Goal: Book appointment/travel/reservation

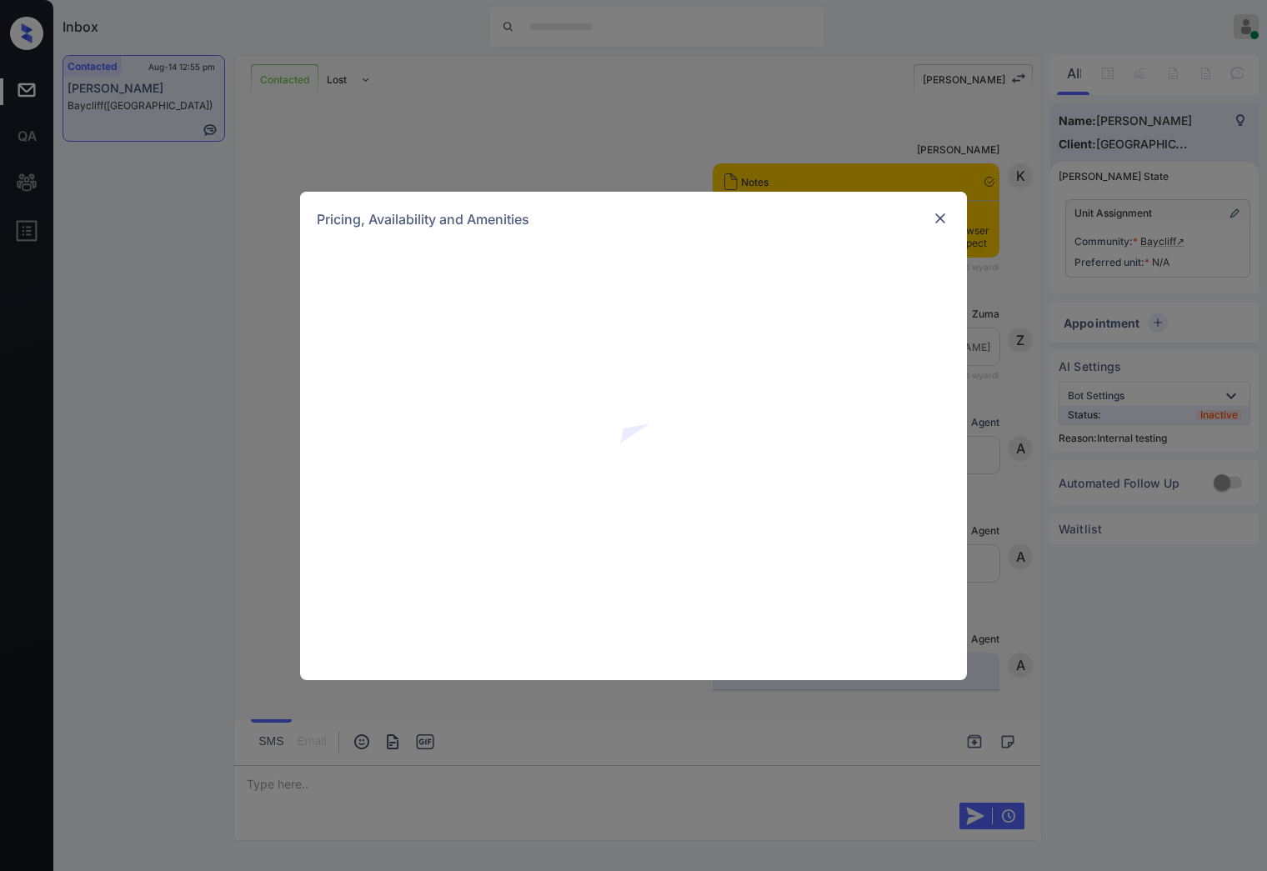
scroll to position [3261, 0]
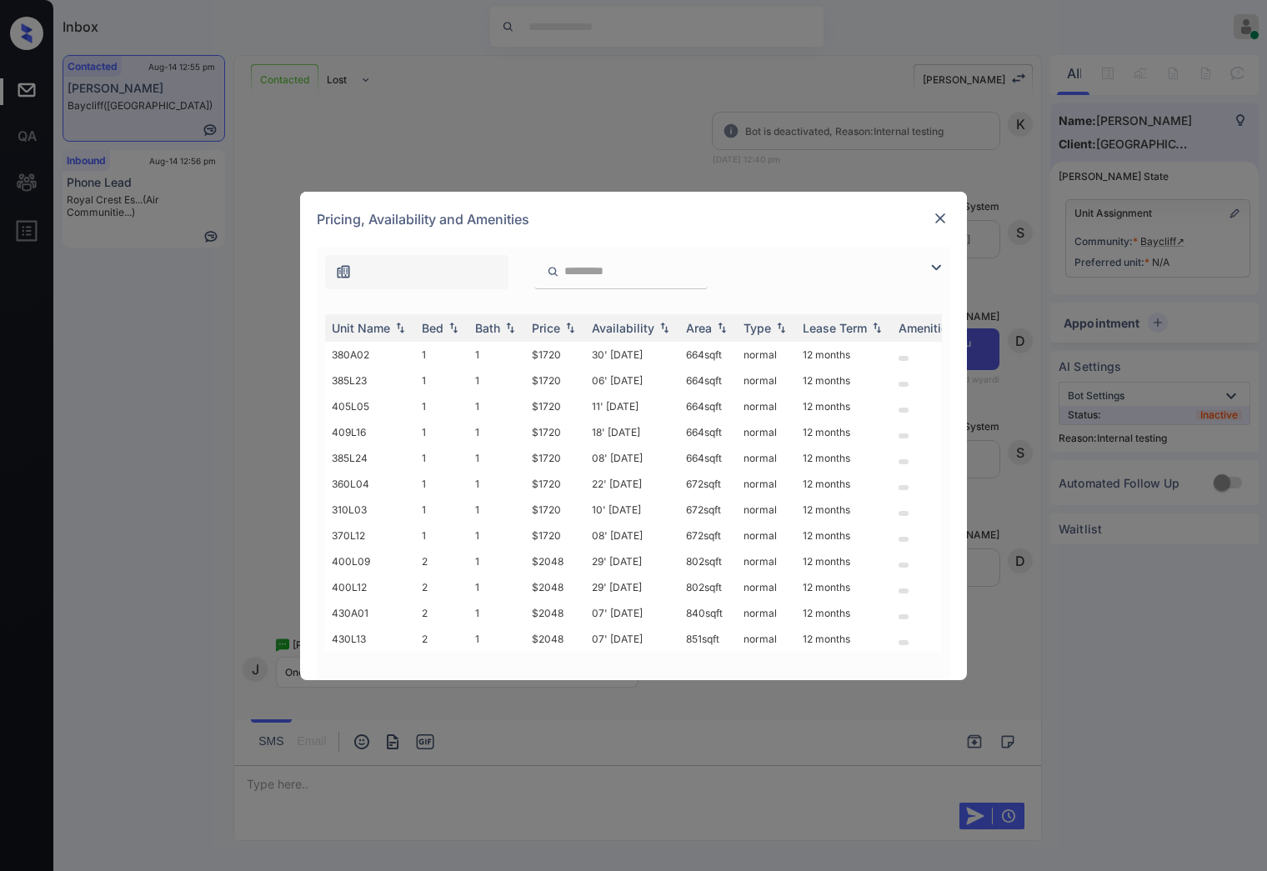
click at [942, 221] on img at bounding box center [940, 218] width 17 height 17
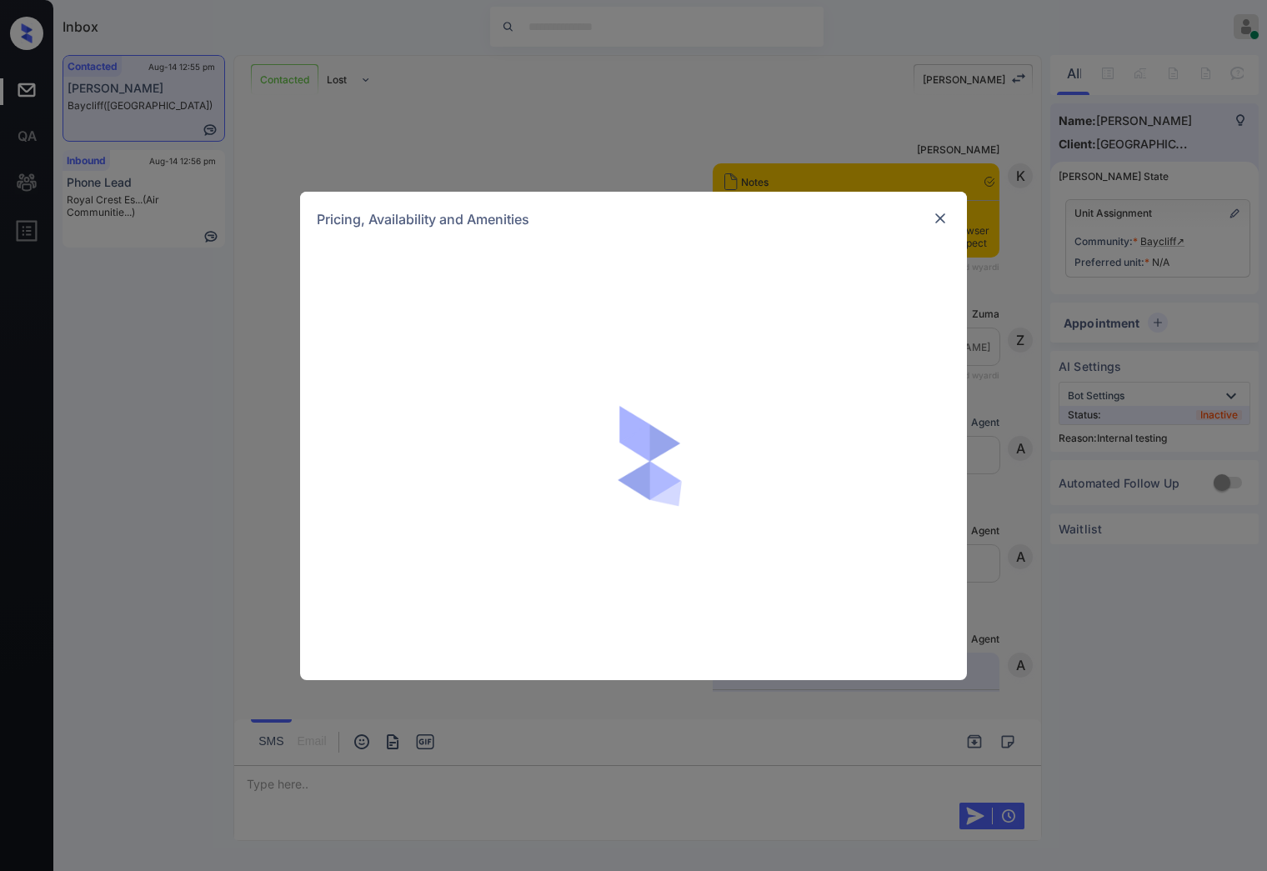
scroll to position [3261, 0]
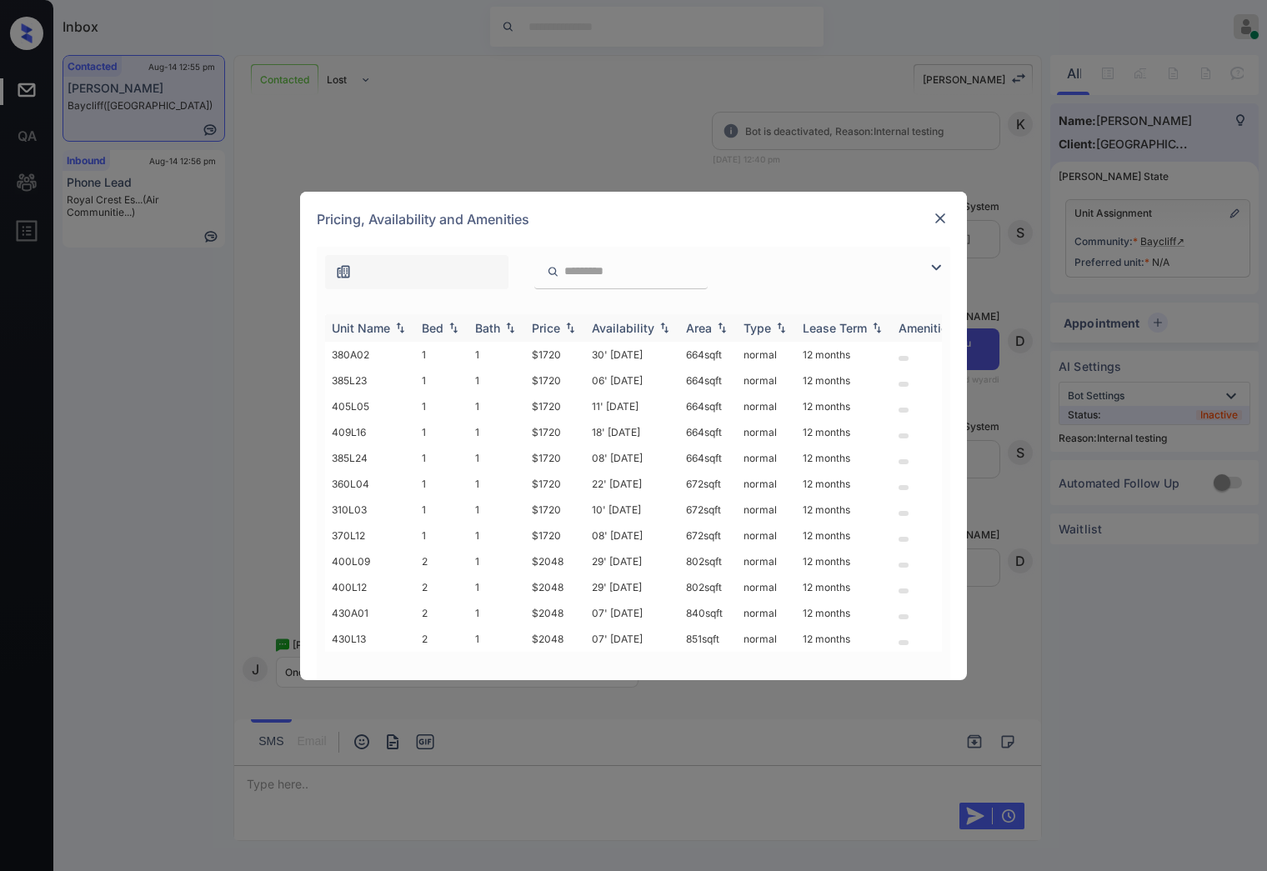
click at [570, 328] on img at bounding box center [570, 328] width 17 height 12
click at [570, 328] on img at bounding box center [570, 328] width 17 height 13
drag, startPoint x: 559, startPoint y: 354, endPoint x: 519, endPoint y: 346, distance: 40.1
click at [519, 346] on tr "380A02 1 1 $1720 30' [DATE] 664 sqft normal 12 months" at bounding box center [760, 355] width 871 height 26
copy tr "$1720"
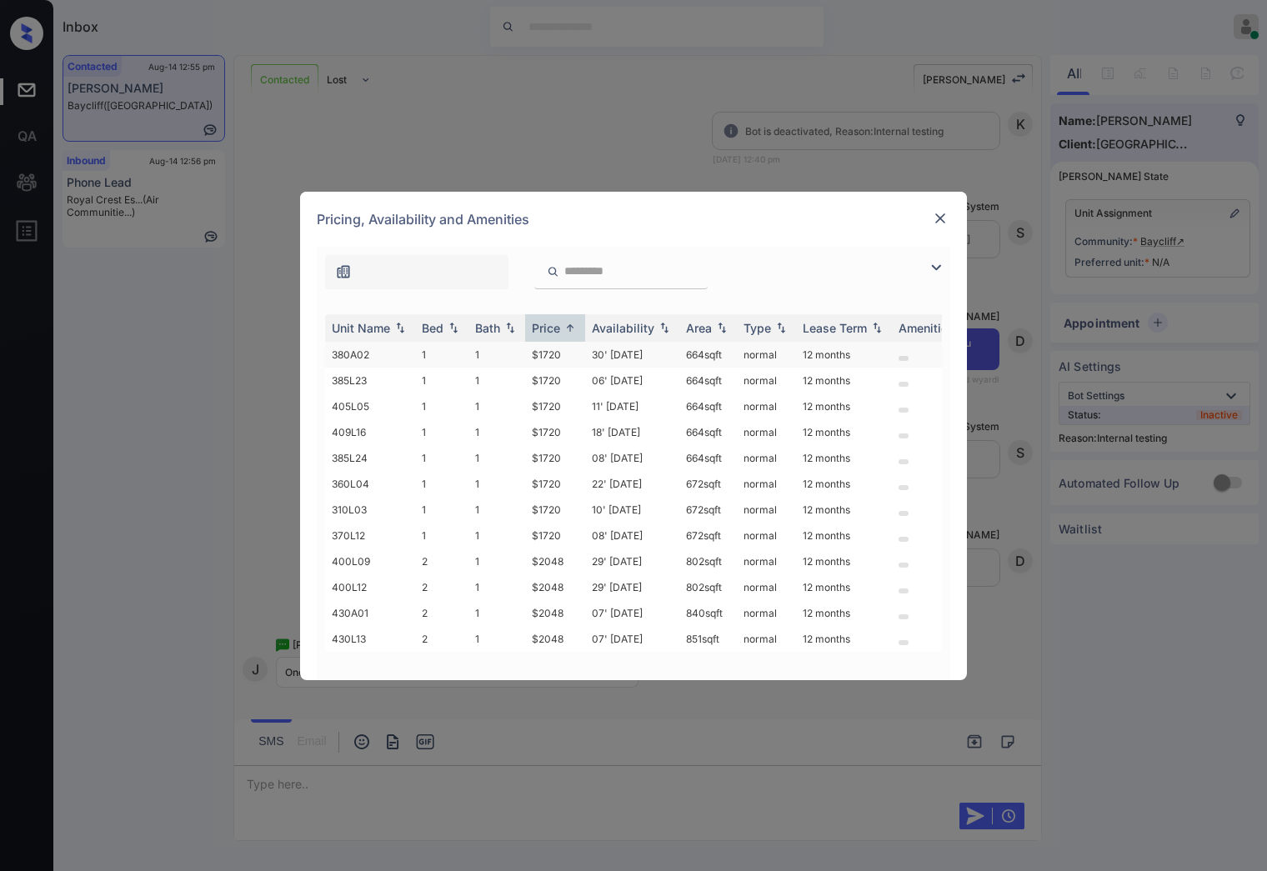
click at [588, 356] on td "30' [DATE]" at bounding box center [632, 355] width 94 height 26
click at [588, 356] on td "30' Aug 25" at bounding box center [632, 355] width 94 height 26
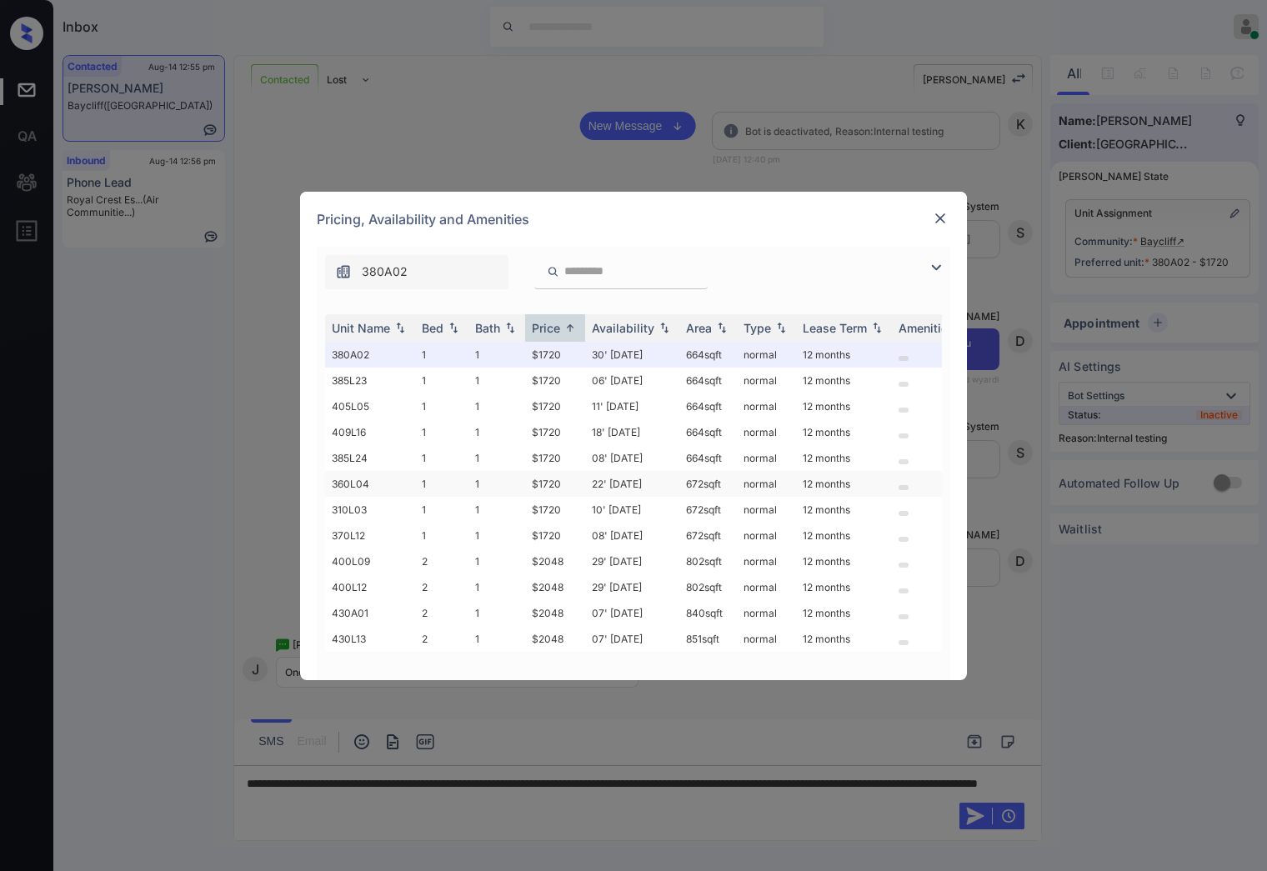
click at [625, 480] on td "22' Aug 25" at bounding box center [632, 484] width 94 height 26
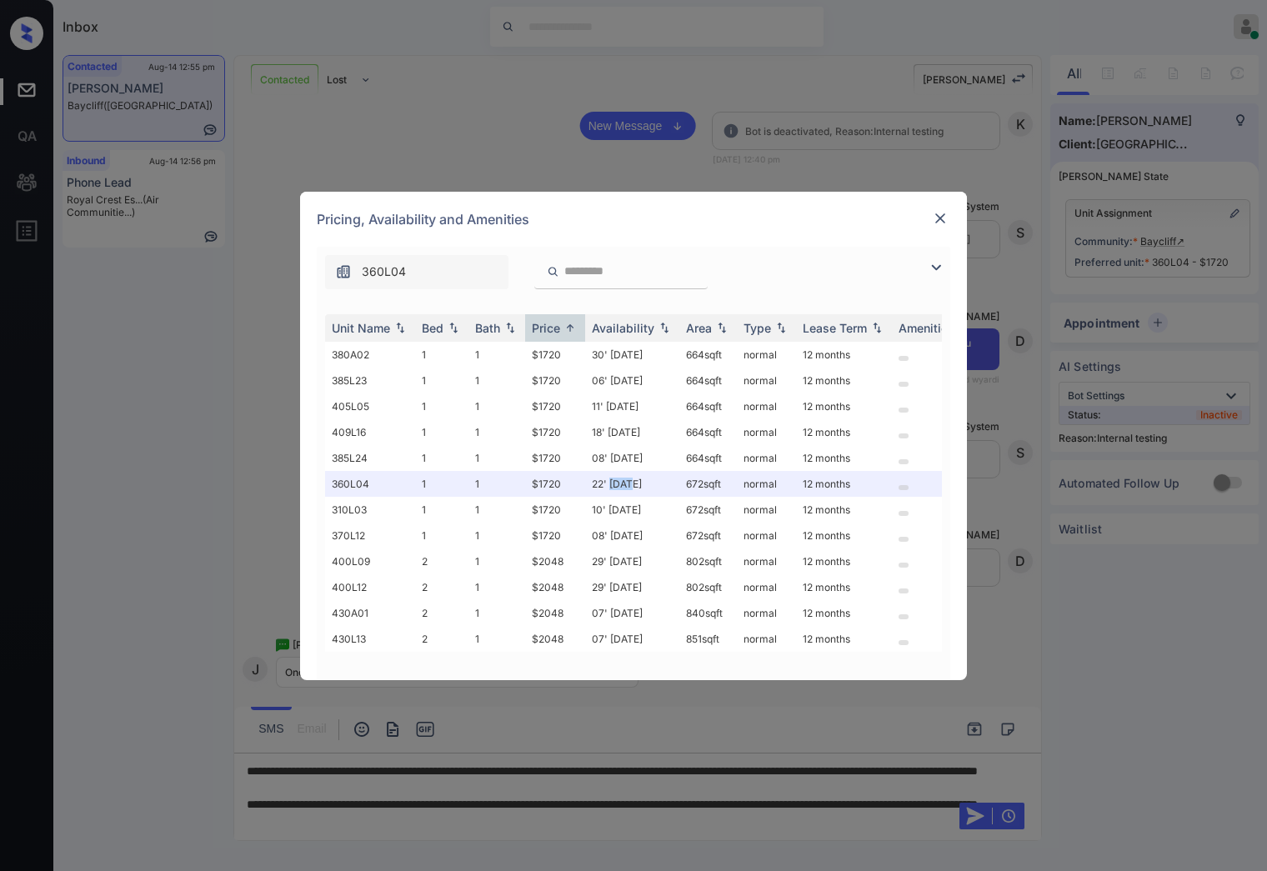
click at [940, 214] on img at bounding box center [940, 218] width 17 height 17
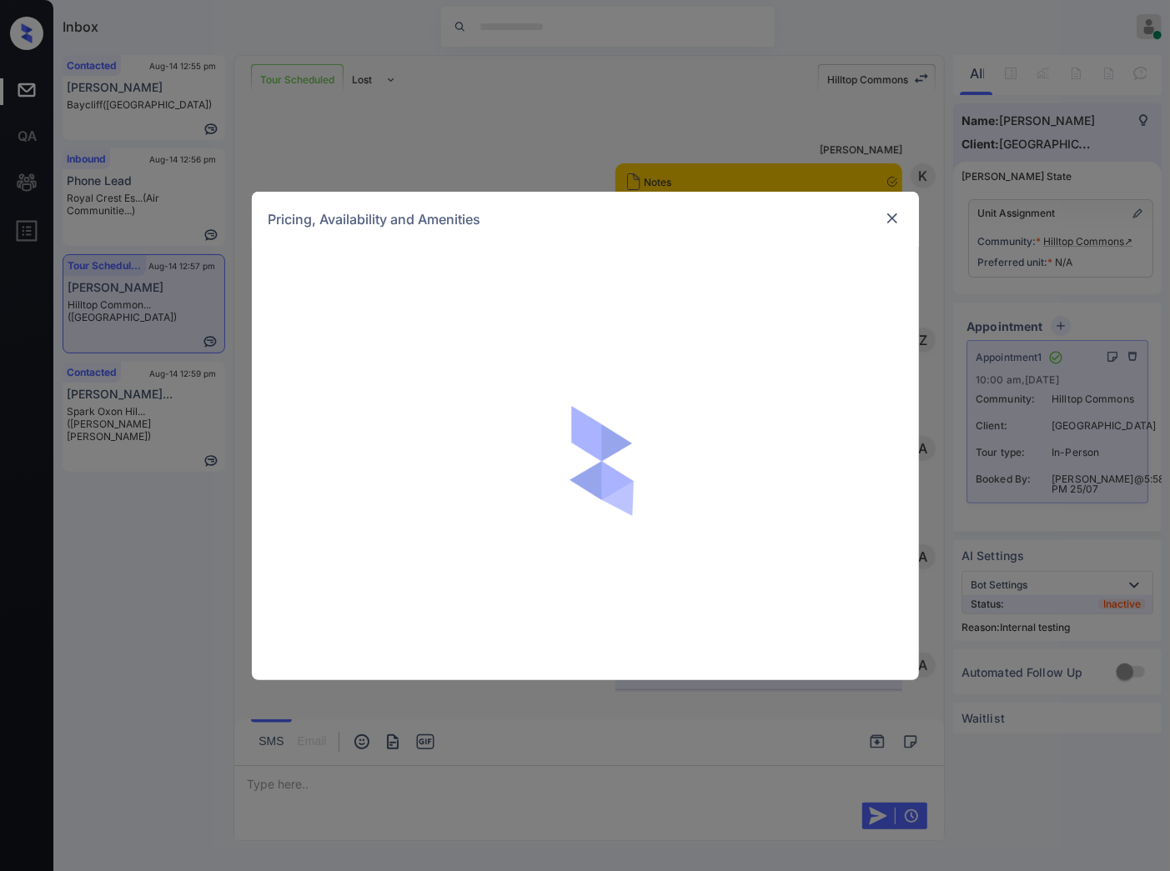
scroll to position [9347, 0]
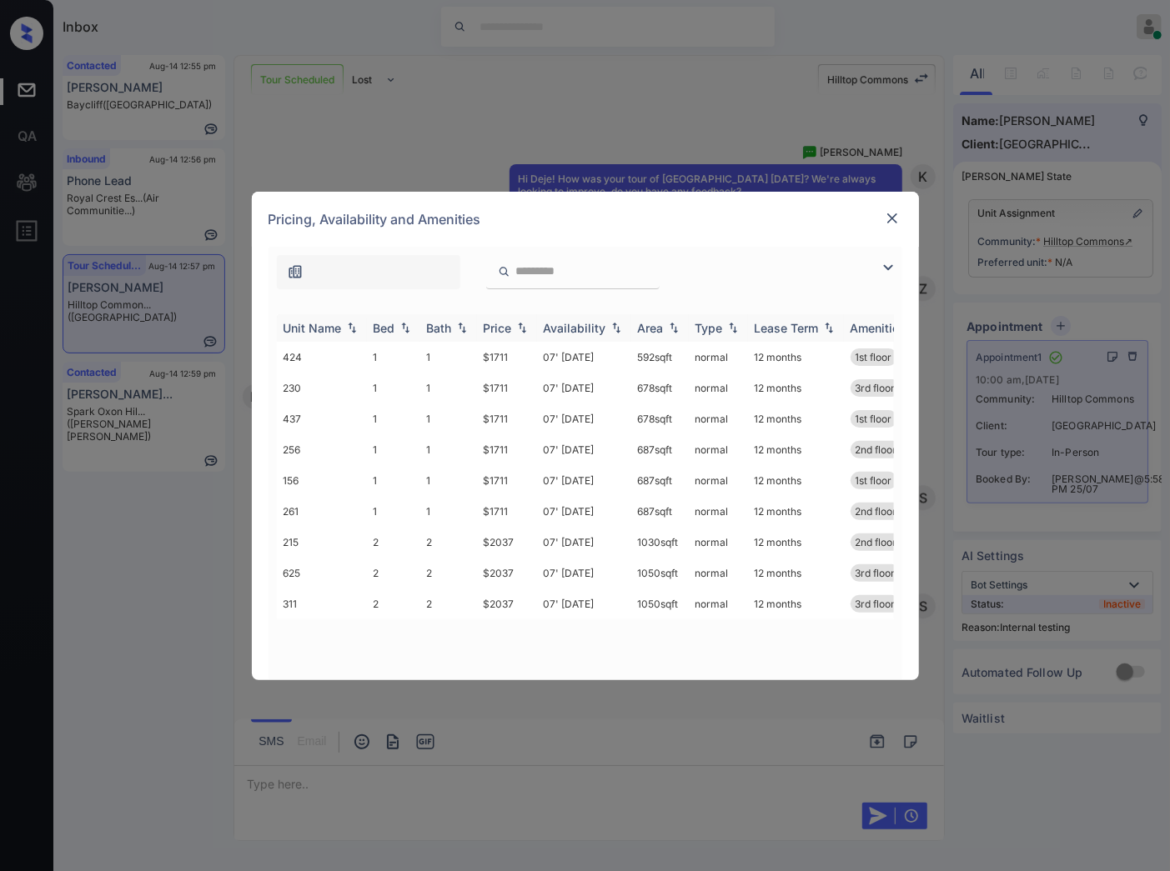
click at [523, 328] on img at bounding box center [522, 328] width 17 height 12
click at [523, 328] on img at bounding box center [522, 328] width 17 height 13
drag, startPoint x: 525, startPoint y: 569, endPoint x: 467, endPoint y: 569, distance: 58.4
click at [467, 569] on tr "625 2 2 $2037 07' Sep 25 1050 sqft normal 12 months 3rd floor" at bounding box center [712, 573] width 871 height 31
copy tr "$2037"
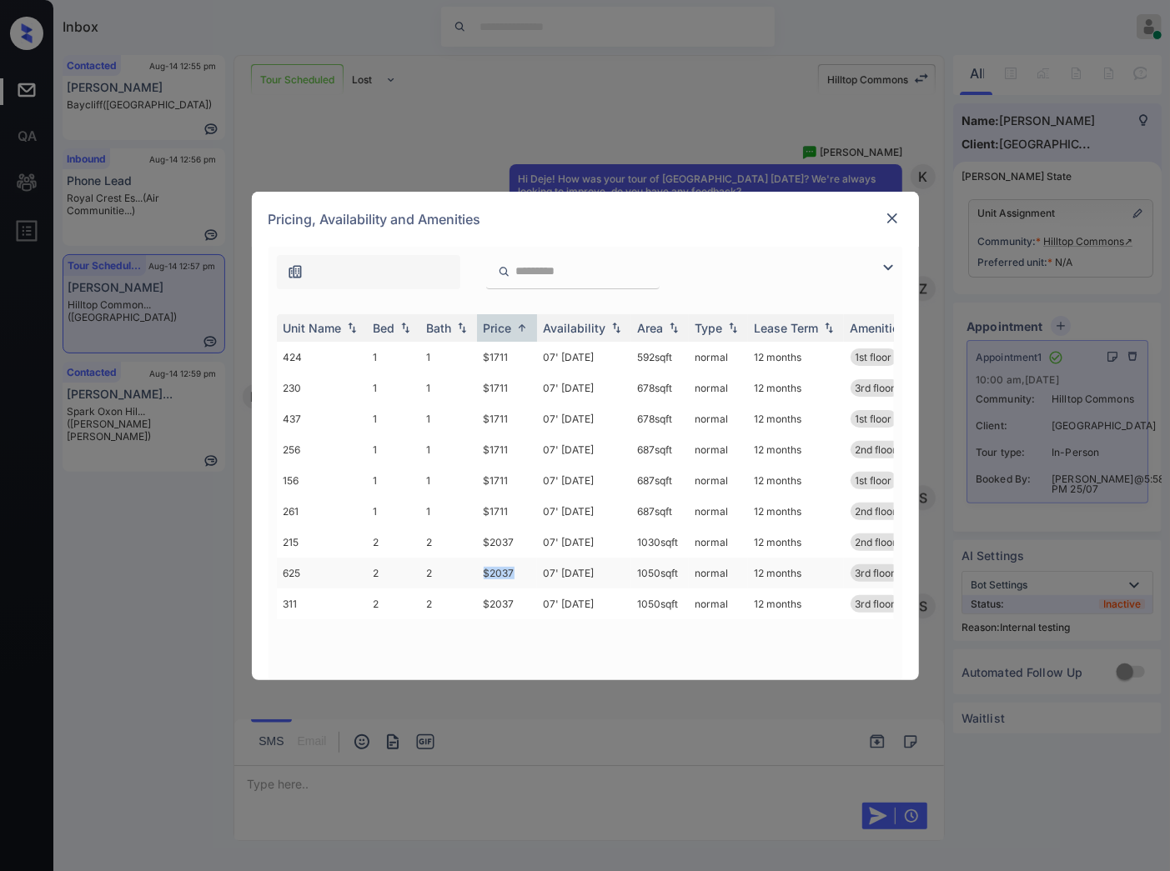
click at [454, 574] on td "2" at bounding box center [448, 573] width 57 height 31
drag, startPoint x: 454, startPoint y: 574, endPoint x: 17, endPoint y: 640, distance: 442.7
click at [452, 574] on td "2" at bounding box center [448, 573] width 57 height 31
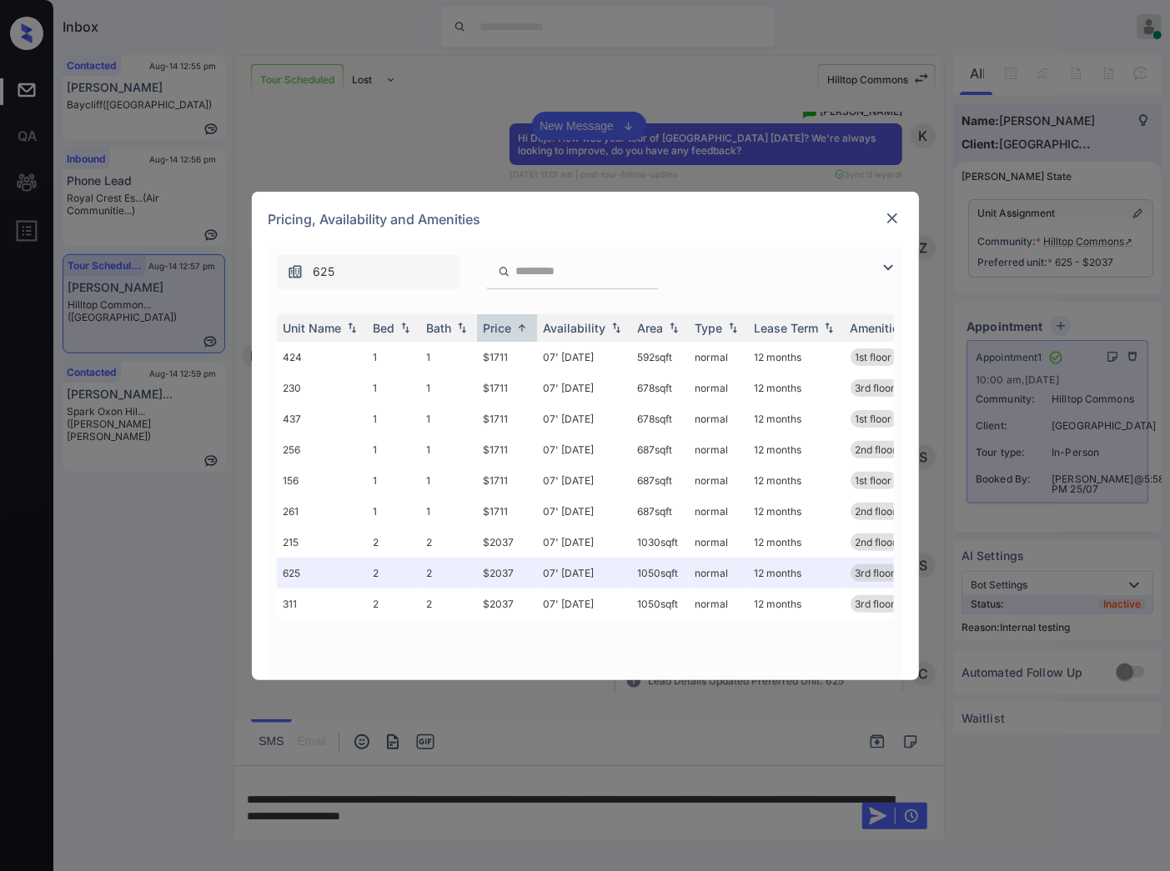
click at [888, 215] on img at bounding box center [892, 218] width 17 height 17
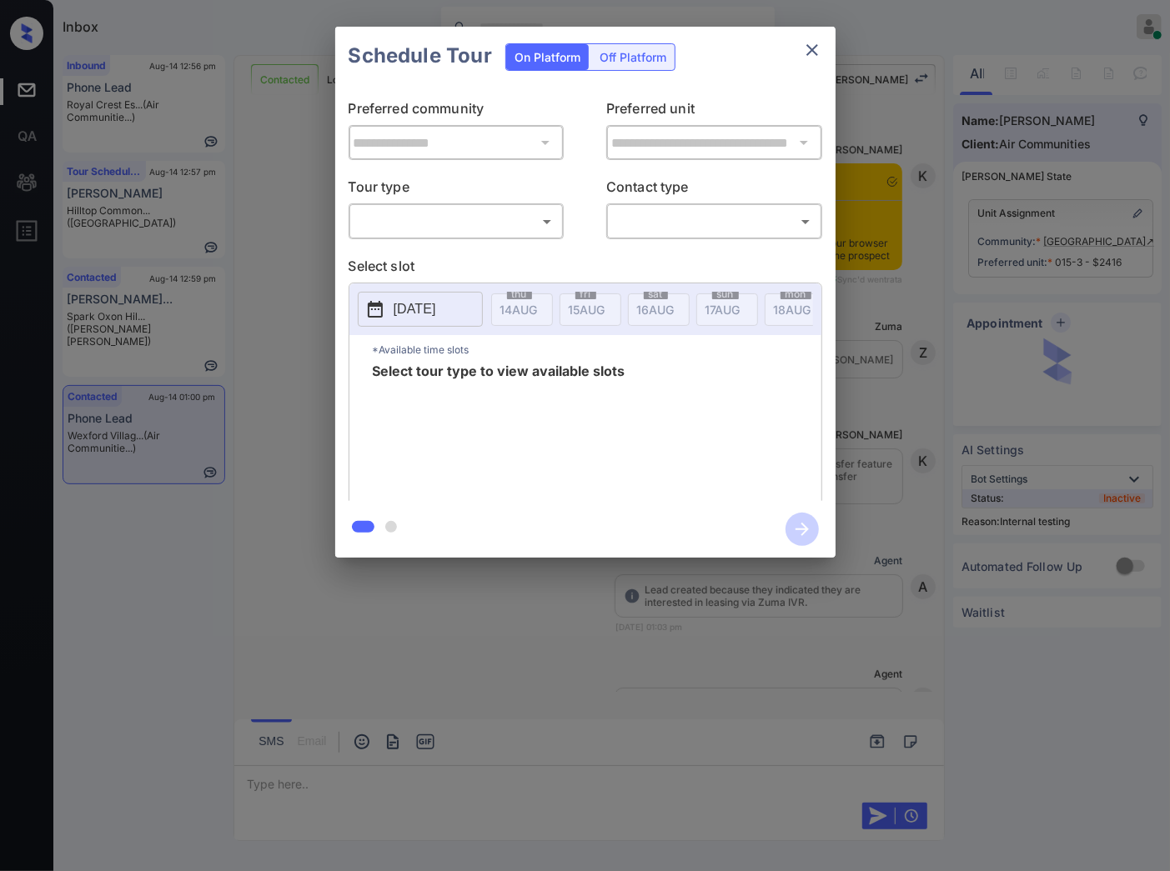
scroll to position [5528, 0]
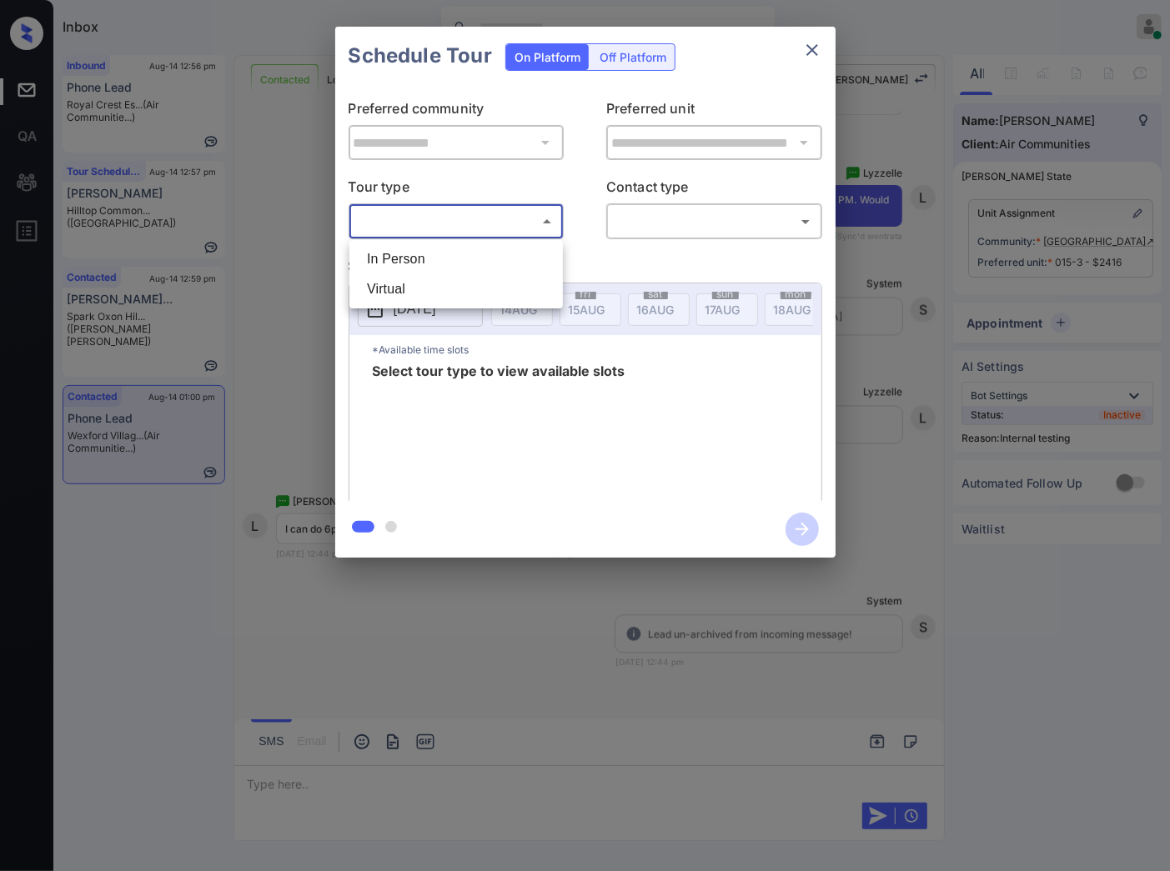
click at [481, 226] on body "Inbox Caroline Dacanay Online Set yourself offline Set yourself on break Profil…" at bounding box center [585, 435] width 1170 height 871
click at [485, 262] on li "In Person" at bounding box center [455, 259] width 205 height 30
type input "********"
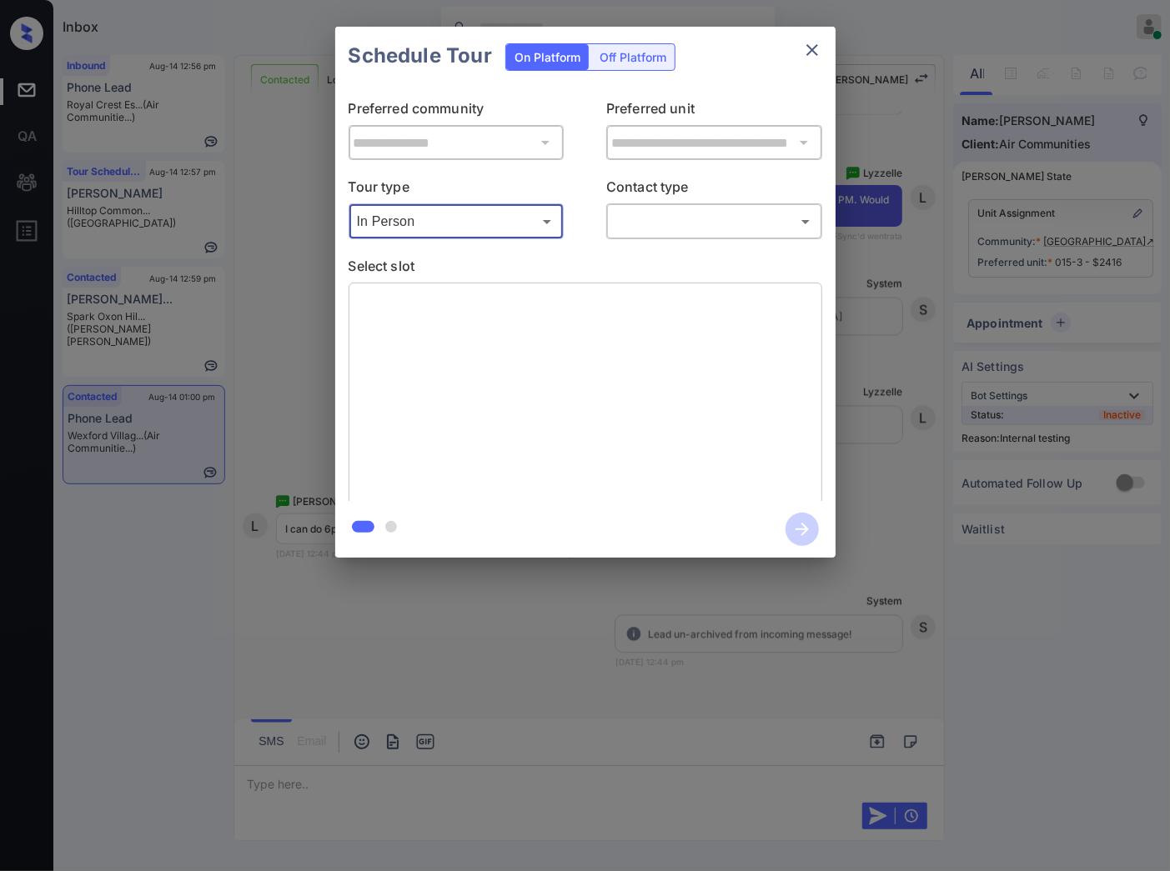
click at [689, 238] on div "​ ​" at bounding box center [714, 221] width 216 height 36
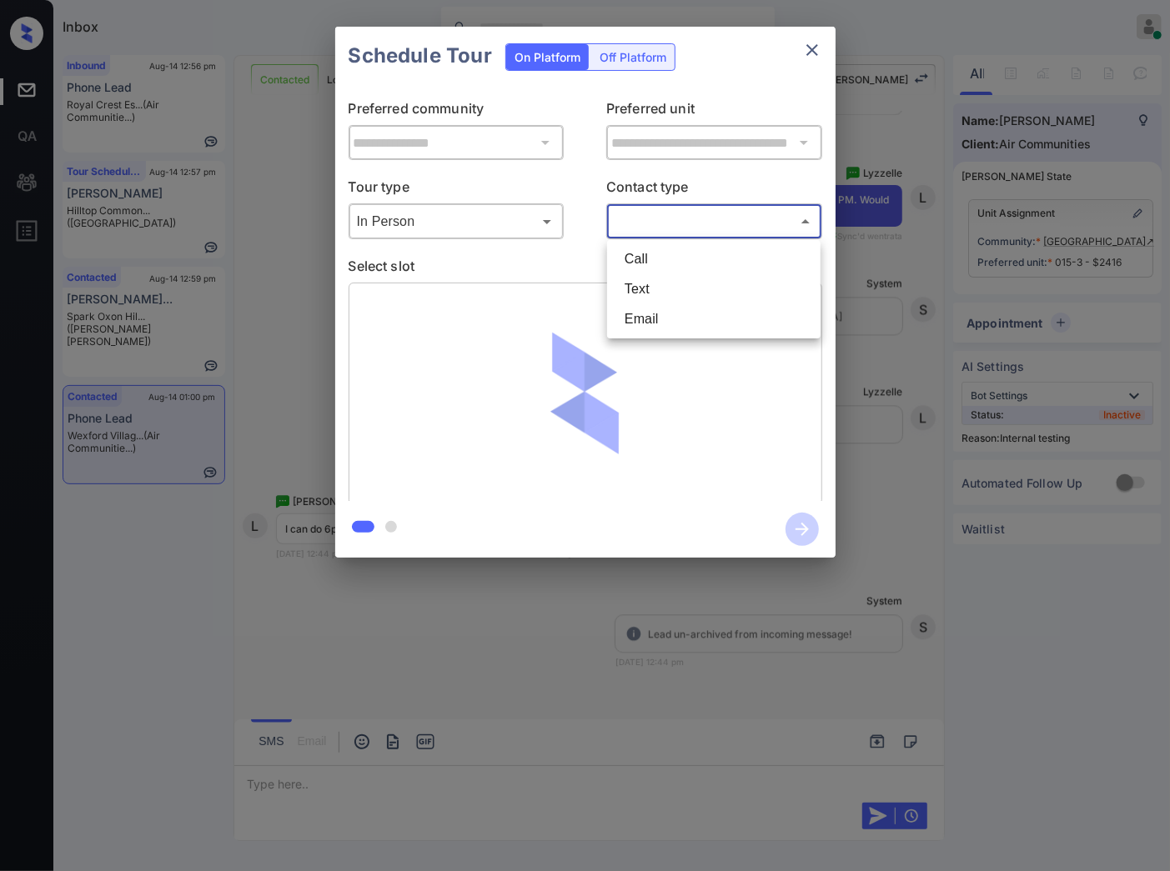
click at [693, 234] on body "Inbox Caroline Dacanay Online Set yourself offline Set yourself on break Profil…" at bounding box center [585, 435] width 1170 height 871
drag, startPoint x: 684, startPoint y: 288, endPoint x: 12, endPoint y: 326, distance: 673.9
click at [679, 288] on li "Text" at bounding box center [713, 289] width 205 height 30
type input "****"
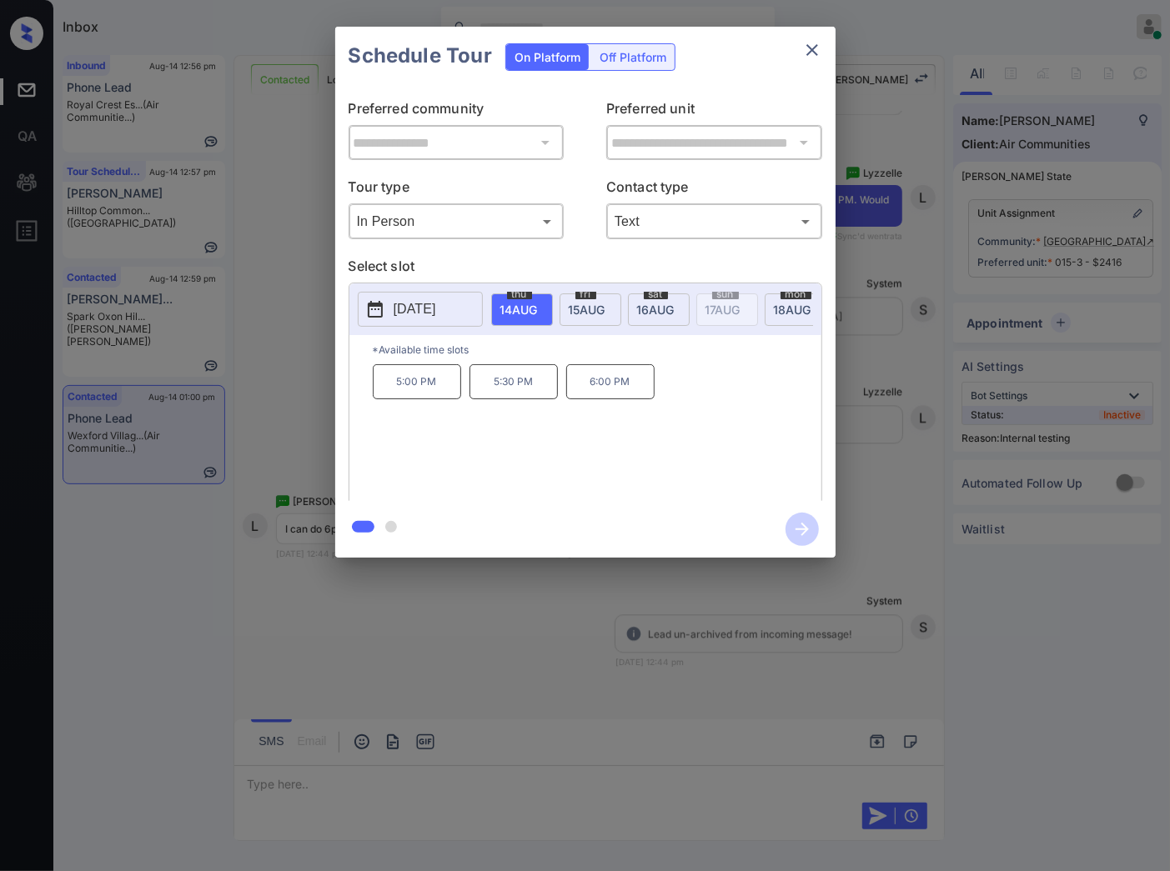
click at [504, 601] on div at bounding box center [585, 435] width 1170 height 871
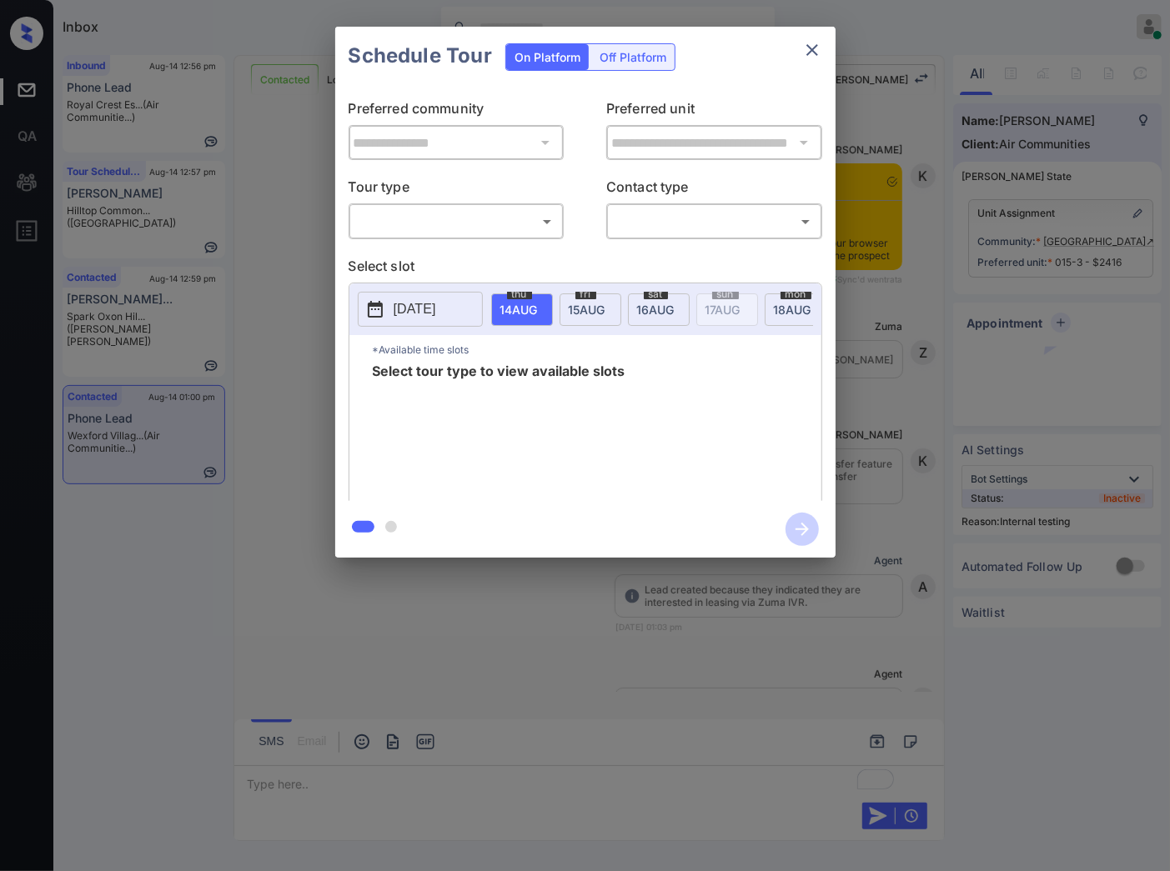
scroll to position [7399, 0]
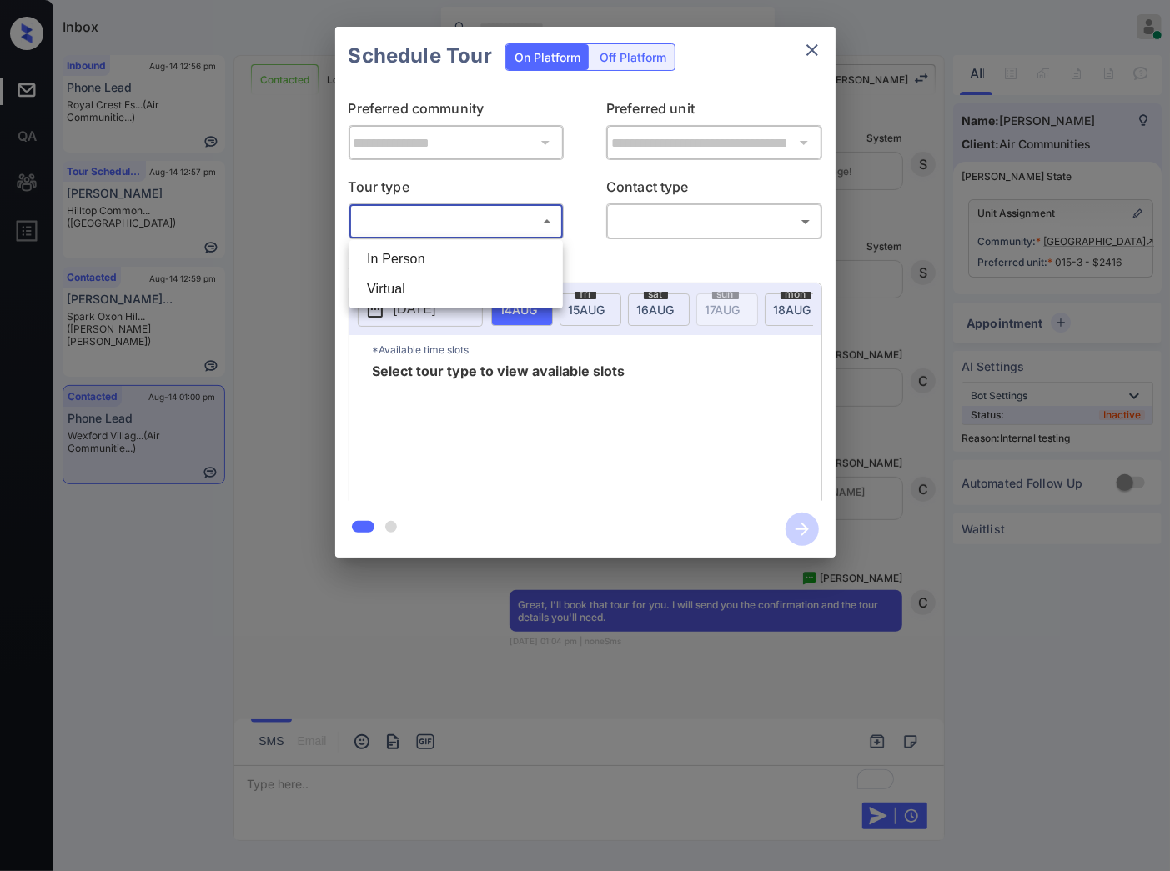
click at [464, 218] on body "Inbox Caroline Dacanay Online Set yourself offline Set yourself on break Profil…" at bounding box center [585, 435] width 1170 height 871
drag, startPoint x: 475, startPoint y: 254, endPoint x: 509, endPoint y: 248, distance: 34.7
click at [476, 254] on li "In Person" at bounding box center [455, 259] width 205 height 30
type input "********"
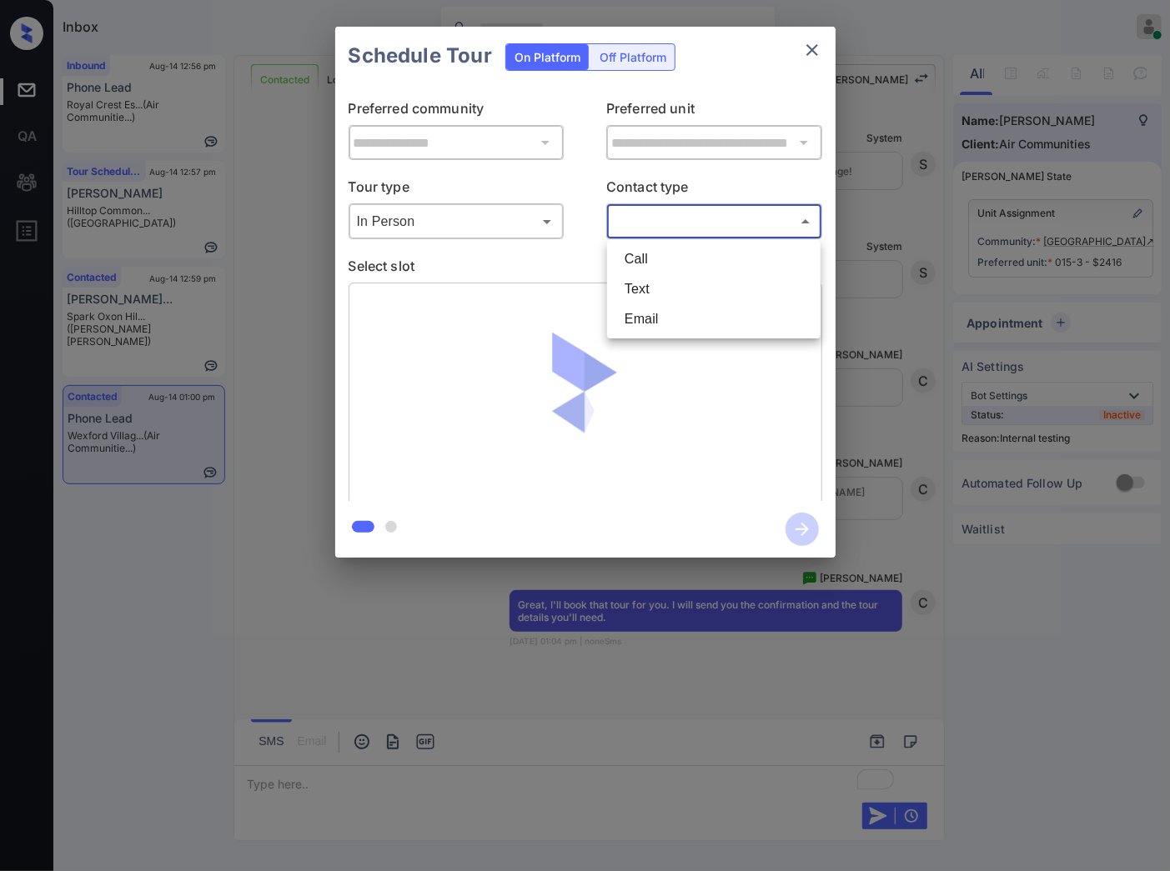
click at [652, 225] on body "Inbox Caroline Dacanay Online Set yourself offline Set yourself on break Profil…" at bounding box center [585, 435] width 1170 height 871
click at [653, 292] on li "Text" at bounding box center [713, 289] width 205 height 30
type input "****"
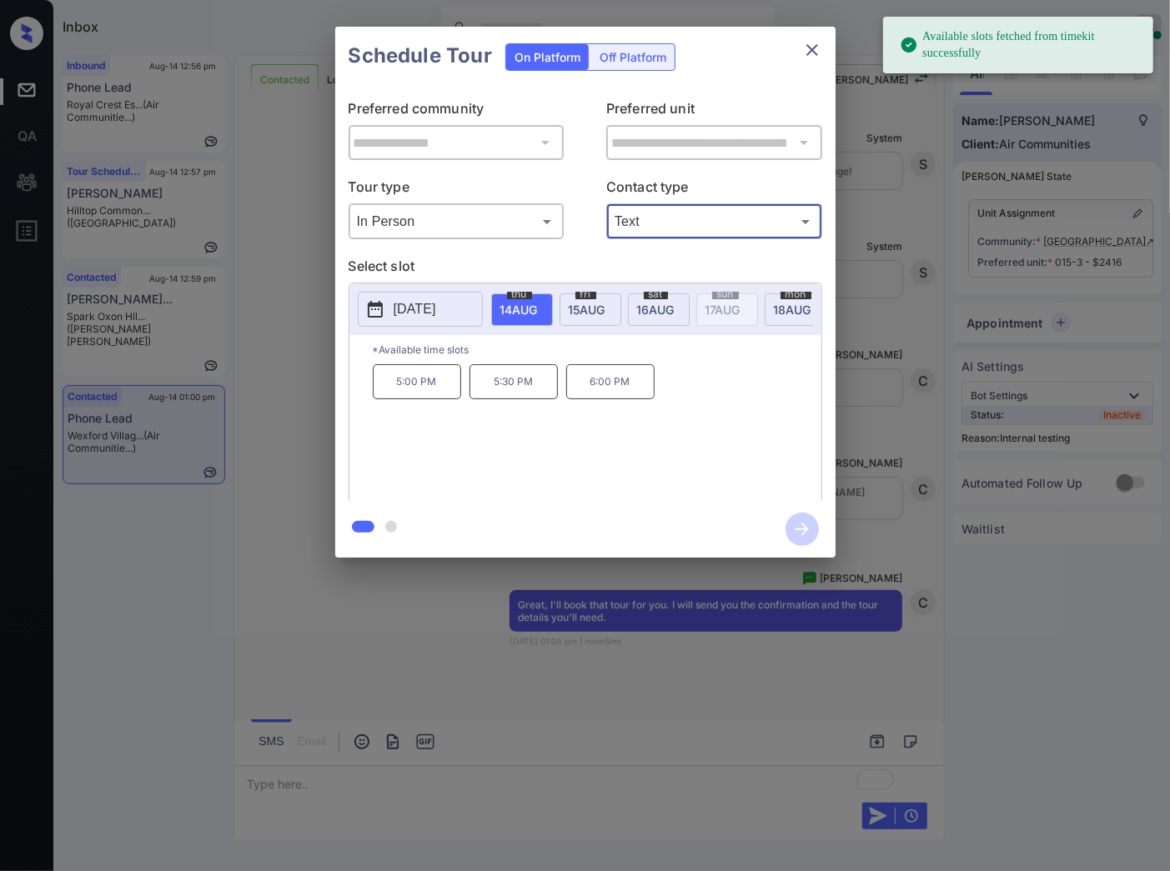
click at [604, 399] on p "6:00 PM" at bounding box center [610, 381] width 88 height 35
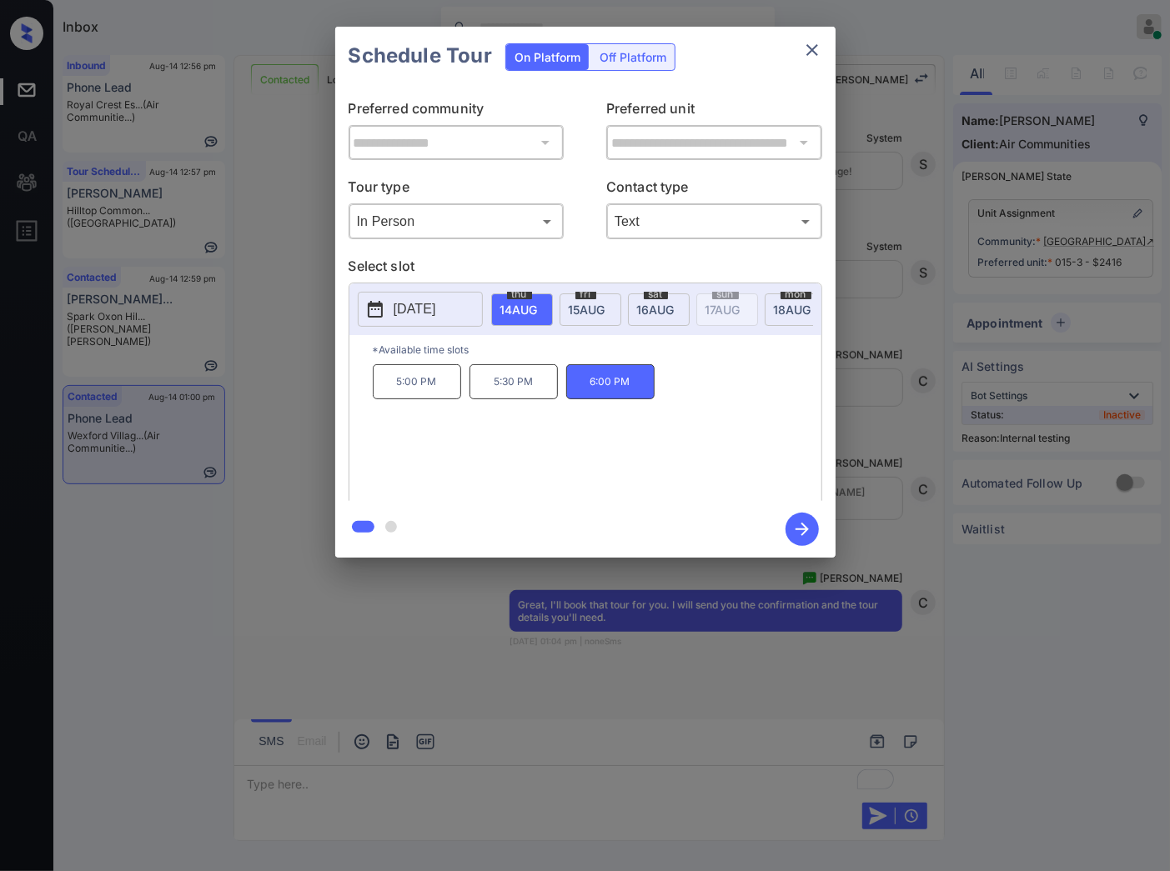
drag, startPoint x: 805, startPoint y: 534, endPoint x: 48, endPoint y: 420, distance: 765.4
click at [800, 530] on icon "button" at bounding box center [801, 529] width 33 height 33
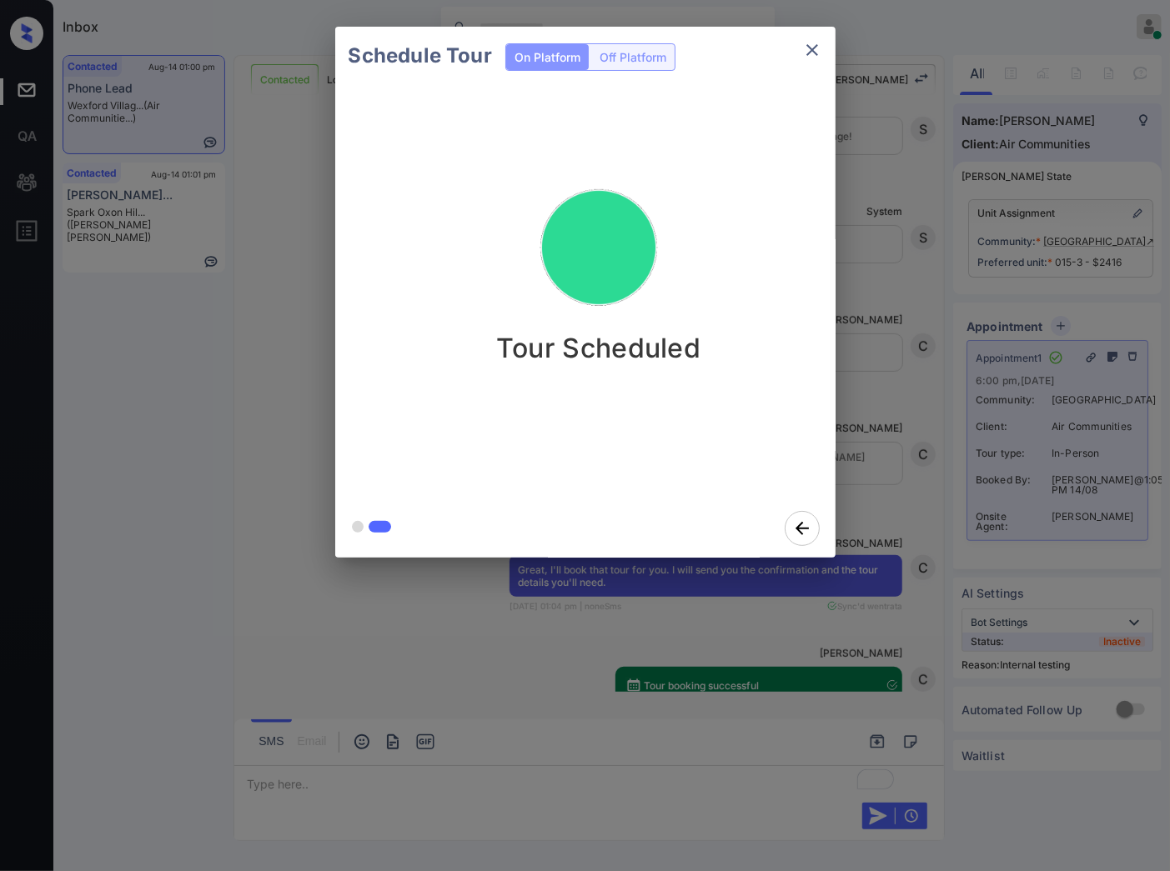
click at [730, 639] on div at bounding box center [585, 435] width 1170 height 871
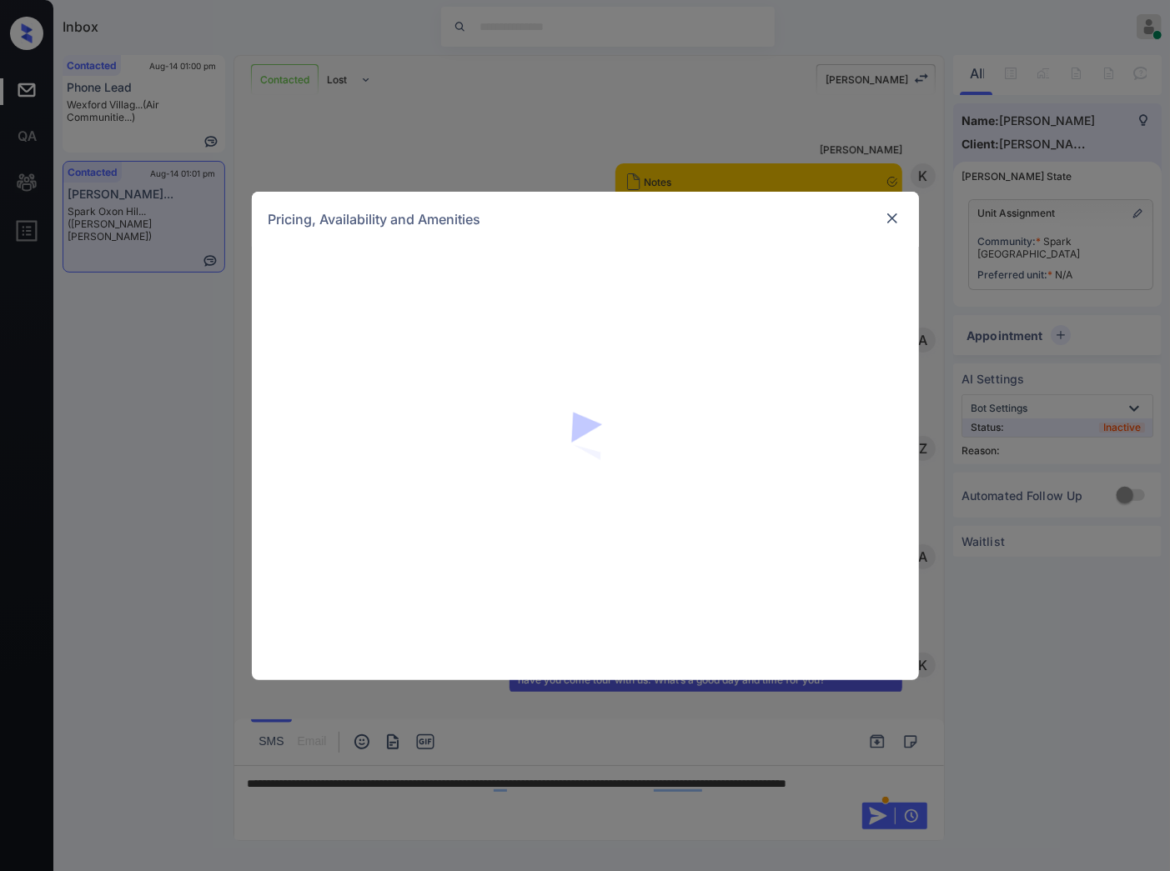
scroll to position [1105, 0]
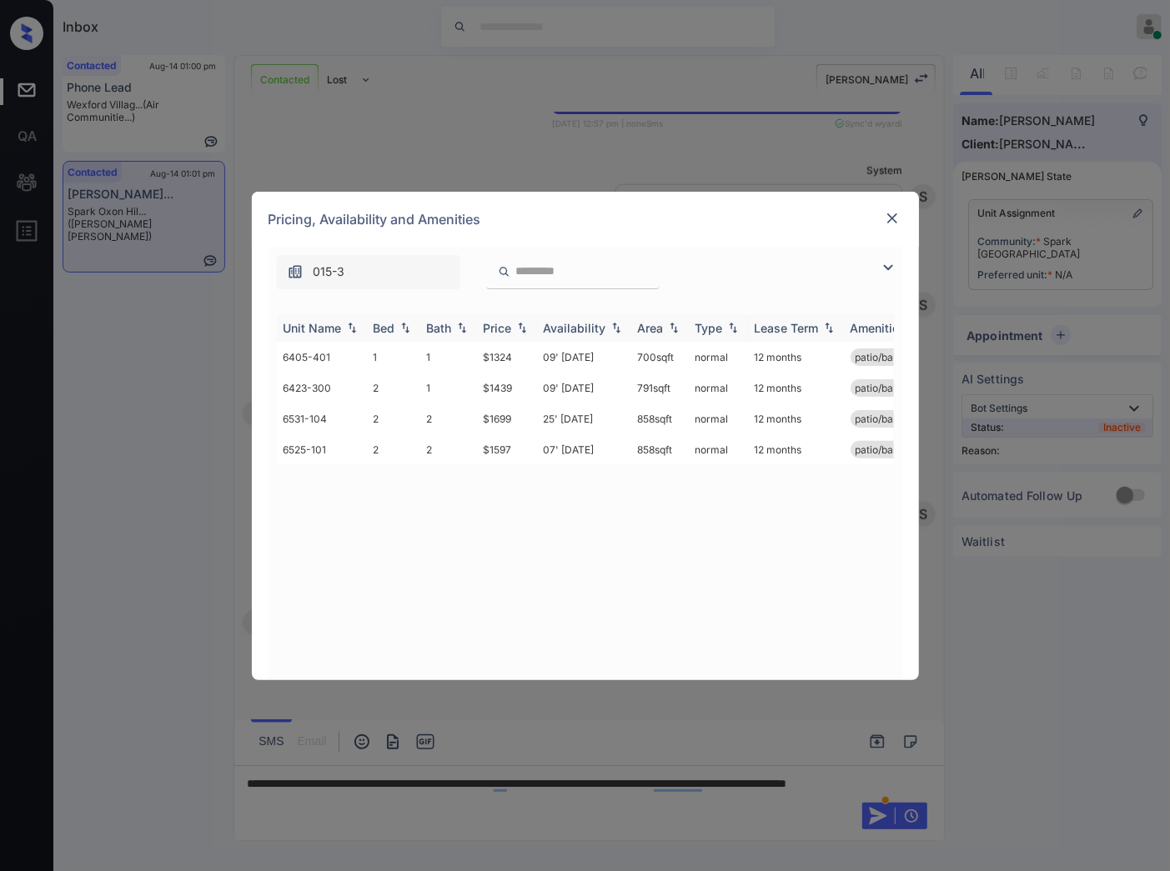
click at [529, 322] on img at bounding box center [522, 328] width 17 height 12
drag, startPoint x: 529, startPoint y: 358, endPoint x: 470, endPoint y: 348, distance: 60.0
click at [470, 348] on tr "6405-401 1 1 $1324 09' [DATE] 700 sqft normal 12 months patio/balcony" at bounding box center [712, 357] width 871 height 31
copy tr "$1324"
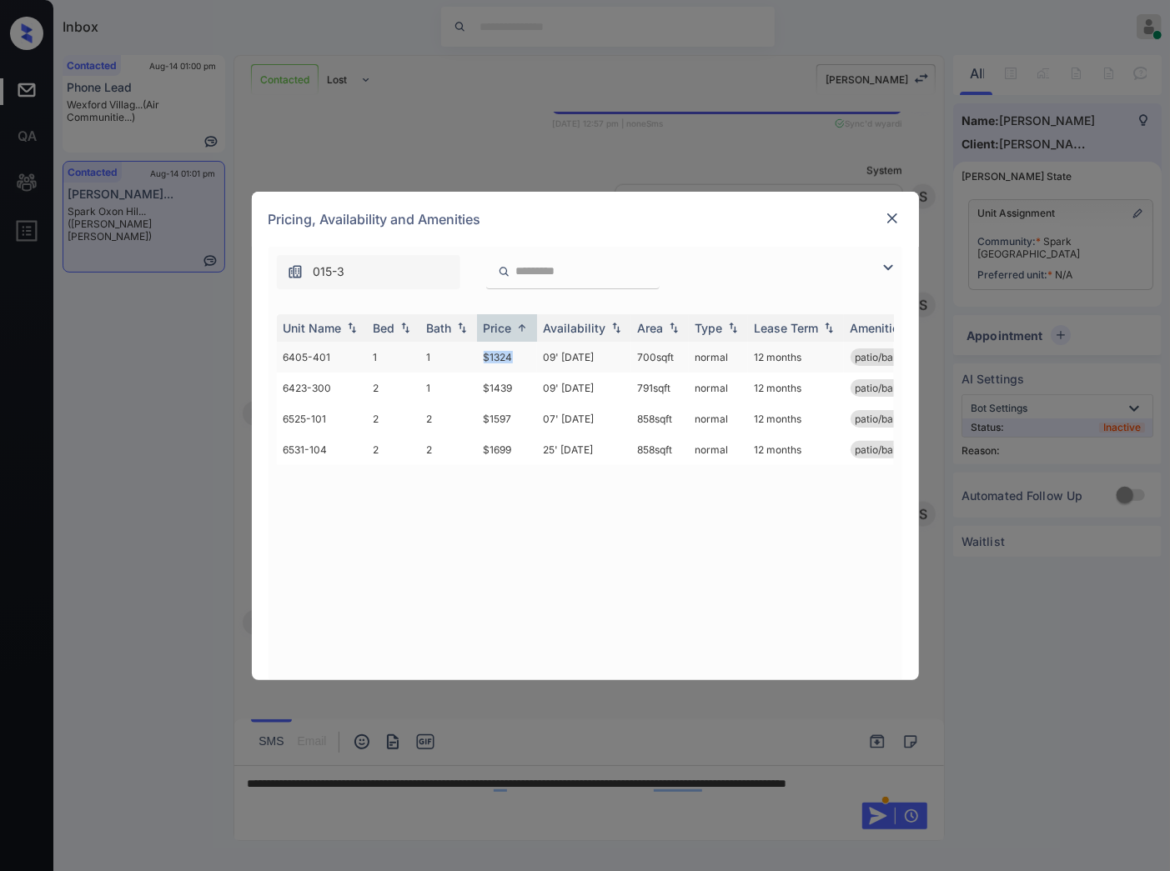
click at [502, 359] on td "$1324" at bounding box center [507, 357] width 60 height 31
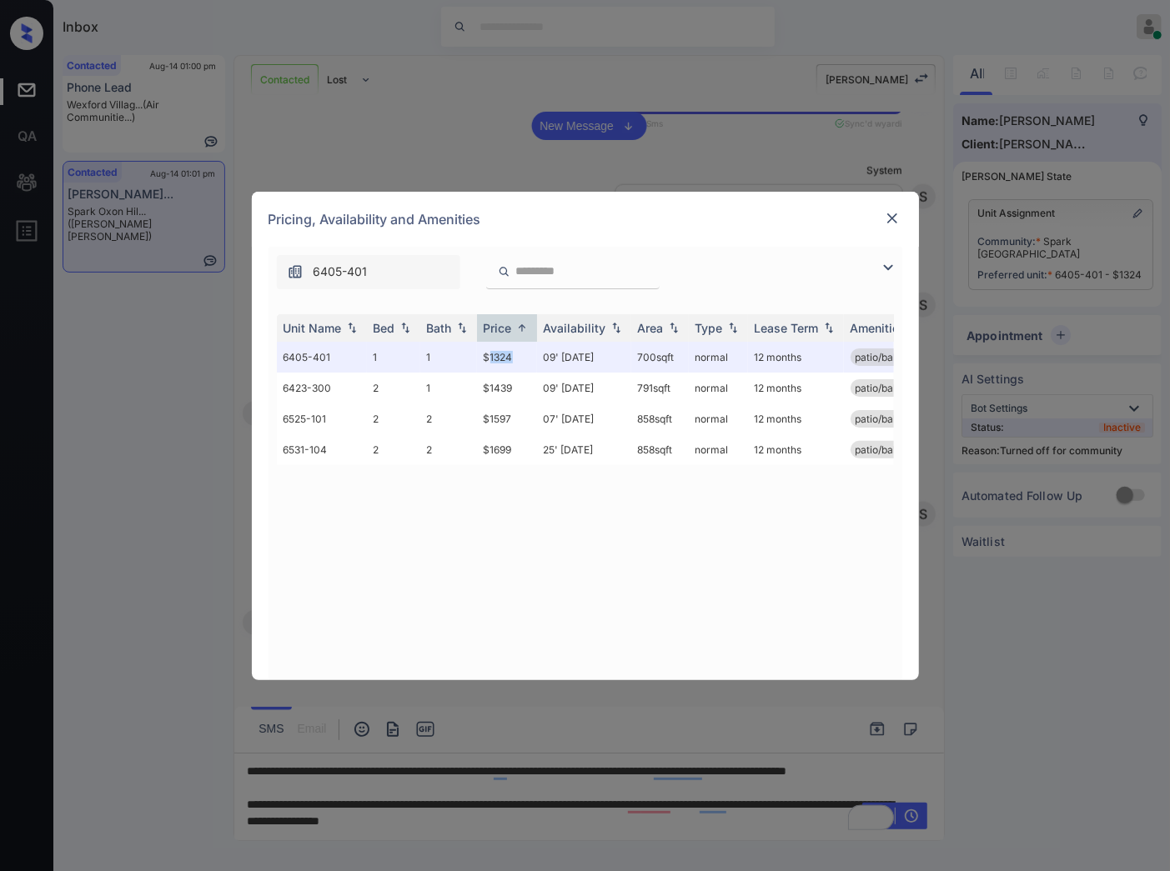
click at [887, 221] on img at bounding box center [892, 218] width 17 height 17
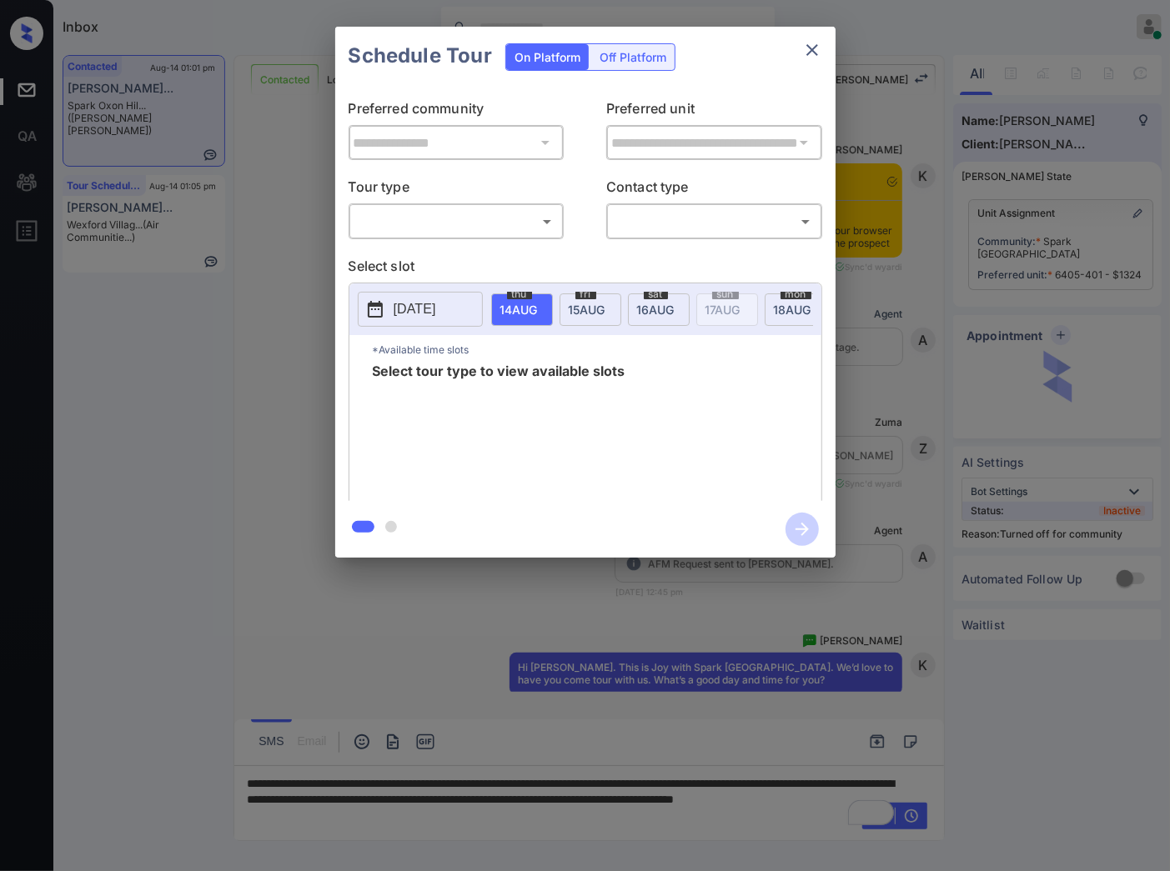
scroll to position [1677, 0]
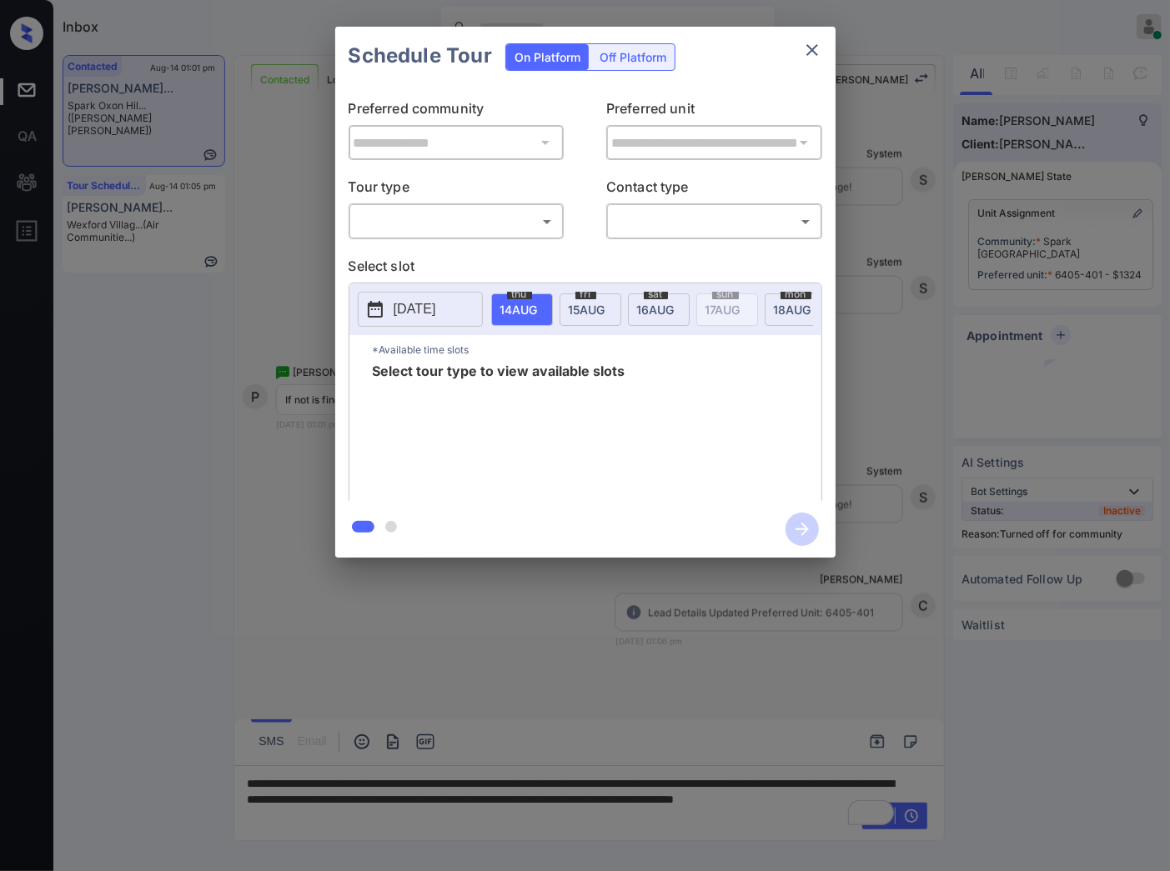
click at [521, 206] on div "​ ​" at bounding box center [456, 221] width 216 height 36
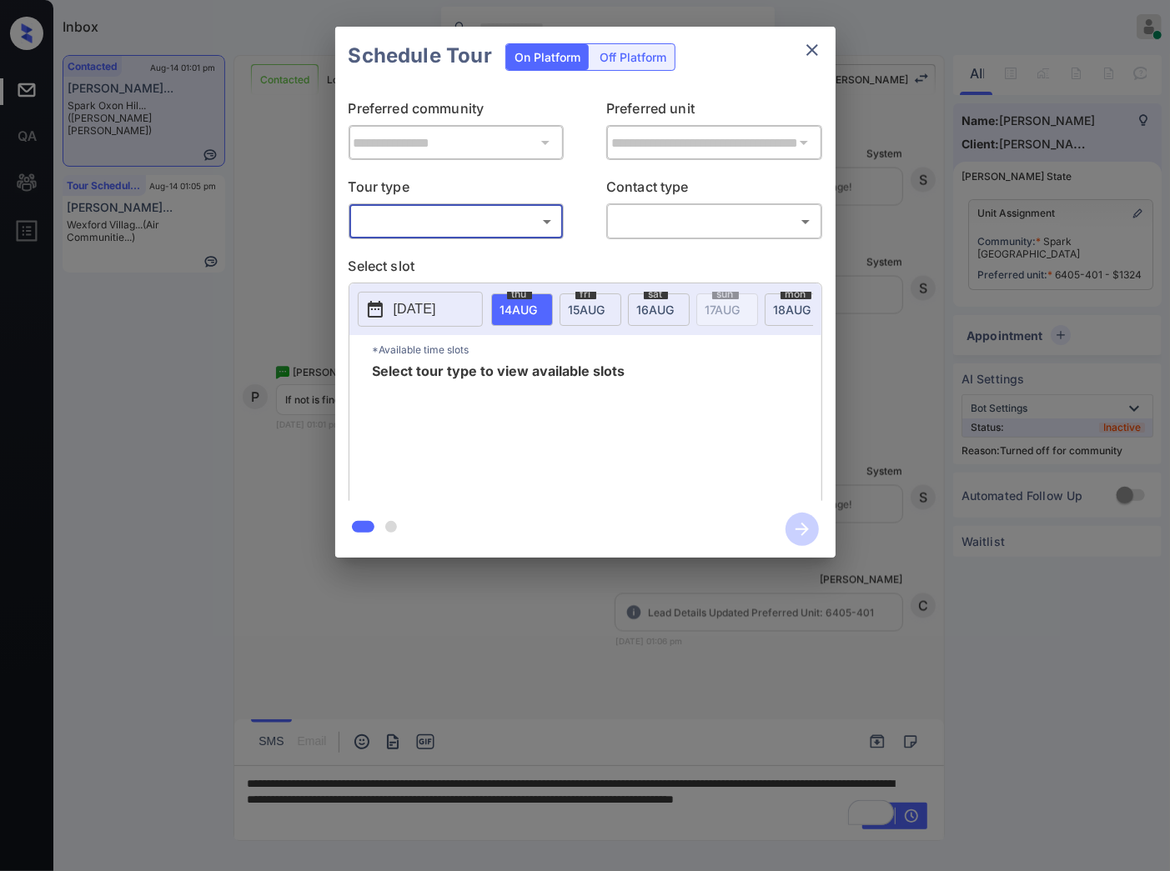
click at [523, 218] on body "Inbox [PERSON_NAME] Online Set yourself offline Set yourself on break Profile S…" at bounding box center [585, 435] width 1170 height 871
click at [520, 264] on li "In Person" at bounding box center [455, 259] width 205 height 30
type input "********"
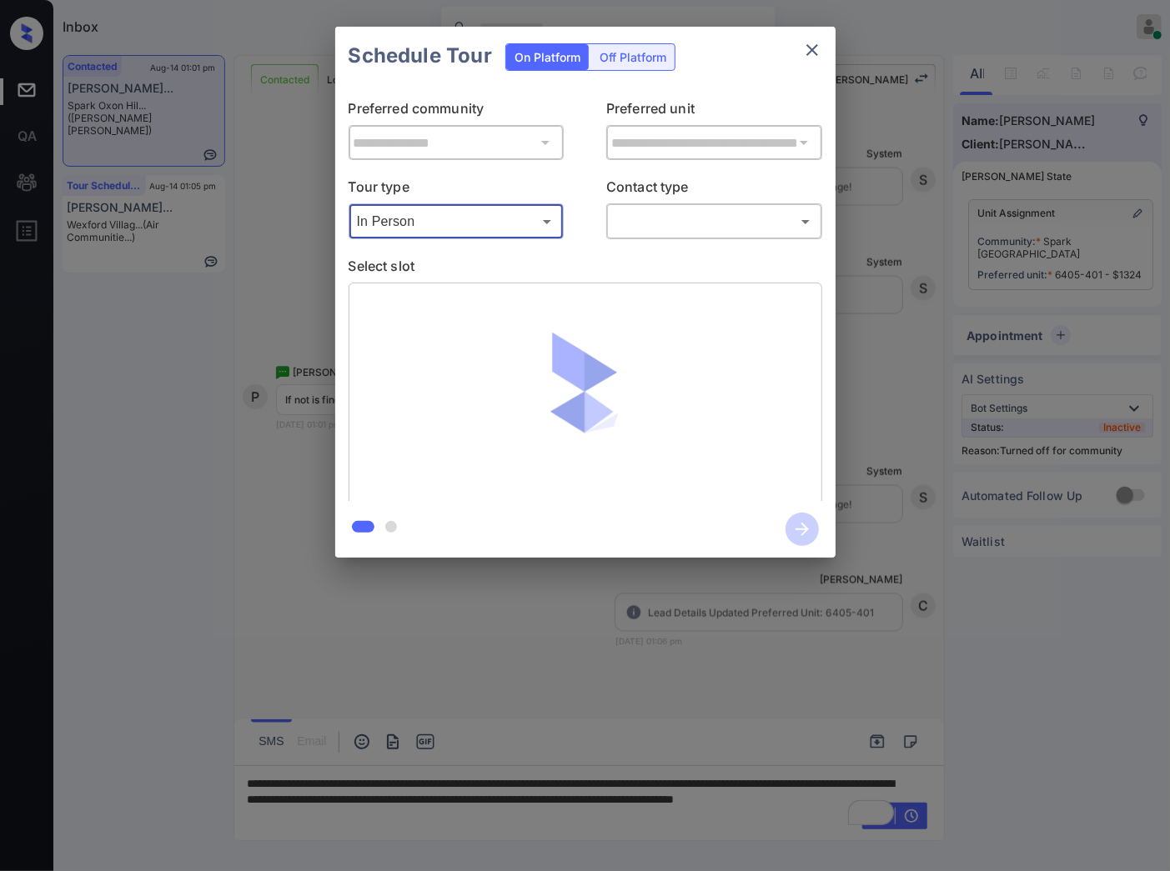
click at [607, 223] on div "​ ​" at bounding box center [714, 221] width 216 height 36
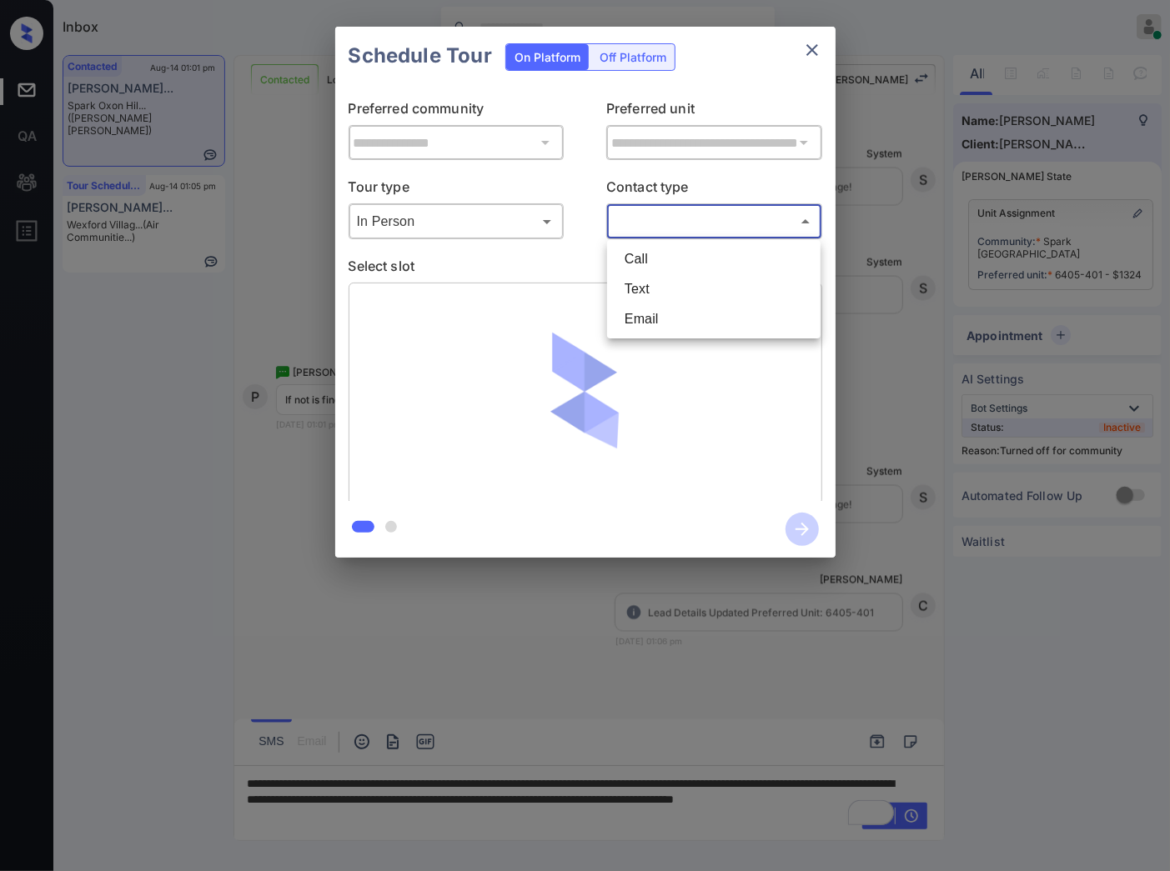
drag, startPoint x: 628, startPoint y: 228, endPoint x: 627, endPoint y: 305, distance: 77.5
click at [628, 230] on body "Inbox [PERSON_NAME] Online Set yourself offline Set yourself on break Profile S…" at bounding box center [585, 435] width 1170 height 871
click at [636, 293] on li "Text" at bounding box center [713, 289] width 205 height 30
type input "****"
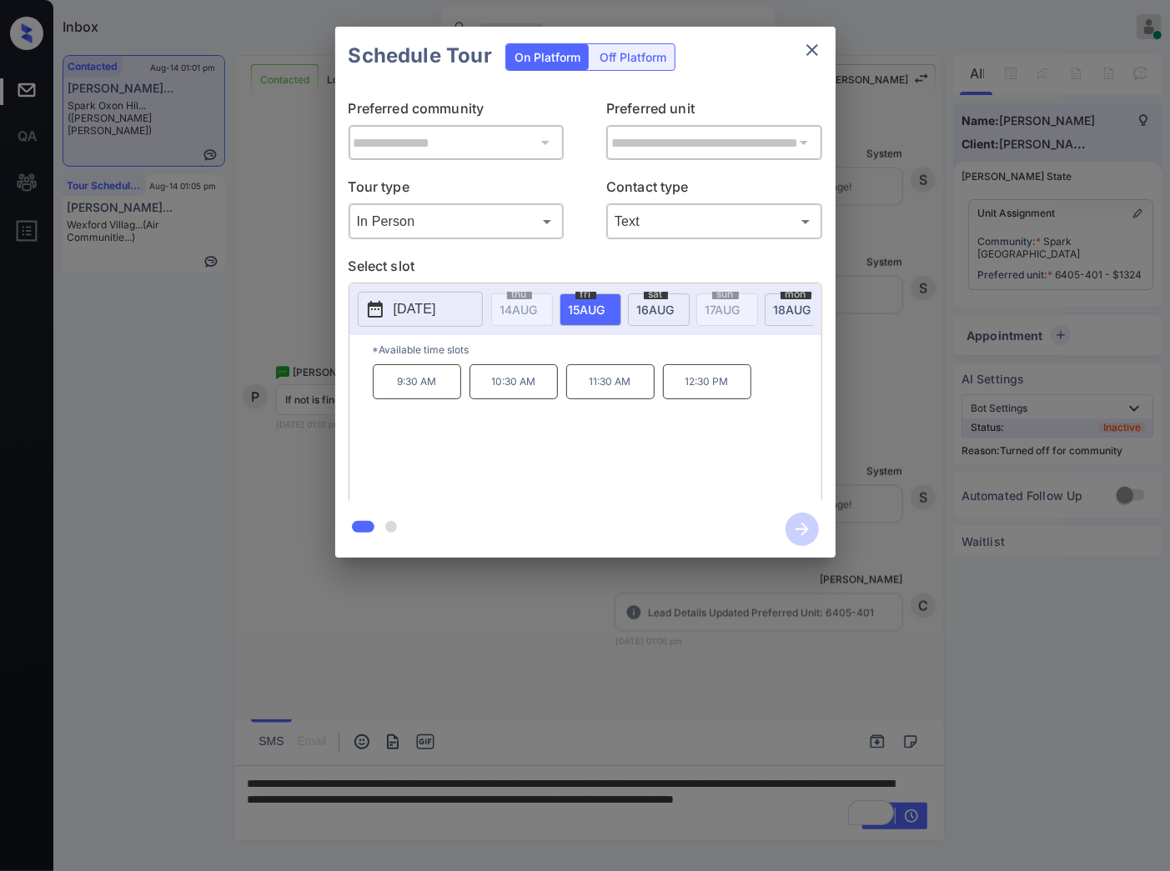
click at [635, 306] on div "sat 16 AUG" at bounding box center [659, 309] width 62 height 33
drag, startPoint x: 450, startPoint y: 404, endPoint x: 394, endPoint y: 395, distance: 56.5
click at [394, 395] on p "3:00 PM" at bounding box center [417, 381] width 88 height 35
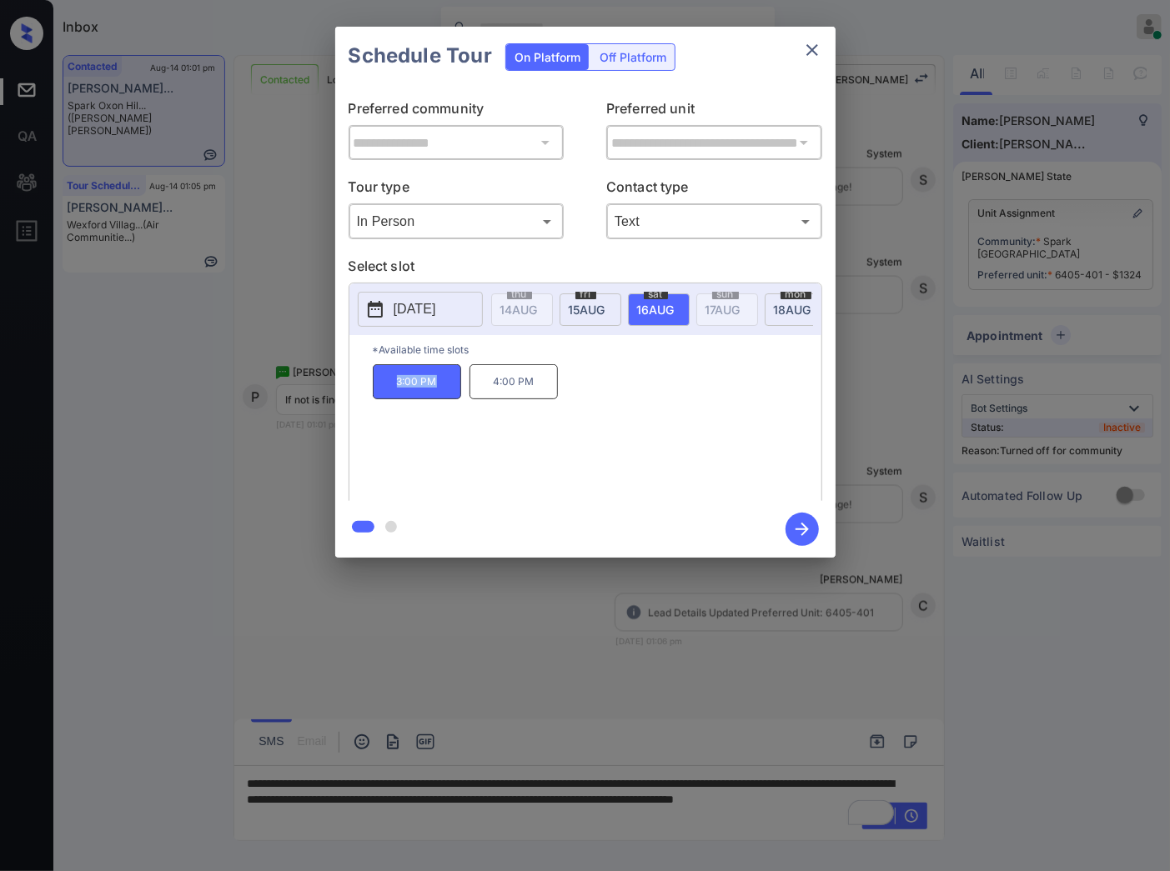
copy p "3:00 PM"
click at [544, 826] on div at bounding box center [585, 435] width 1170 height 871
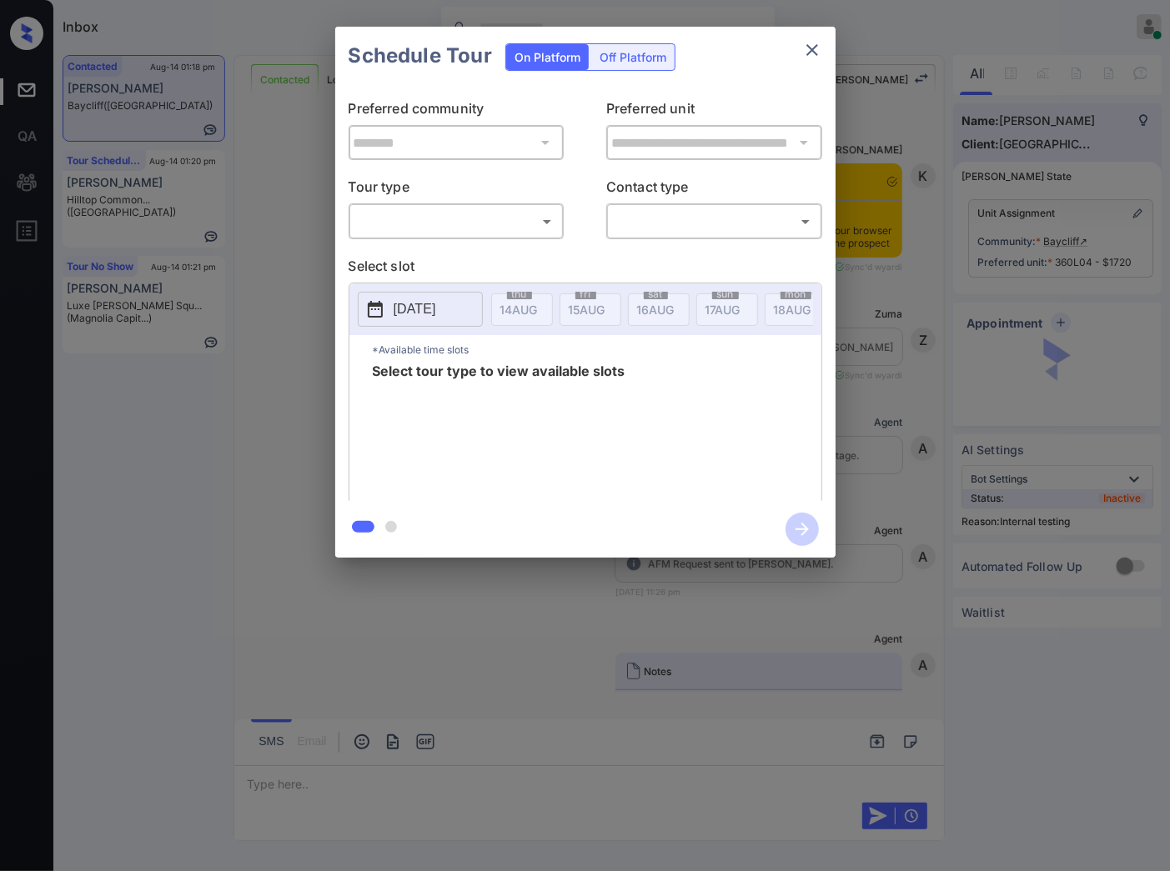
scroll to position [5061, 0]
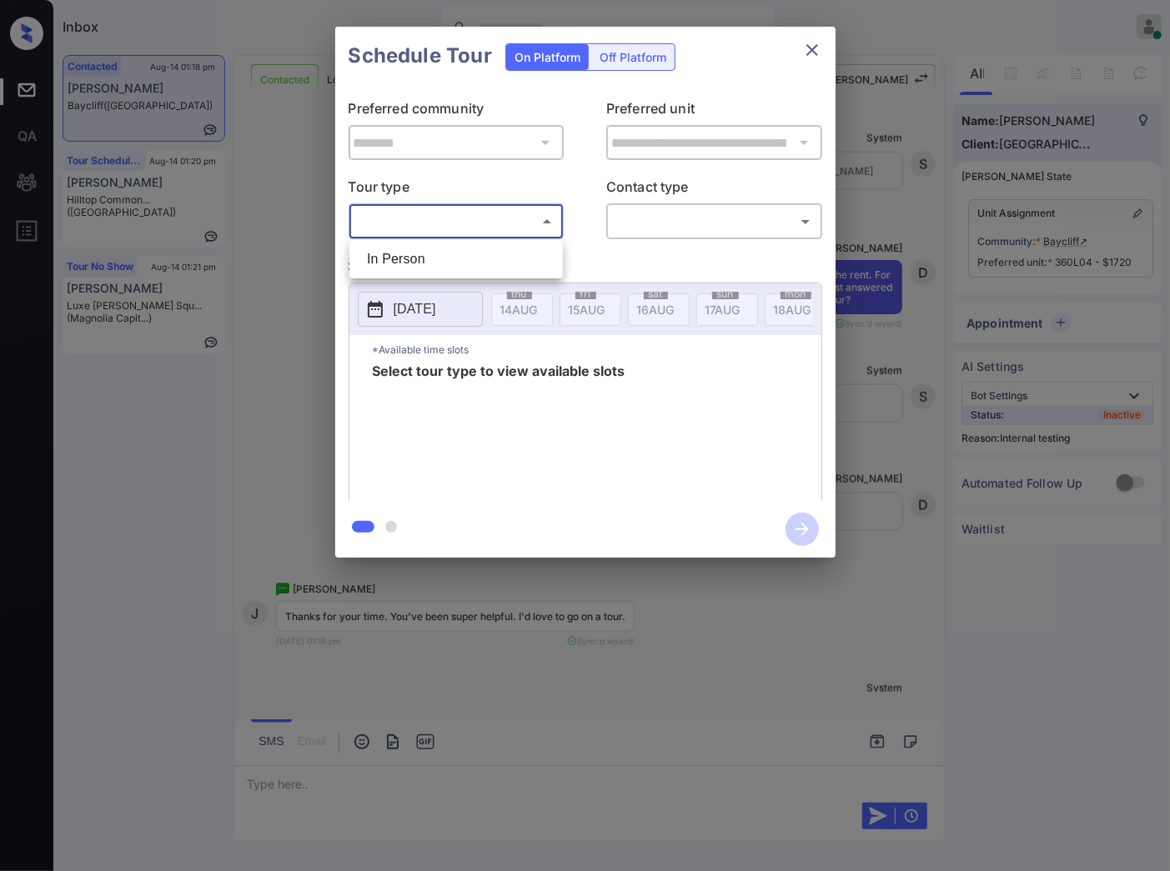
click at [534, 217] on body "Inbox Caroline Dacanay Online Set yourself offline Set yourself on break Profil…" at bounding box center [585, 435] width 1170 height 871
click at [534, 248] on li "In Person" at bounding box center [455, 259] width 205 height 30
type input "********"
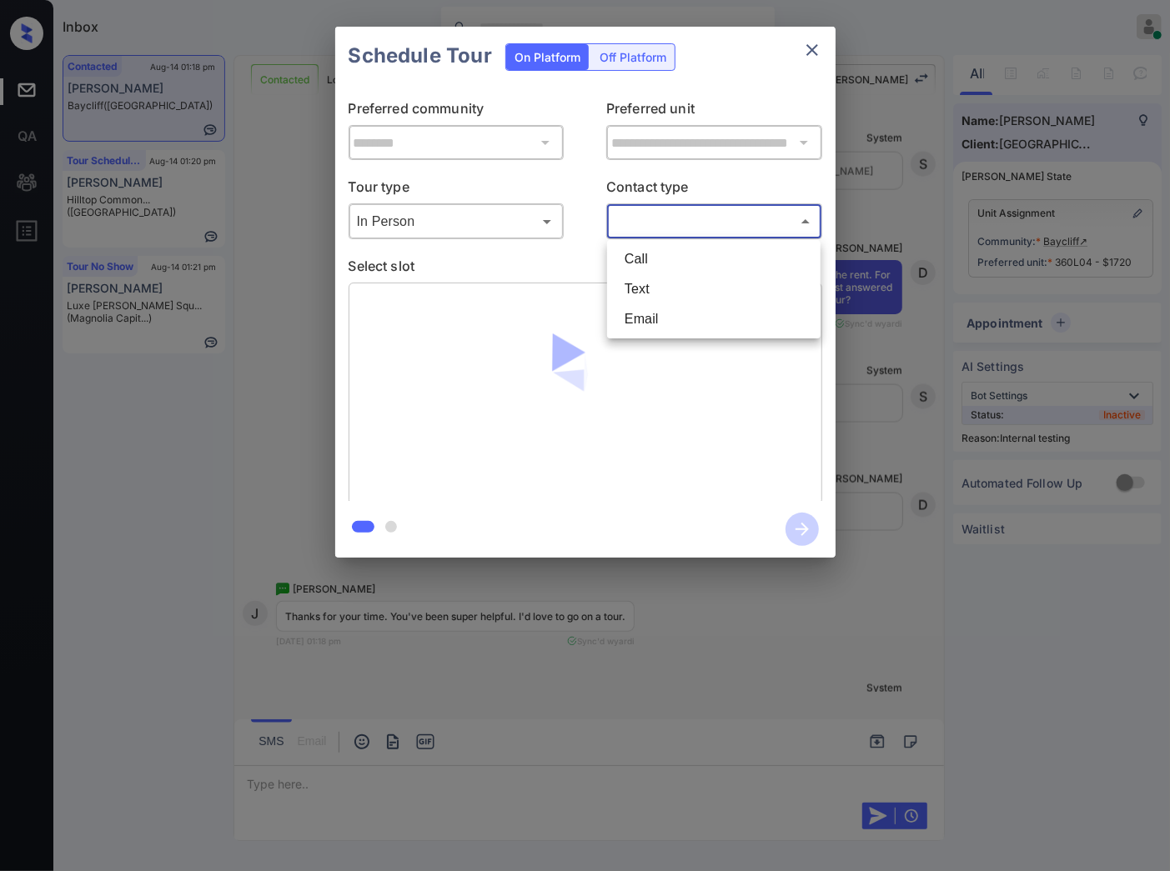
click at [644, 223] on body "Inbox Caroline Dacanay Online Set yourself offline Set yourself on break Profil…" at bounding box center [585, 435] width 1170 height 871
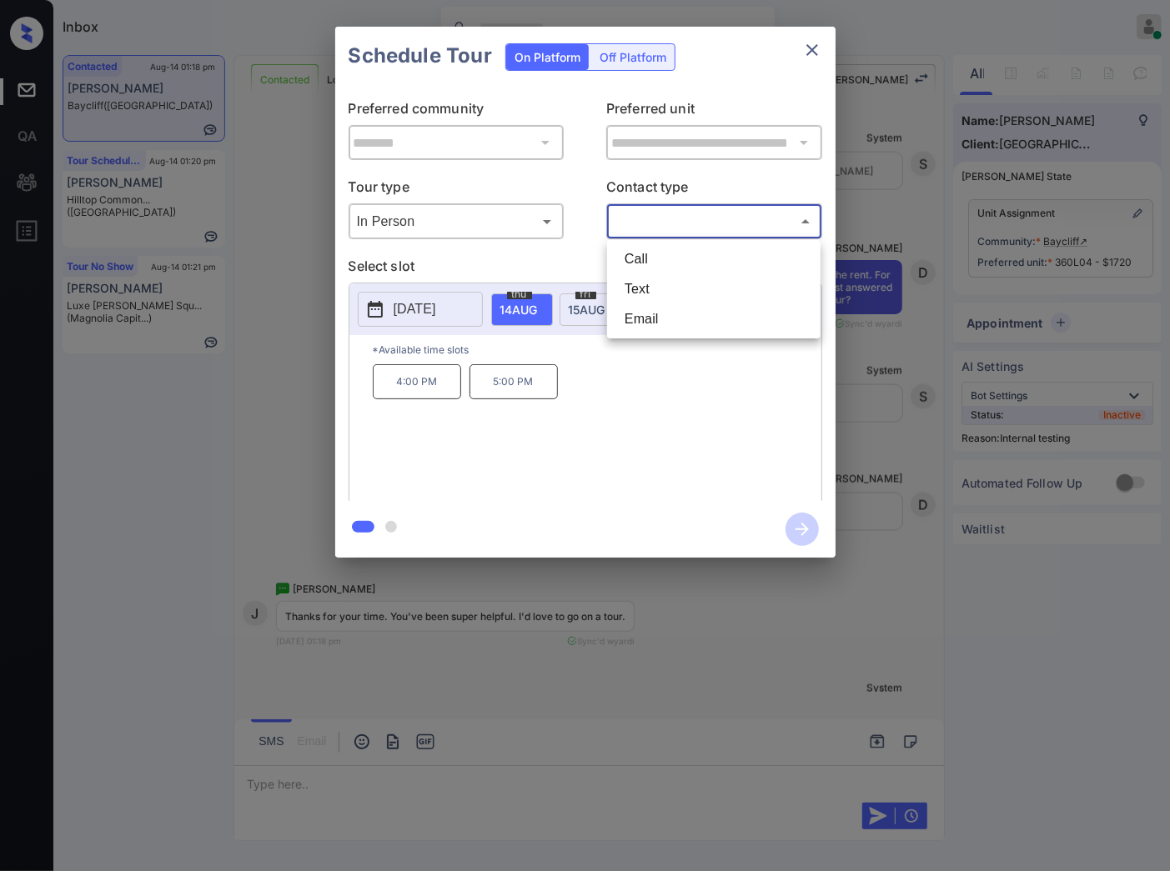
click at [314, 709] on div at bounding box center [585, 435] width 1170 height 871
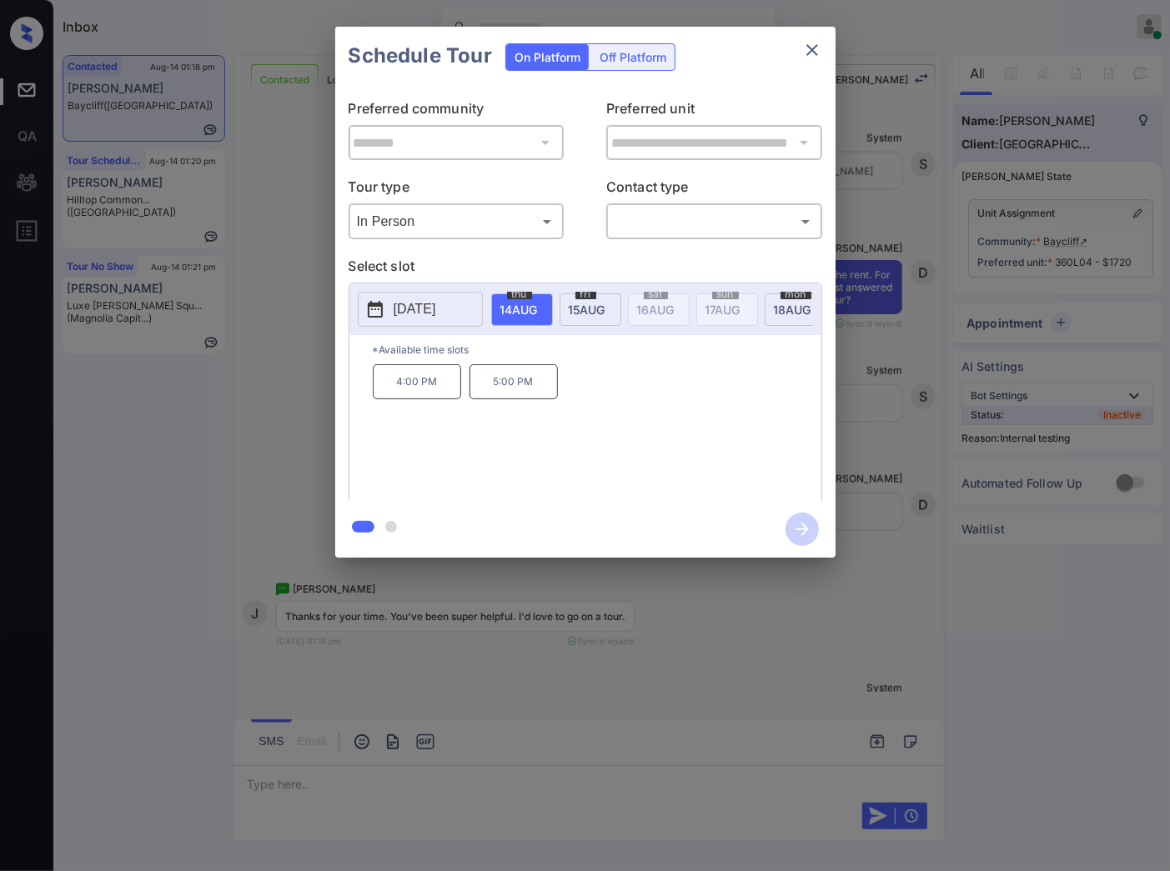
click at [314, 782] on div at bounding box center [585, 435] width 1170 height 871
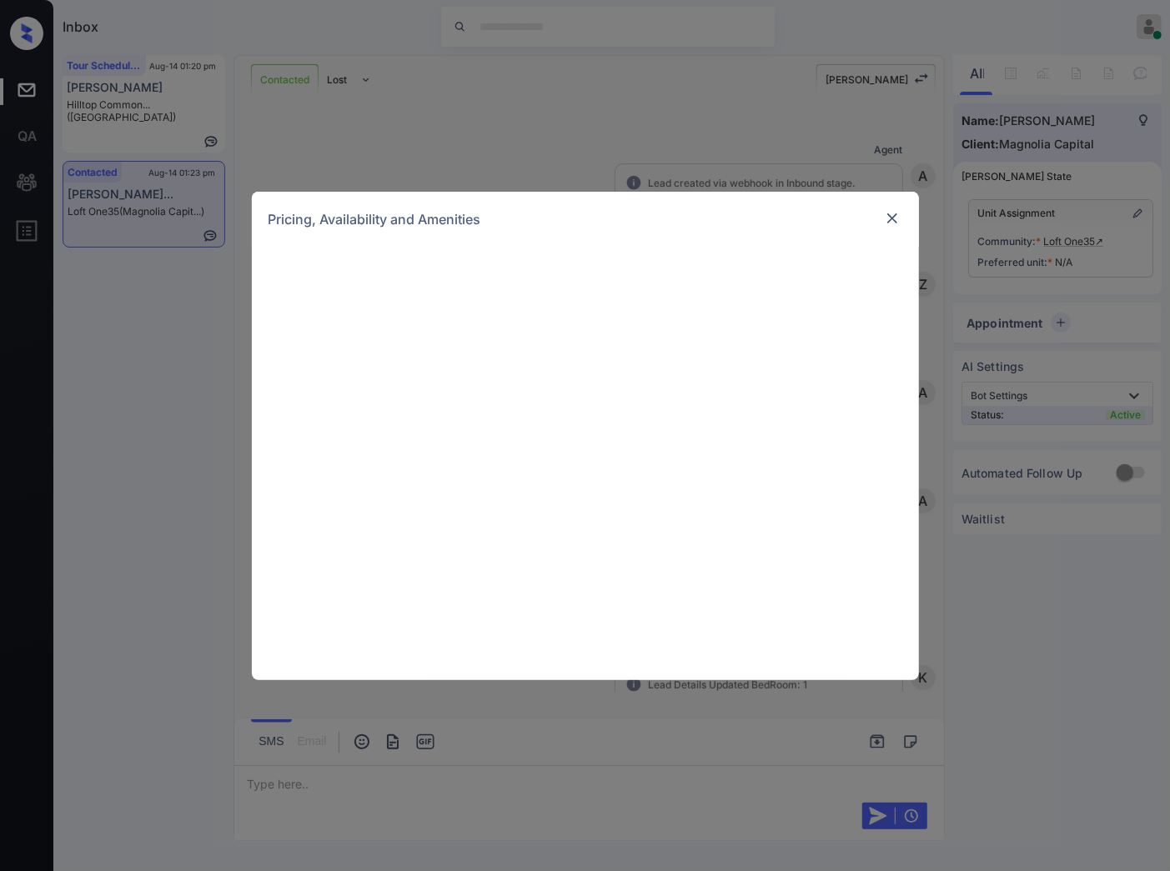
scroll to position [3163, 0]
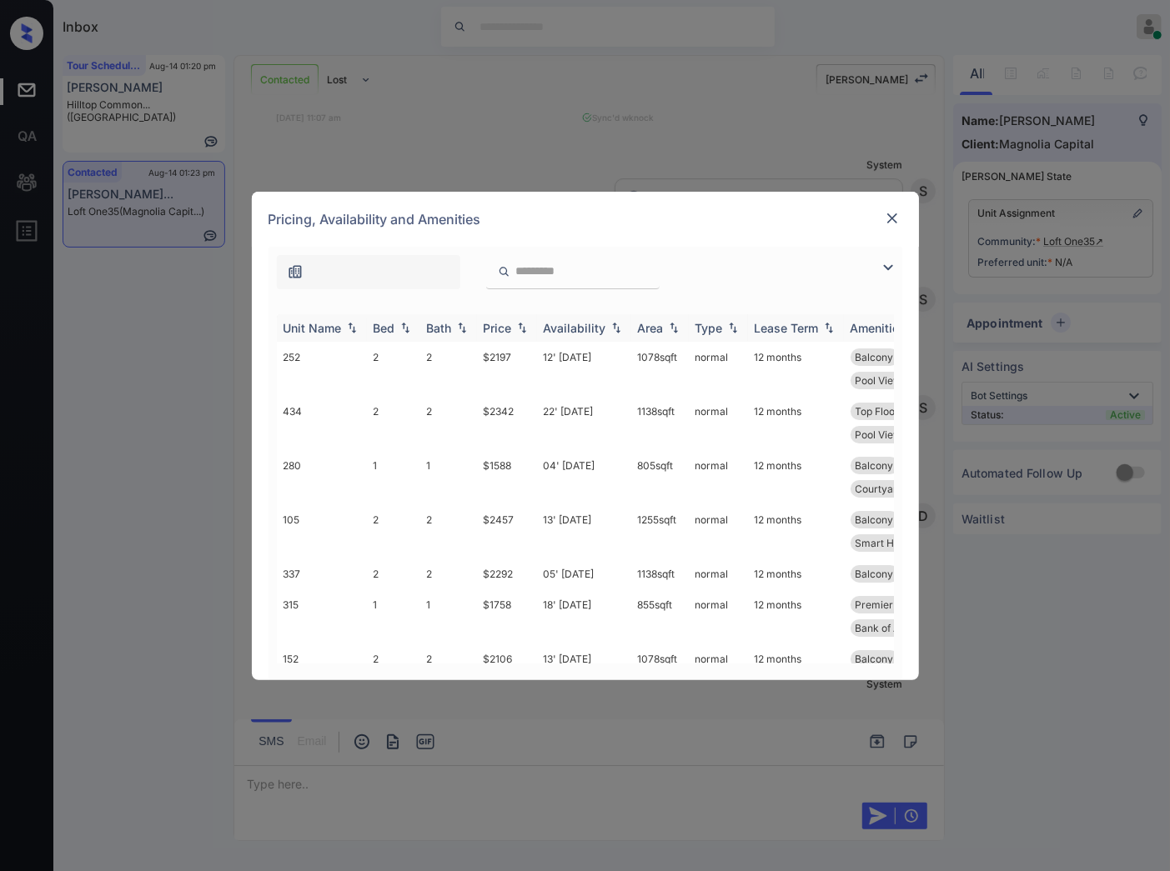
click at [521, 326] on img at bounding box center [522, 328] width 17 height 12
click at [521, 326] on img at bounding box center [522, 328] width 17 height 13
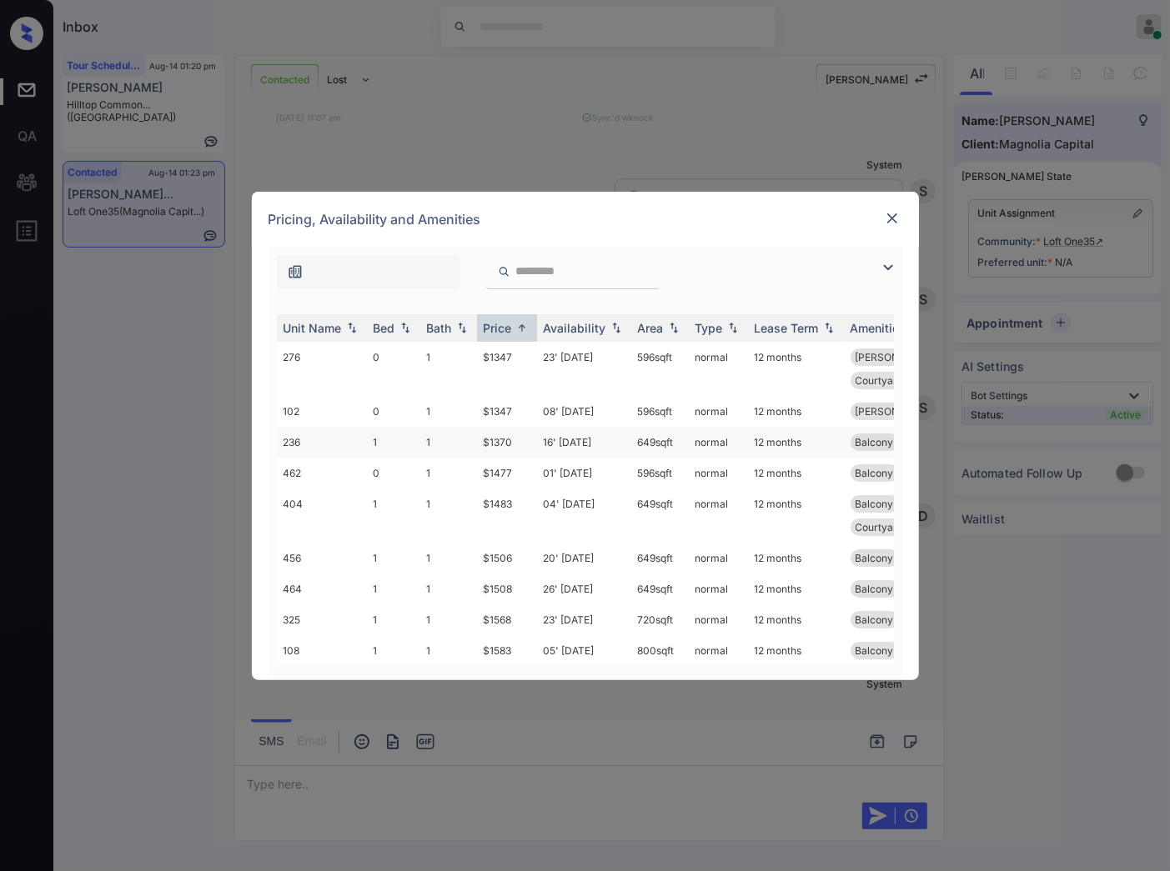
click at [503, 427] on td "$1370" at bounding box center [507, 442] width 60 height 31
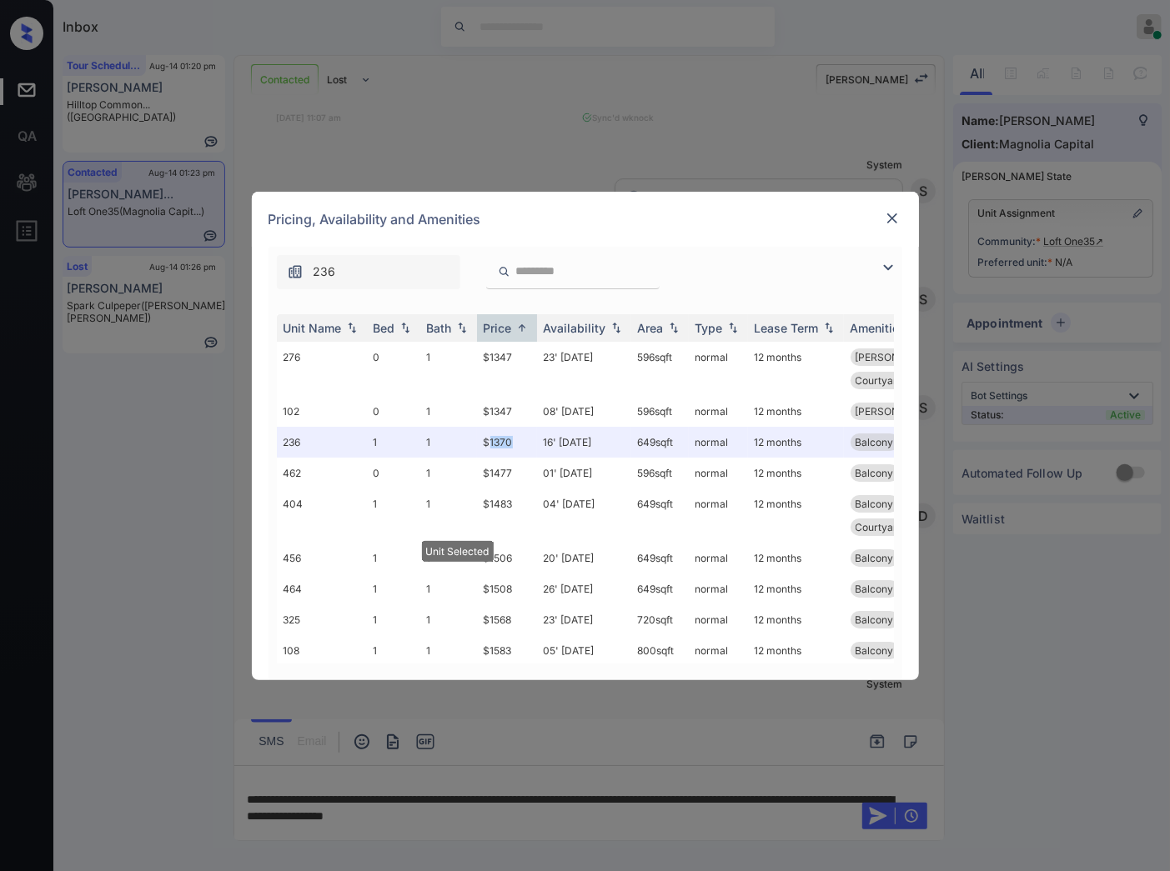
click at [886, 225] on img at bounding box center [892, 218] width 17 height 17
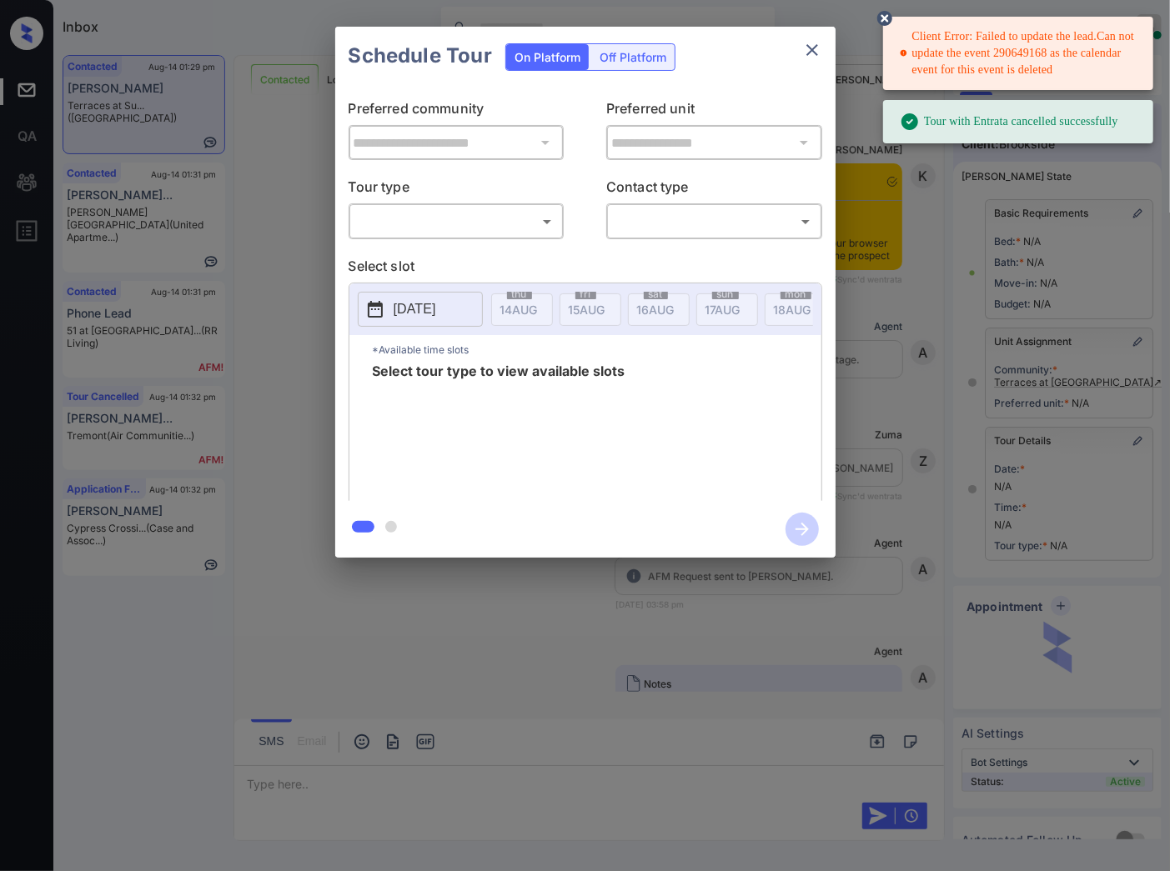
scroll to position [18544, 0]
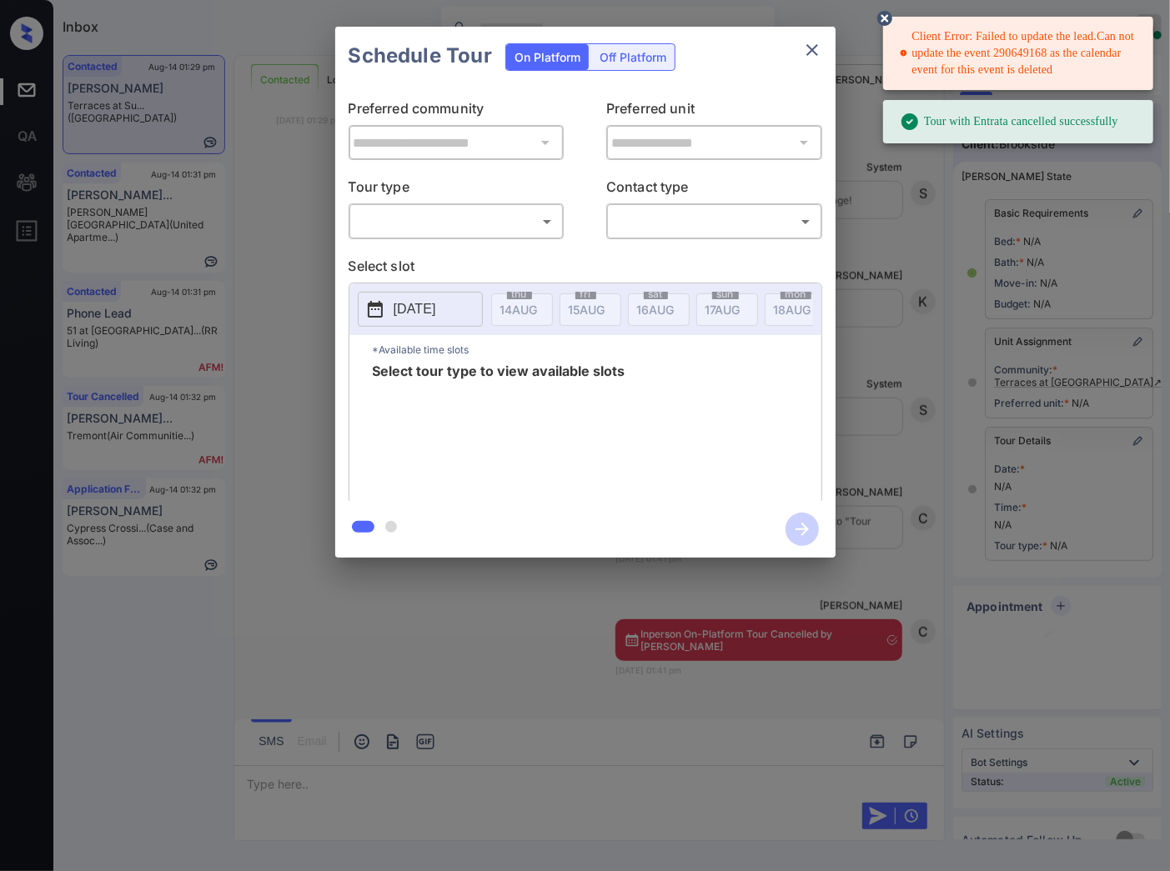
click at [417, 222] on body "Client Error: Failed to update the lead.Can not update the event 290649168 as t…" at bounding box center [585, 435] width 1170 height 871
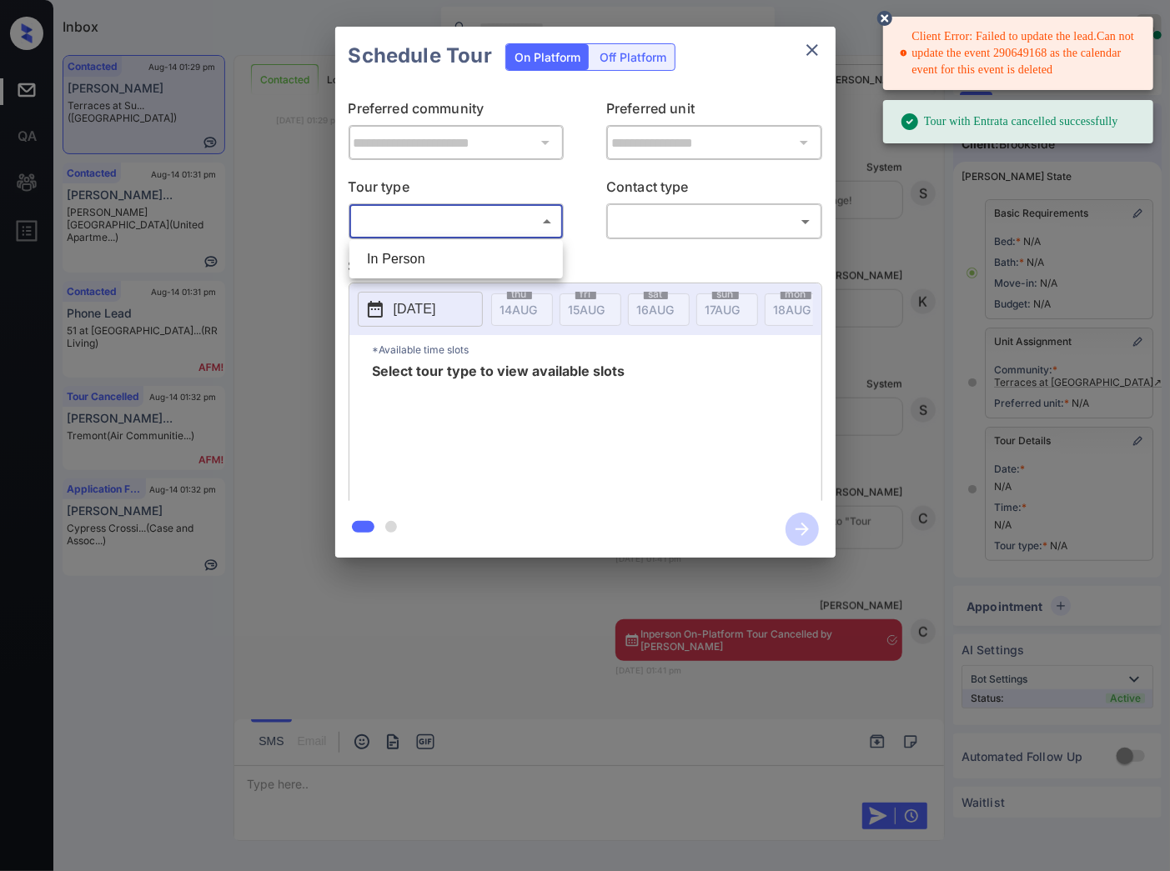
click at [432, 251] on li "In Person" at bounding box center [455, 259] width 205 height 30
type input "********"
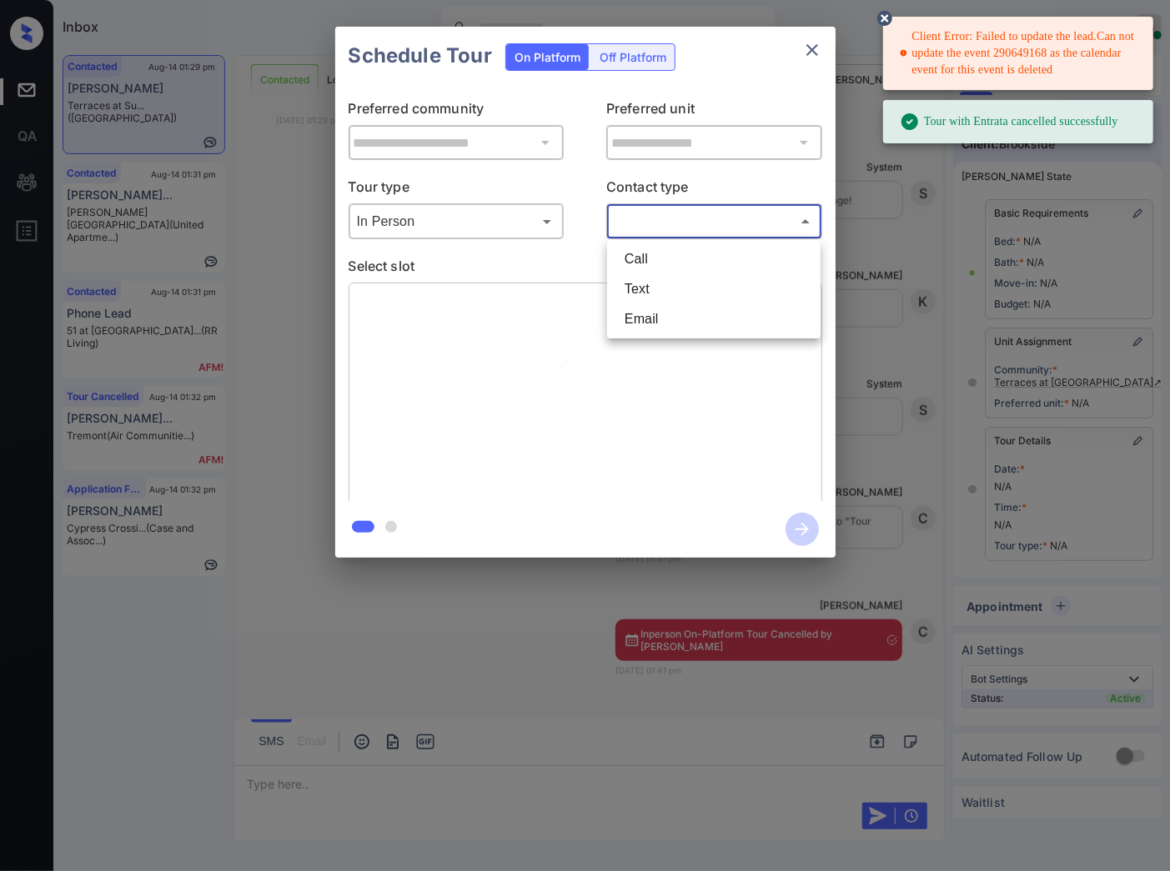
click at [724, 218] on body "Client Error: Failed to update the lead.Can not update the event 290649168 as t…" at bounding box center [585, 435] width 1170 height 871
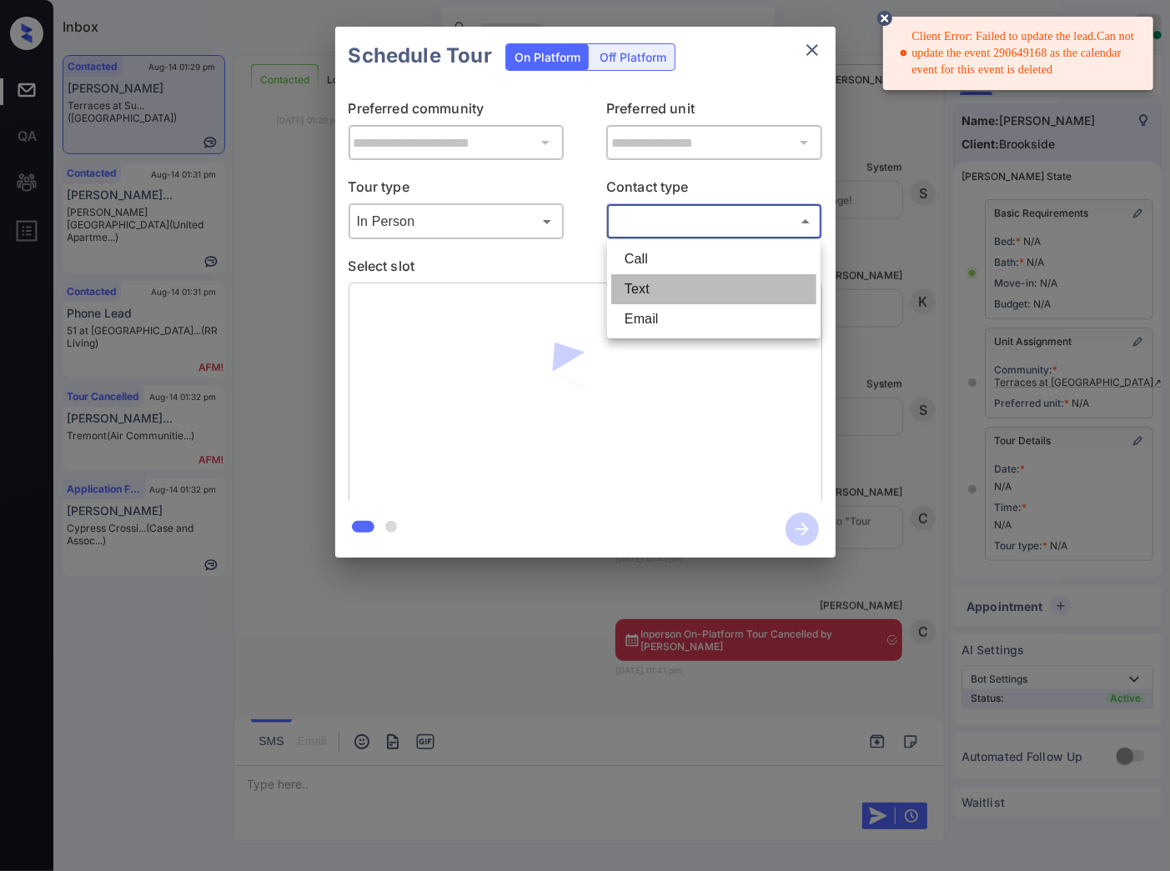
click at [703, 278] on li "Text" at bounding box center [713, 289] width 205 height 30
type input "****"
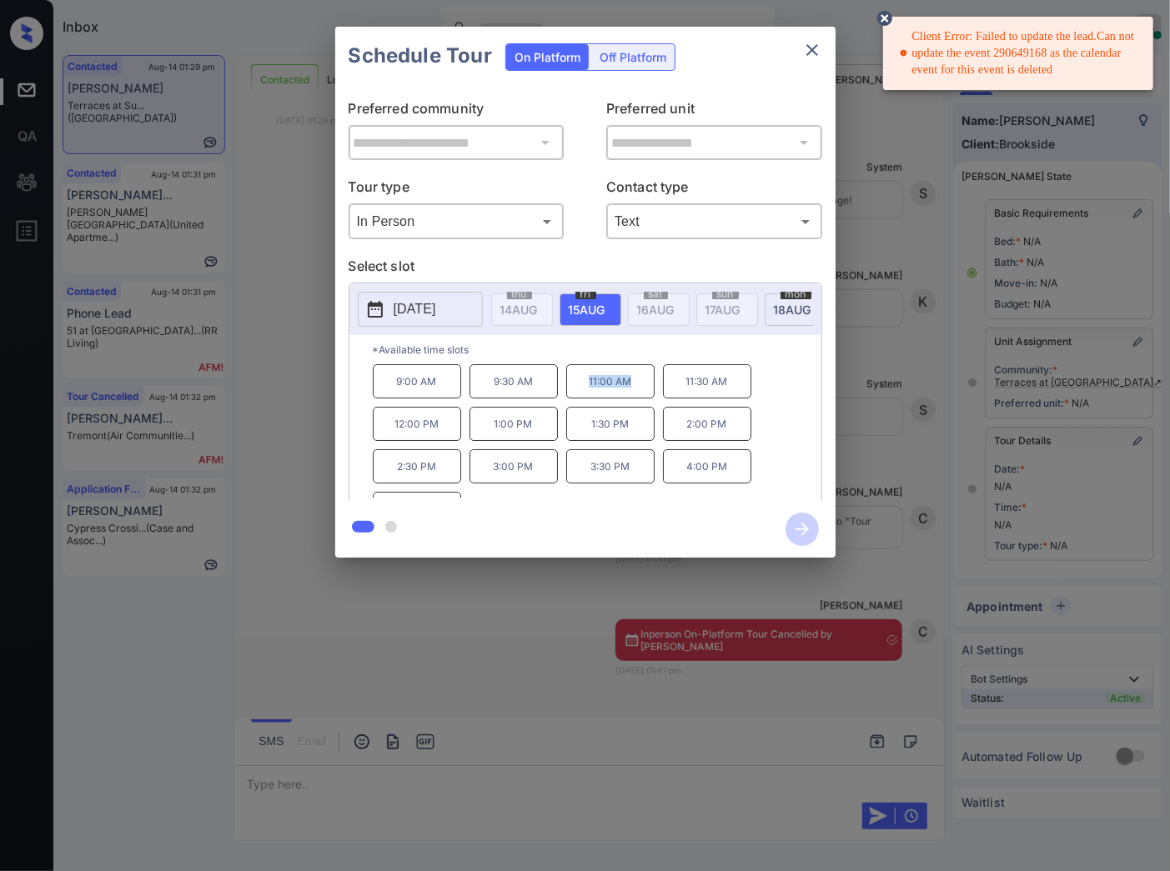
drag, startPoint x: 632, startPoint y: 394, endPoint x: 589, endPoint y: 394, distance: 42.5
click at [589, 394] on p "11:00 AM" at bounding box center [610, 381] width 88 height 34
copy p "11:00 AM"
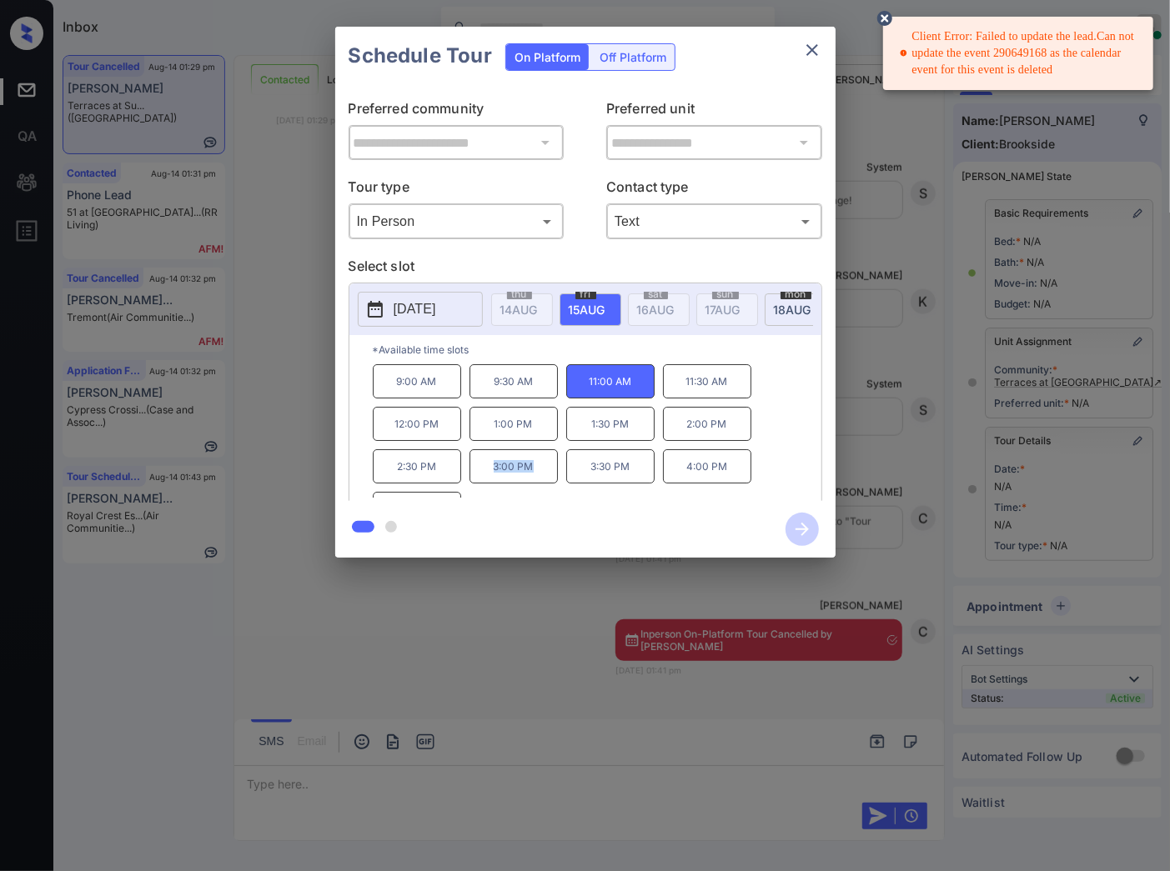
drag, startPoint x: 547, startPoint y: 478, endPoint x: 492, endPoint y: 482, distance: 55.2
click at [492, 482] on p "3:00 PM" at bounding box center [513, 466] width 88 height 34
copy p "3:00 PM"
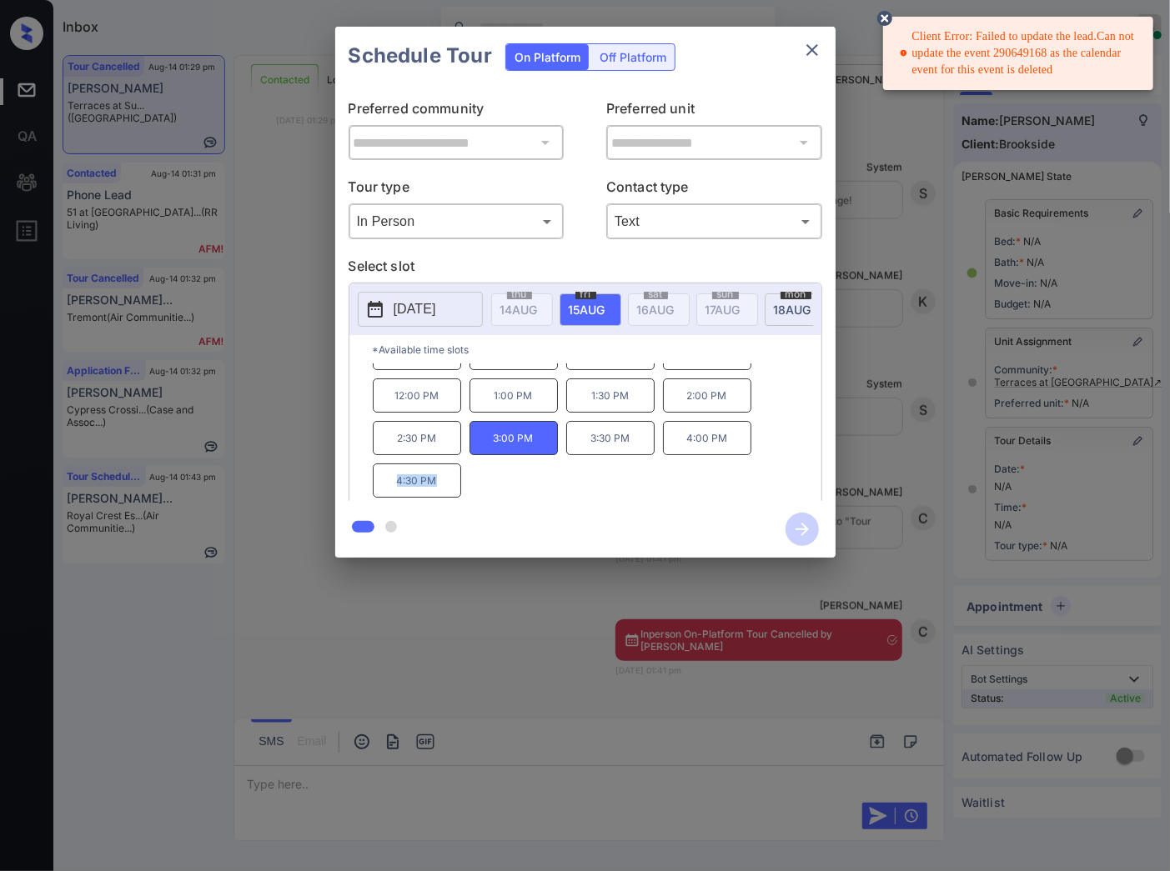
drag, startPoint x: 453, startPoint y: 487, endPoint x: 388, endPoint y: 489, distance: 65.1
click at [388, 489] on p "4:30 PM" at bounding box center [417, 481] width 88 height 34
copy p "4:30 PM"
click at [393, 651] on div at bounding box center [585, 435] width 1170 height 871
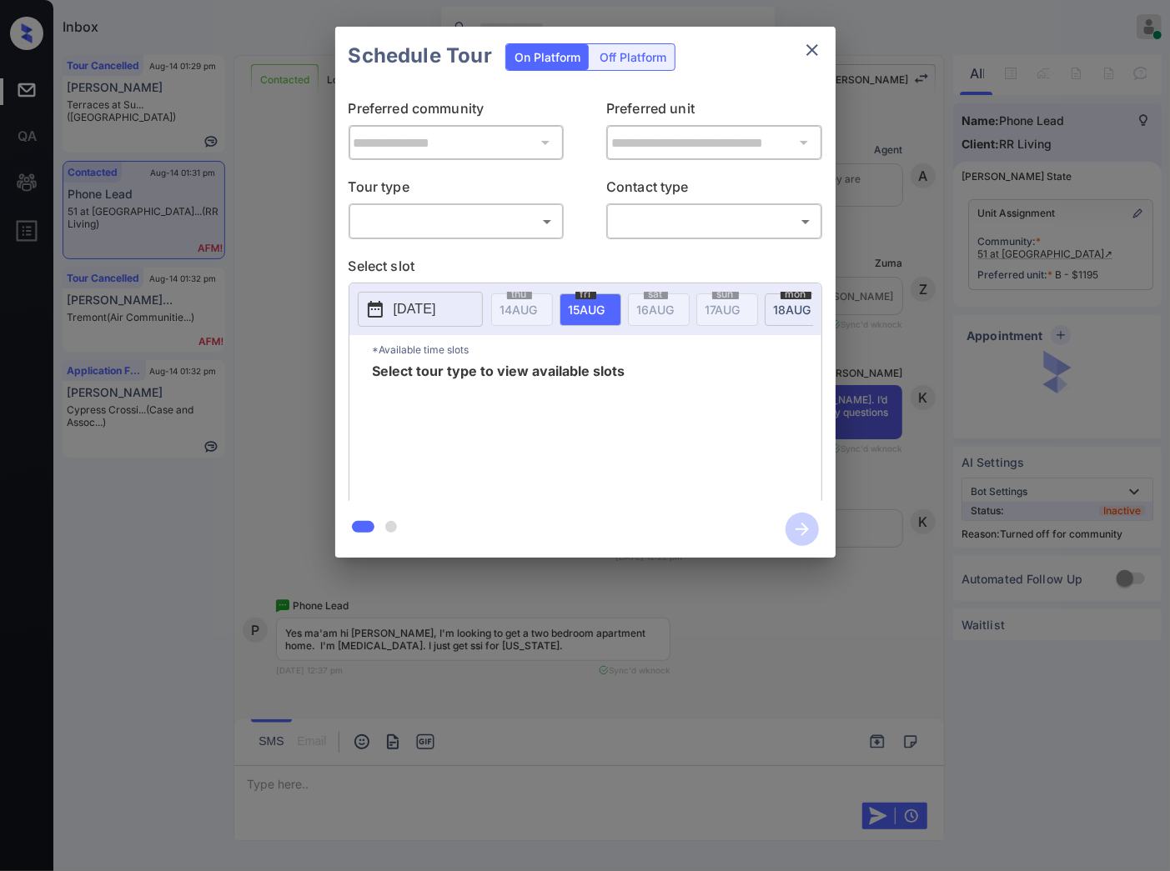
scroll to position [3943, 0]
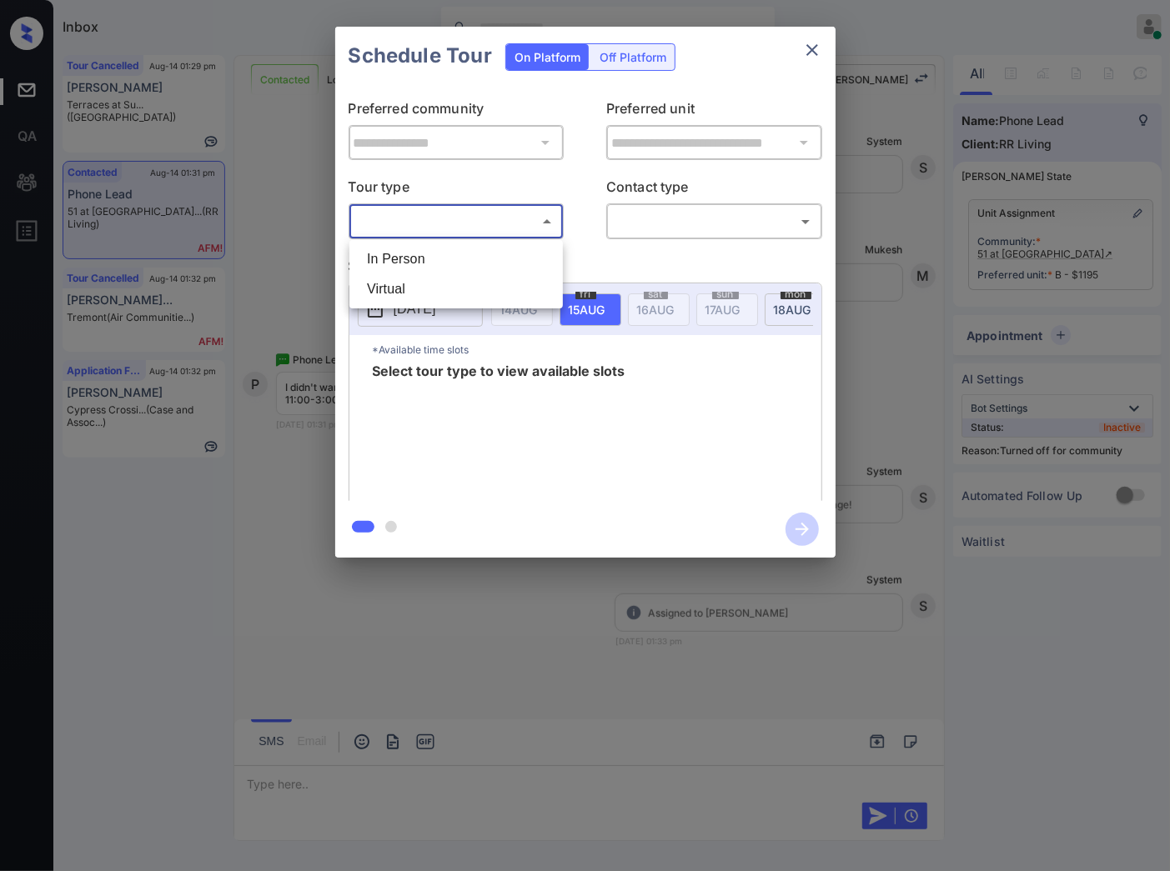
click at [468, 222] on body "Inbox Caroline Dacanay Online Set yourself offline Set yourself on break Profil…" at bounding box center [585, 435] width 1170 height 871
click at [469, 254] on li "In Person" at bounding box center [455, 259] width 205 height 30
type input "********"
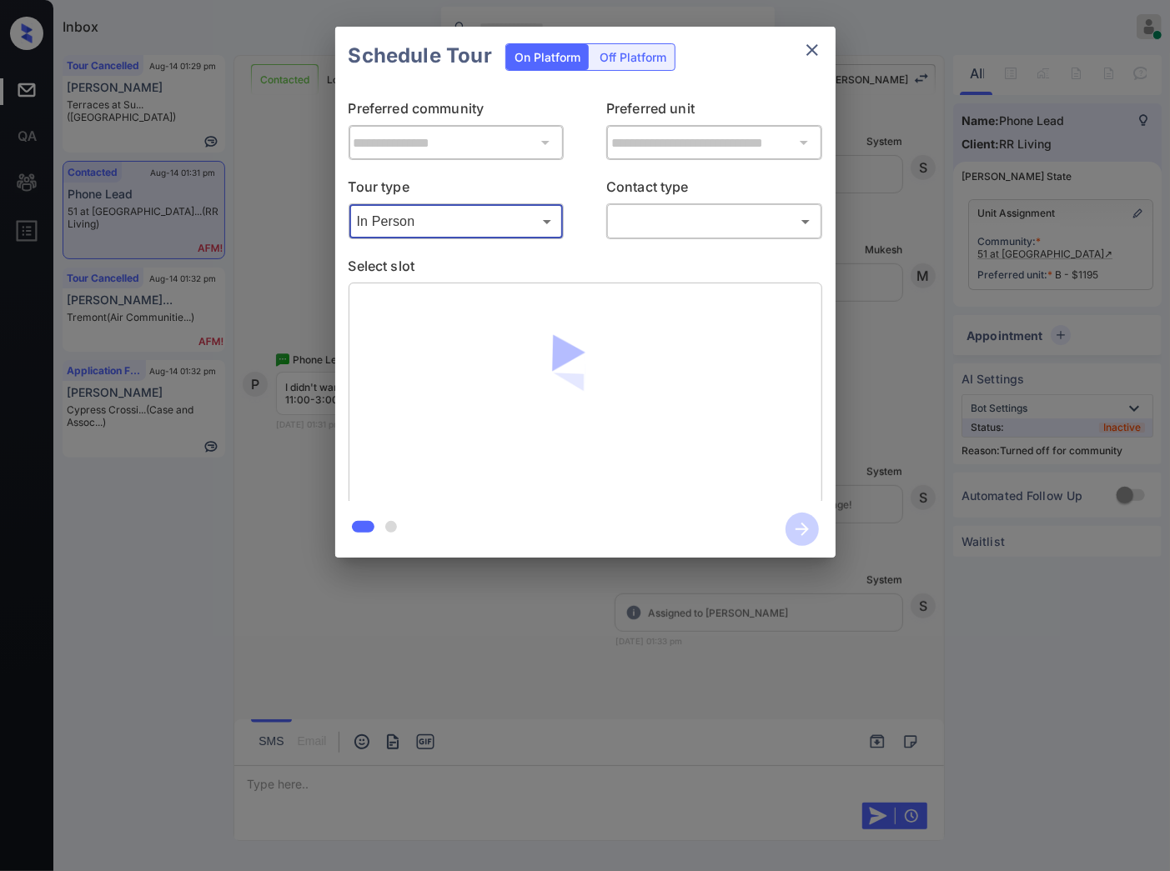
click at [704, 220] on body "Inbox Caroline Dacanay Online Set yourself offline Set yourself on break Profil…" at bounding box center [585, 435] width 1170 height 871
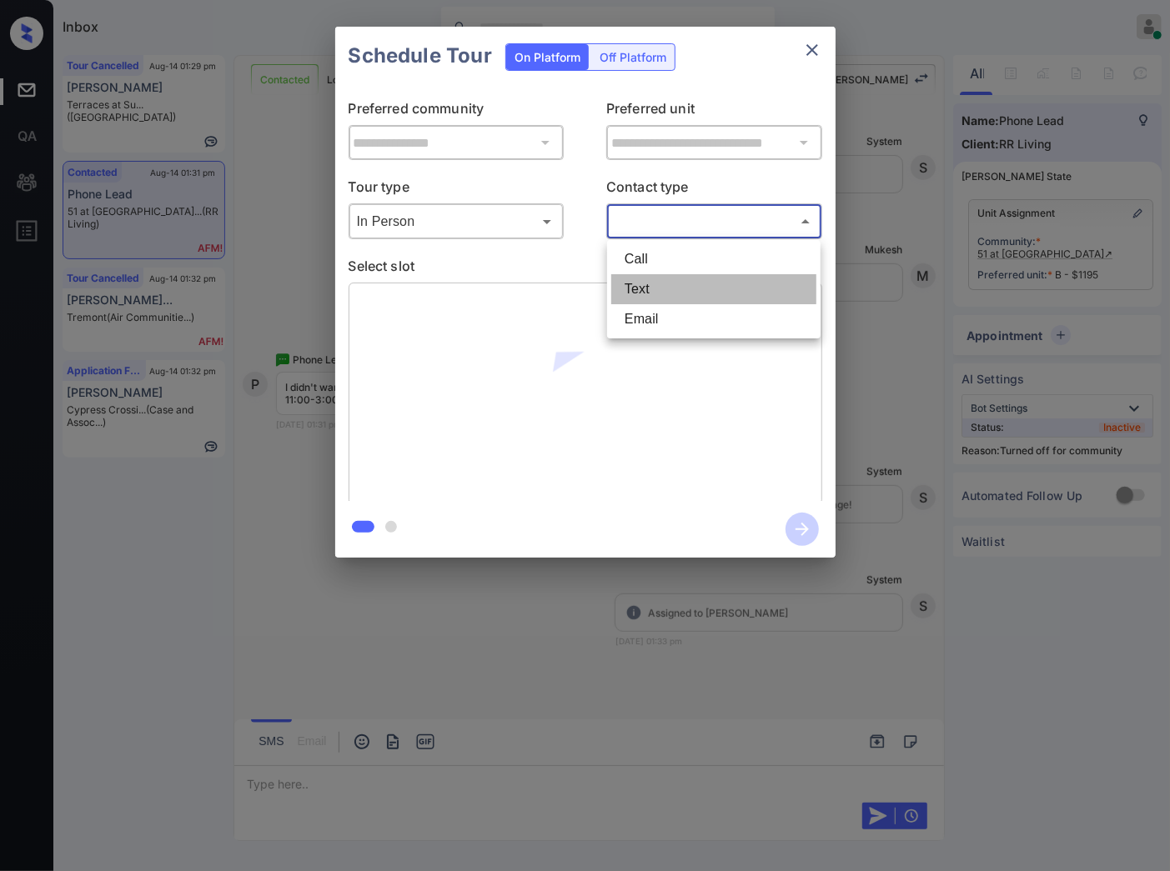
click at [689, 285] on li "Text" at bounding box center [713, 289] width 205 height 30
type input "****"
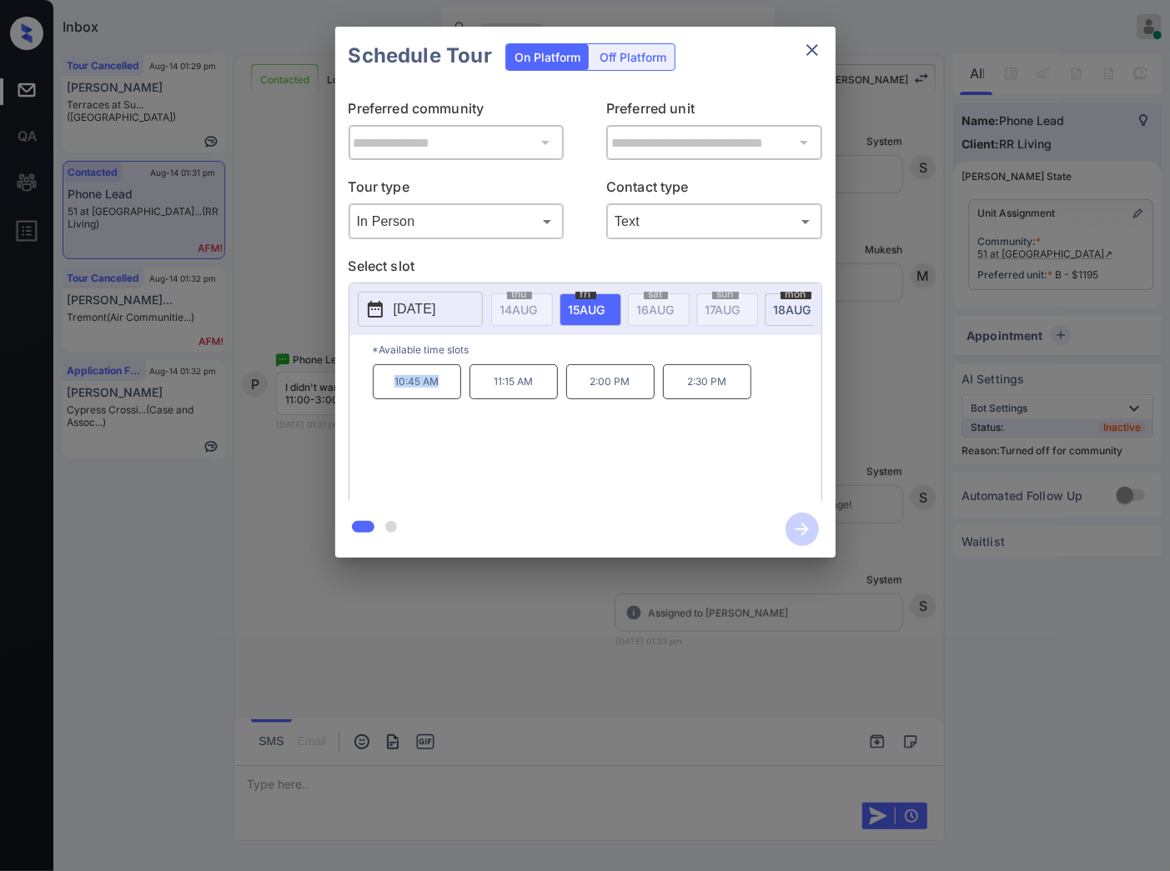
drag, startPoint x: 447, startPoint y: 404, endPoint x: 396, endPoint y: 398, distance: 51.2
click at [396, 398] on p "10:45 AM" at bounding box center [417, 381] width 88 height 35
copy p "10:45 AM"
drag, startPoint x: 632, startPoint y: 396, endPoint x: 592, endPoint y: 396, distance: 40.0
click at [592, 396] on p "2:00 PM" at bounding box center [610, 381] width 88 height 35
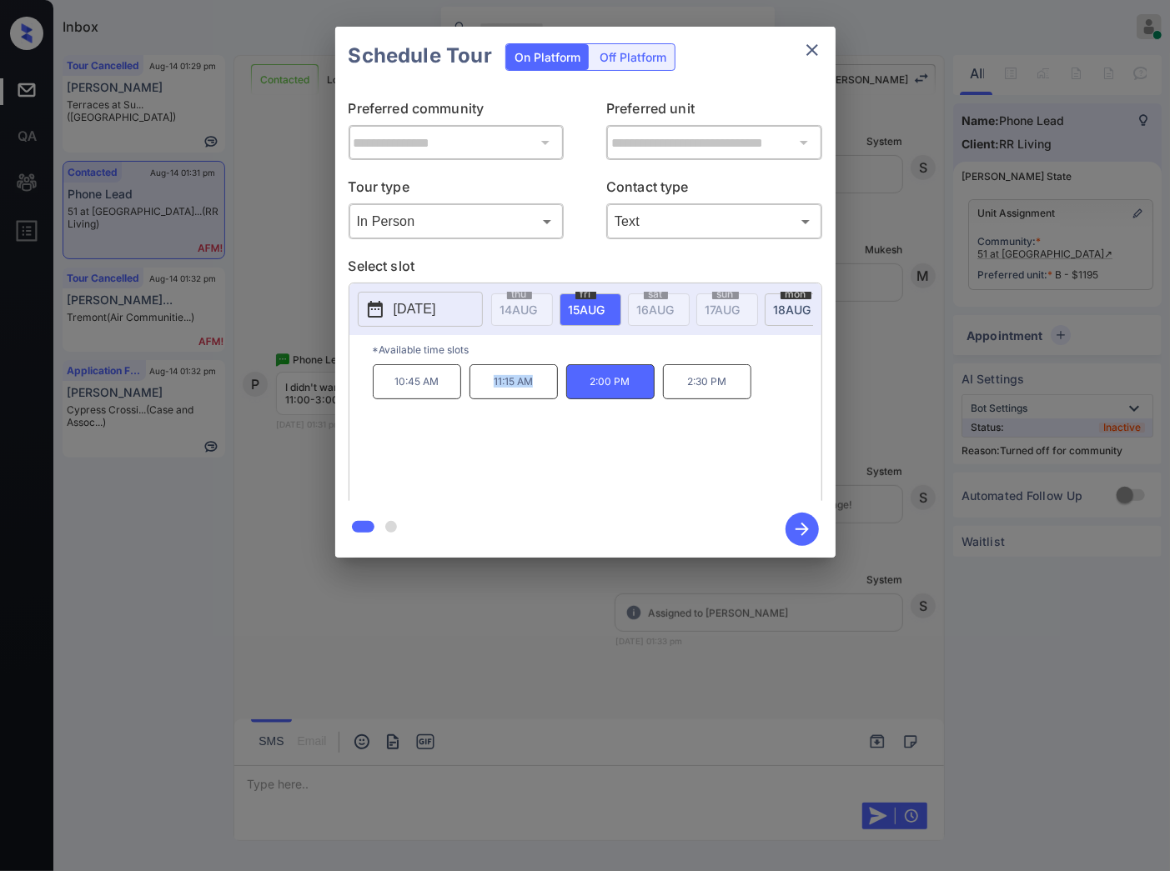
drag, startPoint x: 497, startPoint y: 396, endPoint x: 96, endPoint y: 399, distance: 401.0
click at [479, 394] on p "11:15 AM" at bounding box center [513, 381] width 88 height 35
copy p "11:15 AM"
click at [309, 655] on div at bounding box center [585, 435] width 1170 height 871
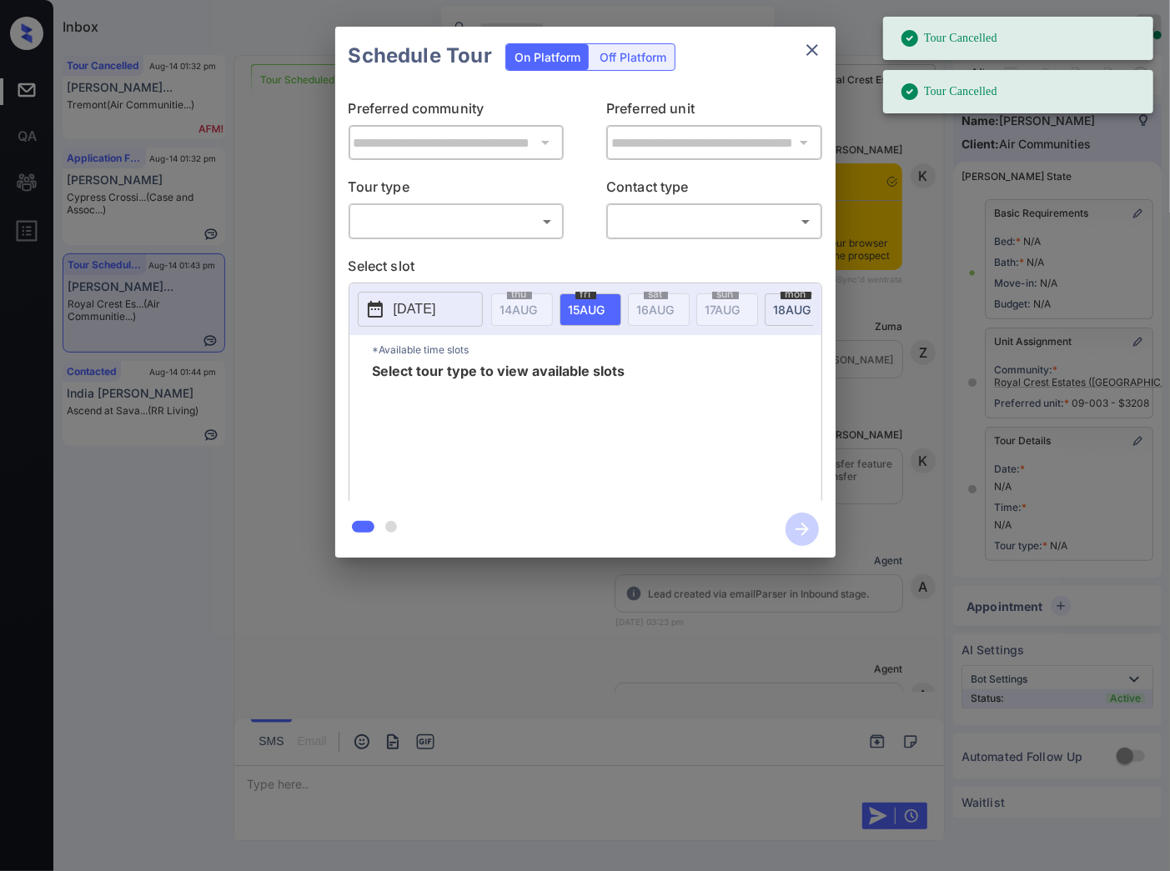
scroll to position [7537, 0]
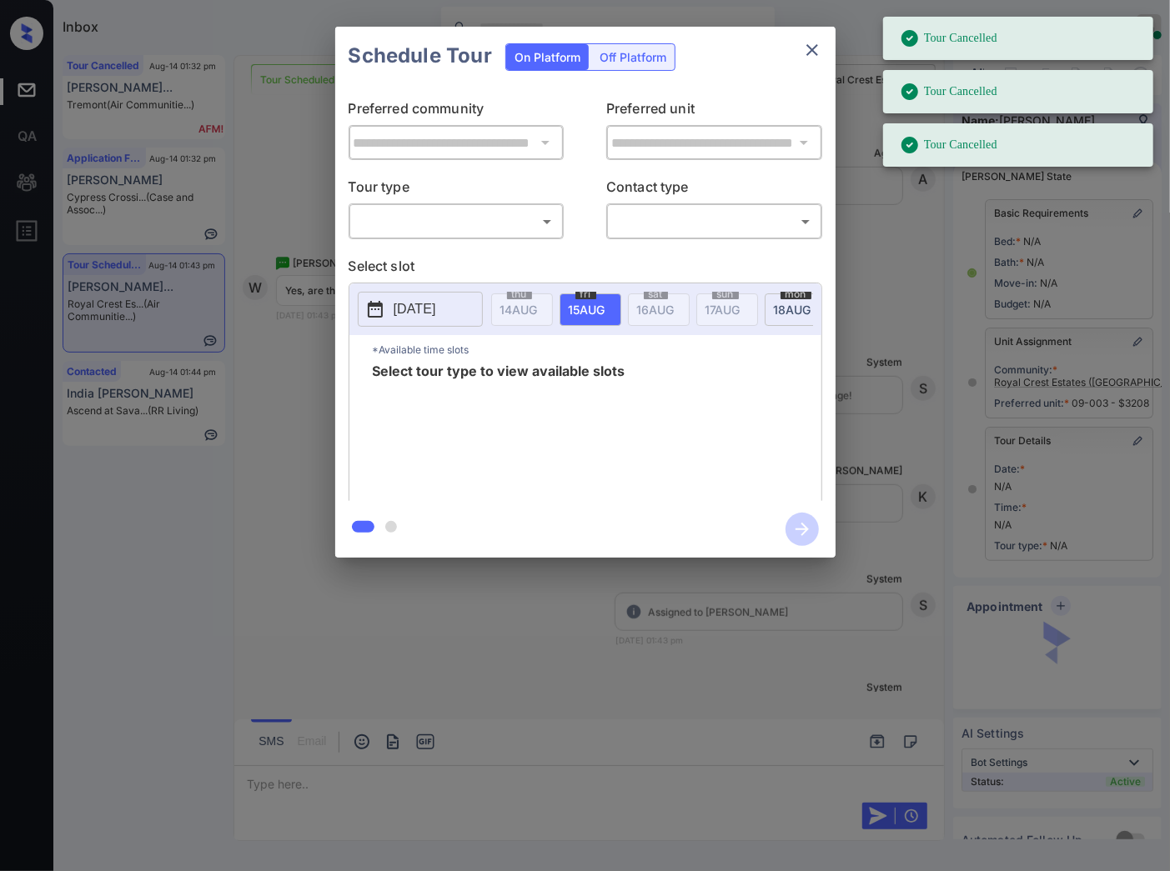
click at [515, 223] on body "Tour Cancelled Tour Cancelled Tour Cancelled Inbox Caroline Dacanay Online Set …" at bounding box center [585, 435] width 1170 height 871
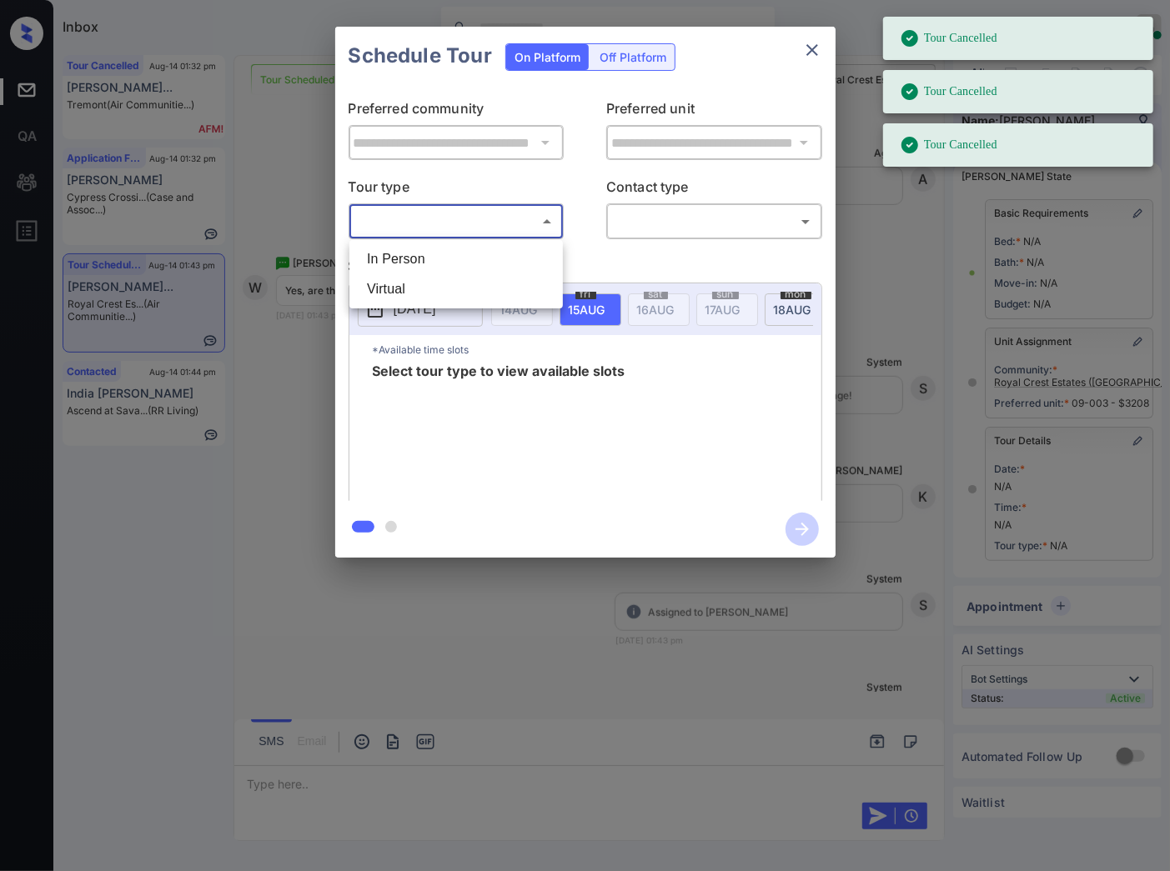
click at [513, 268] on li "In Person" at bounding box center [455, 259] width 205 height 30
type input "********"
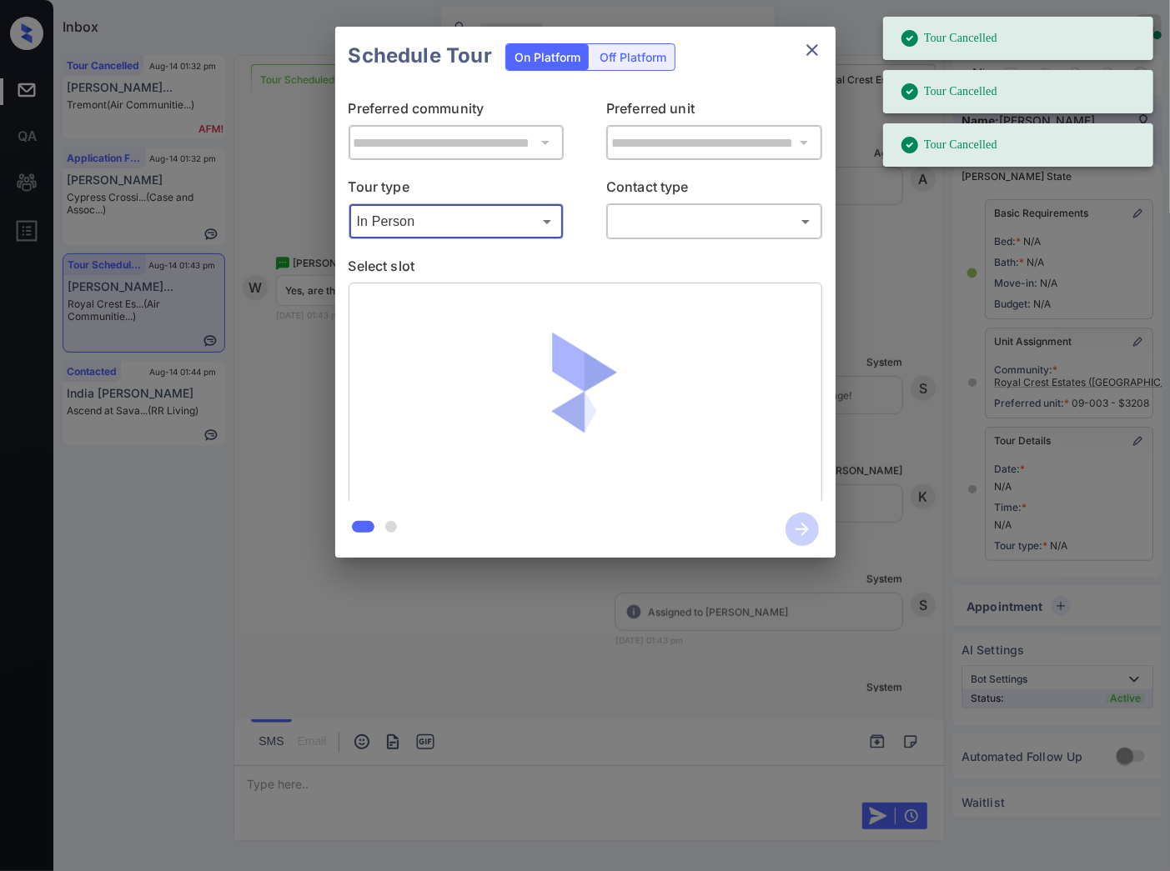
click at [657, 228] on body "Tour Cancelled Tour Cancelled Tour Cancelled Inbox Caroline Dacanay Online Set …" at bounding box center [585, 435] width 1170 height 871
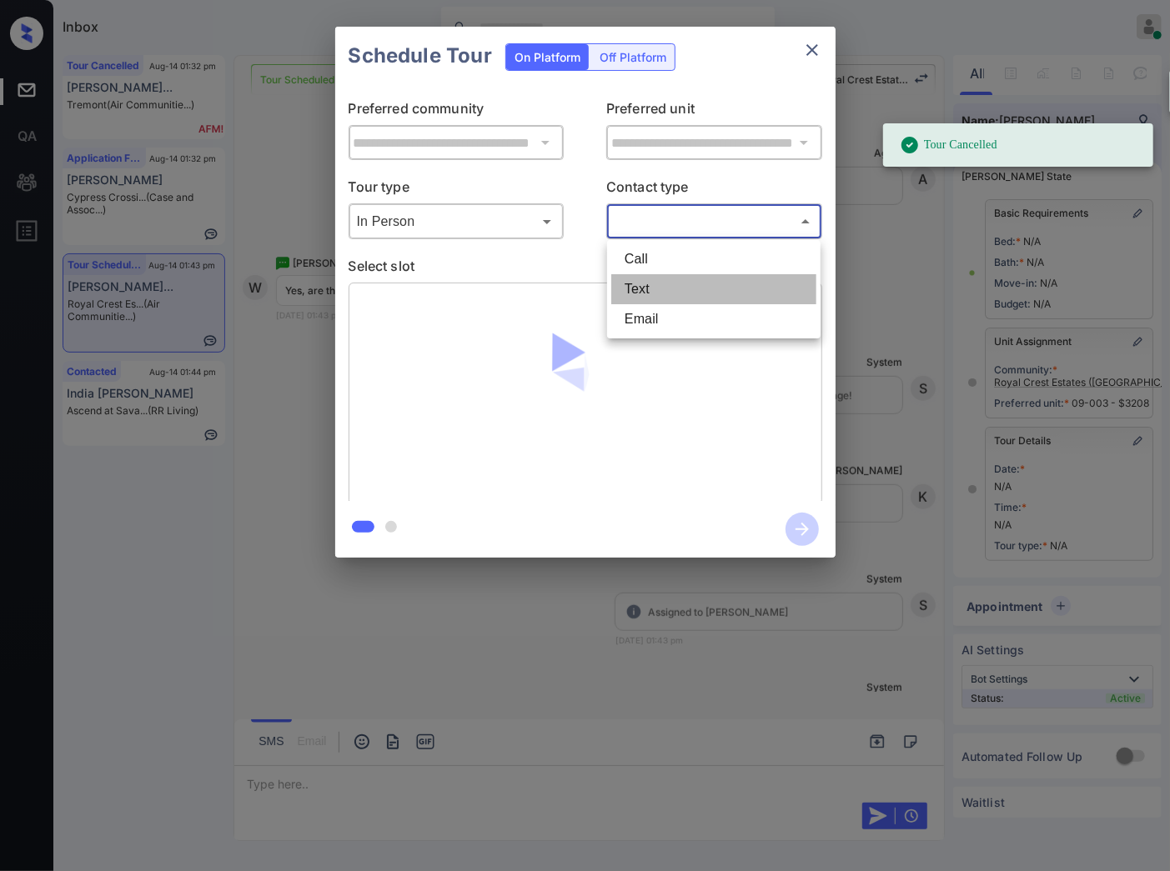
click at [664, 280] on li "Text" at bounding box center [713, 289] width 205 height 30
type input "****"
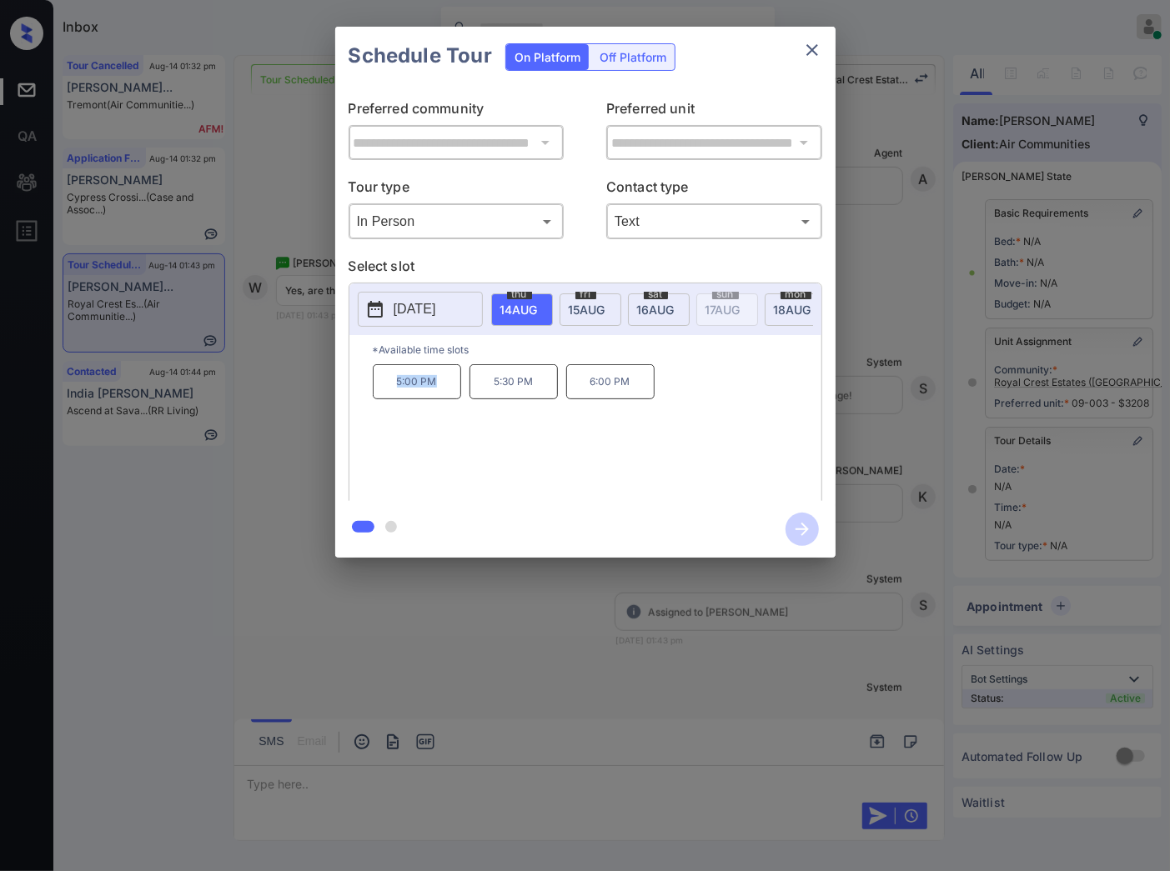
drag, startPoint x: 450, startPoint y: 393, endPoint x: 395, endPoint y: 389, distance: 55.1
click at [395, 389] on p "5:00 PM" at bounding box center [417, 381] width 88 height 35
copy p "5:00 PM"
drag, startPoint x: 547, startPoint y: 392, endPoint x: 494, endPoint y: 392, distance: 52.5
click at [494, 392] on p "5:30 PM" at bounding box center [513, 381] width 88 height 35
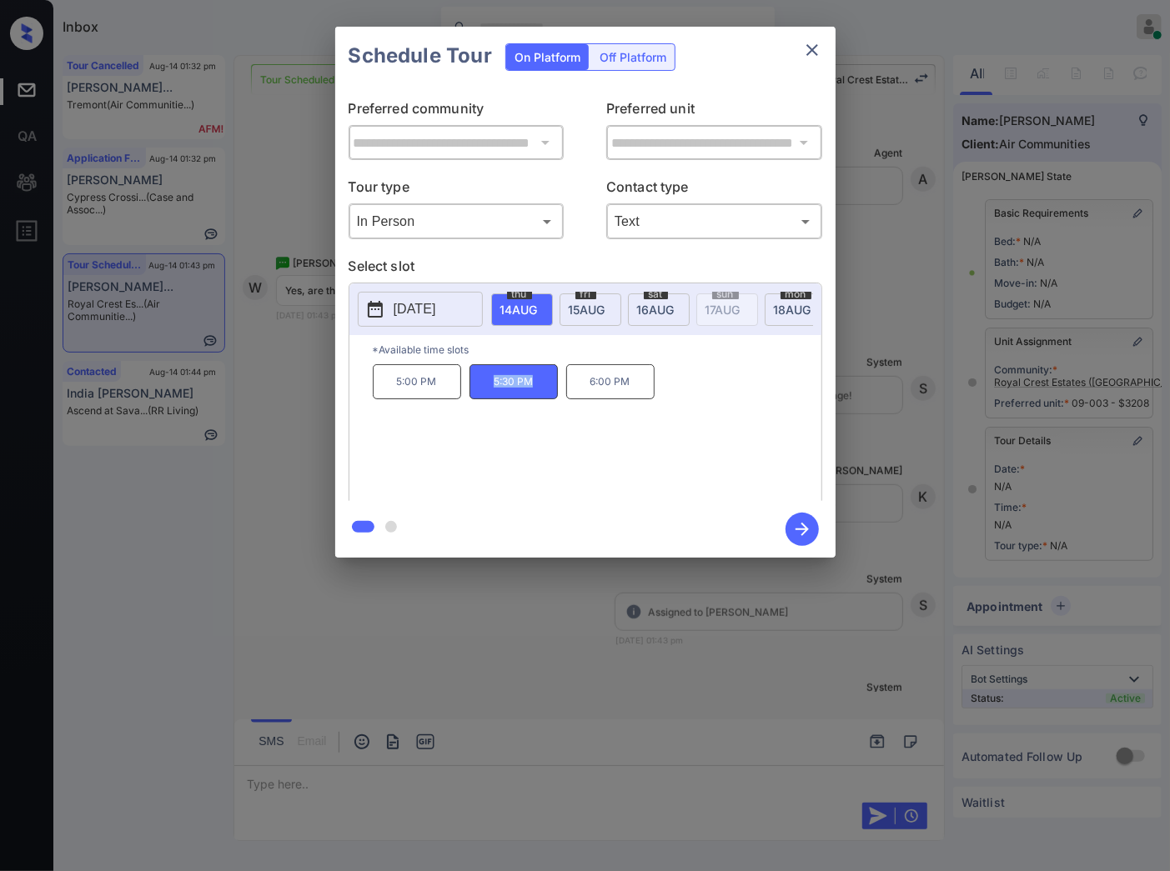
copy p "5:30 PM"
drag, startPoint x: 649, startPoint y: 382, endPoint x: 589, endPoint y: 384, distance: 60.0
click at [589, 384] on p "6:00 PM" at bounding box center [610, 381] width 88 height 35
copy p "6:00 PM"
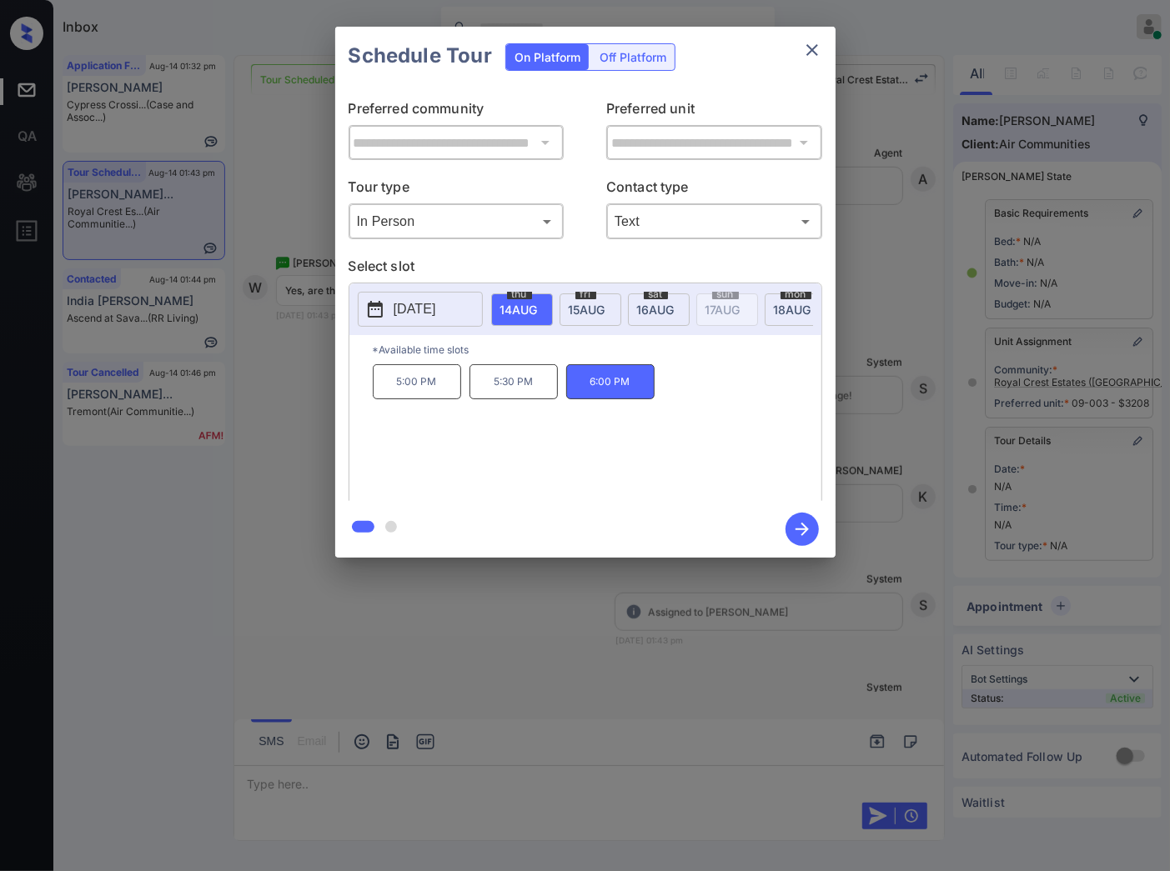
click at [531, 664] on div at bounding box center [585, 435] width 1170 height 871
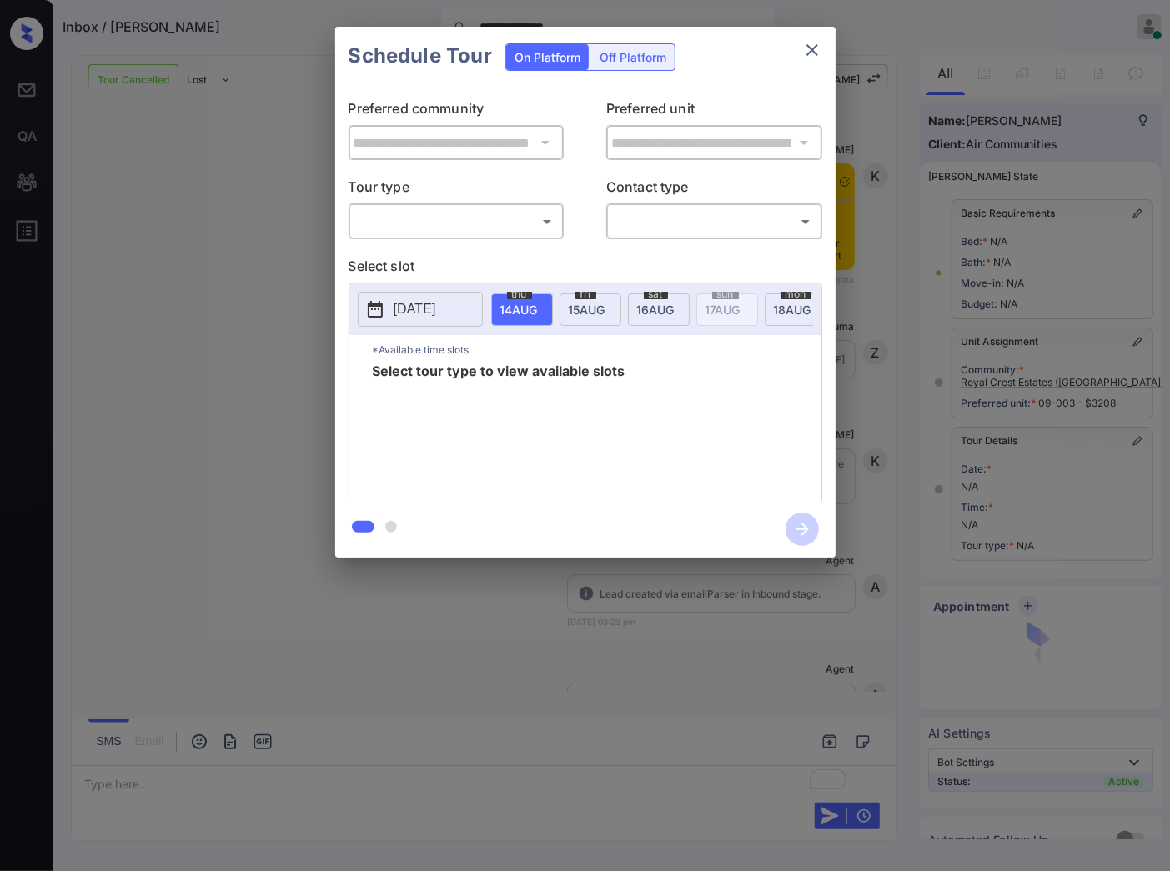
scroll to position [10559, 0]
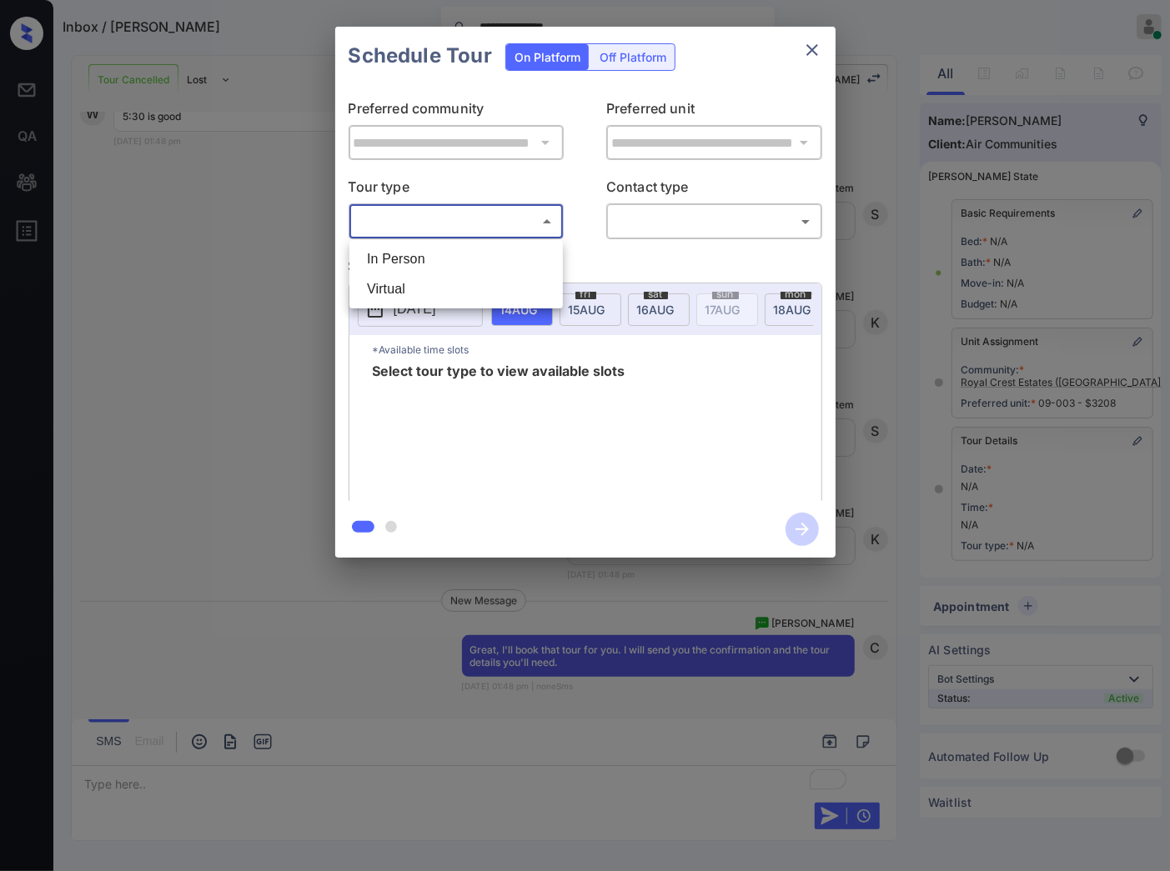
click at [537, 222] on body "**********" at bounding box center [585, 435] width 1170 height 871
click at [531, 261] on li "In Person" at bounding box center [455, 259] width 205 height 30
type input "********"
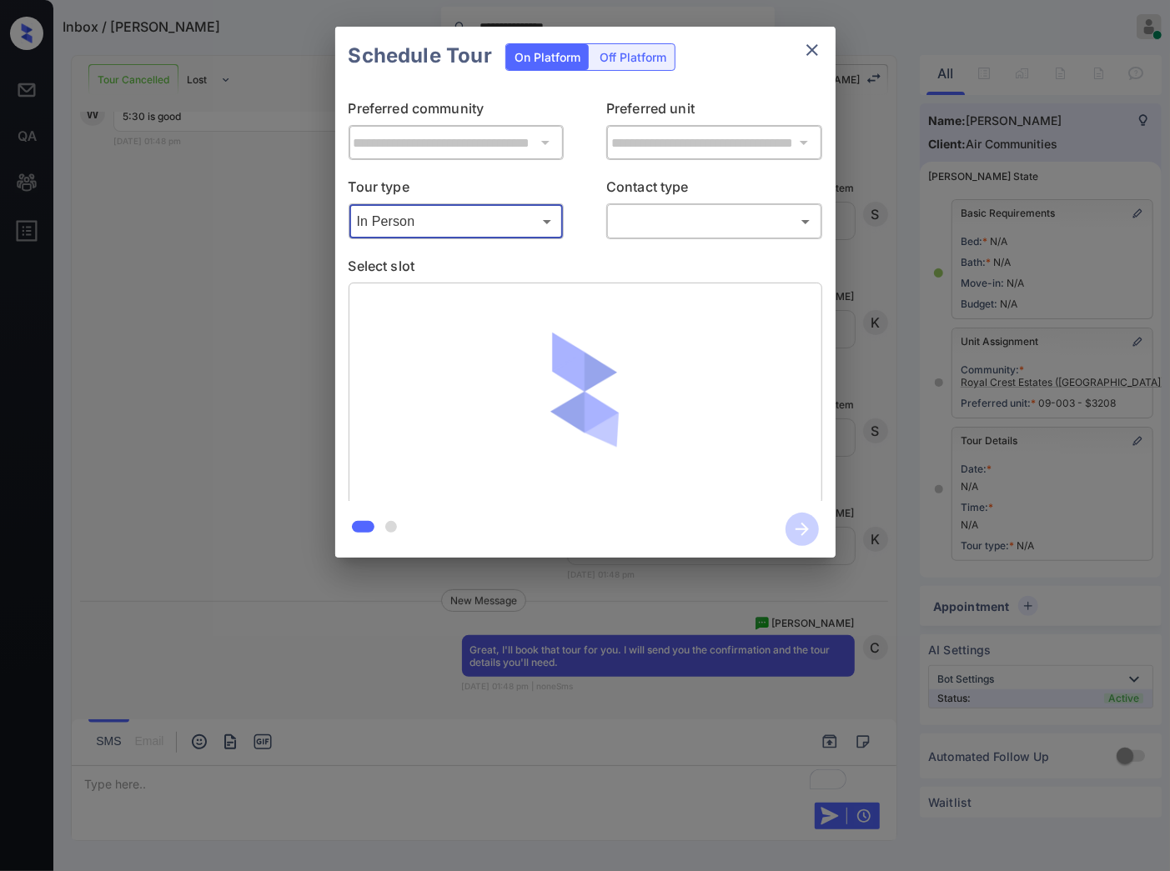
click at [656, 225] on body "**********" at bounding box center [585, 435] width 1170 height 871
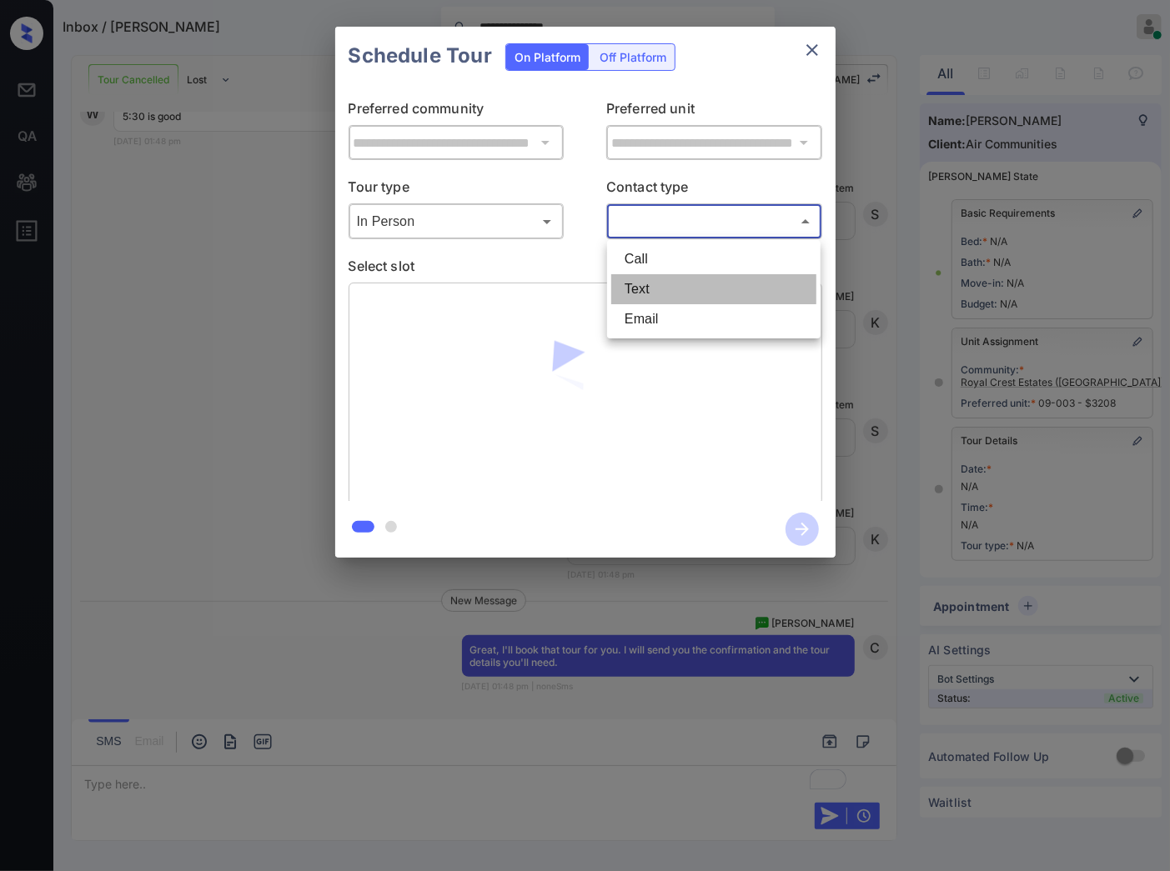
click at [678, 290] on li "Text" at bounding box center [713, 289] width 205 height 30
type input "****"
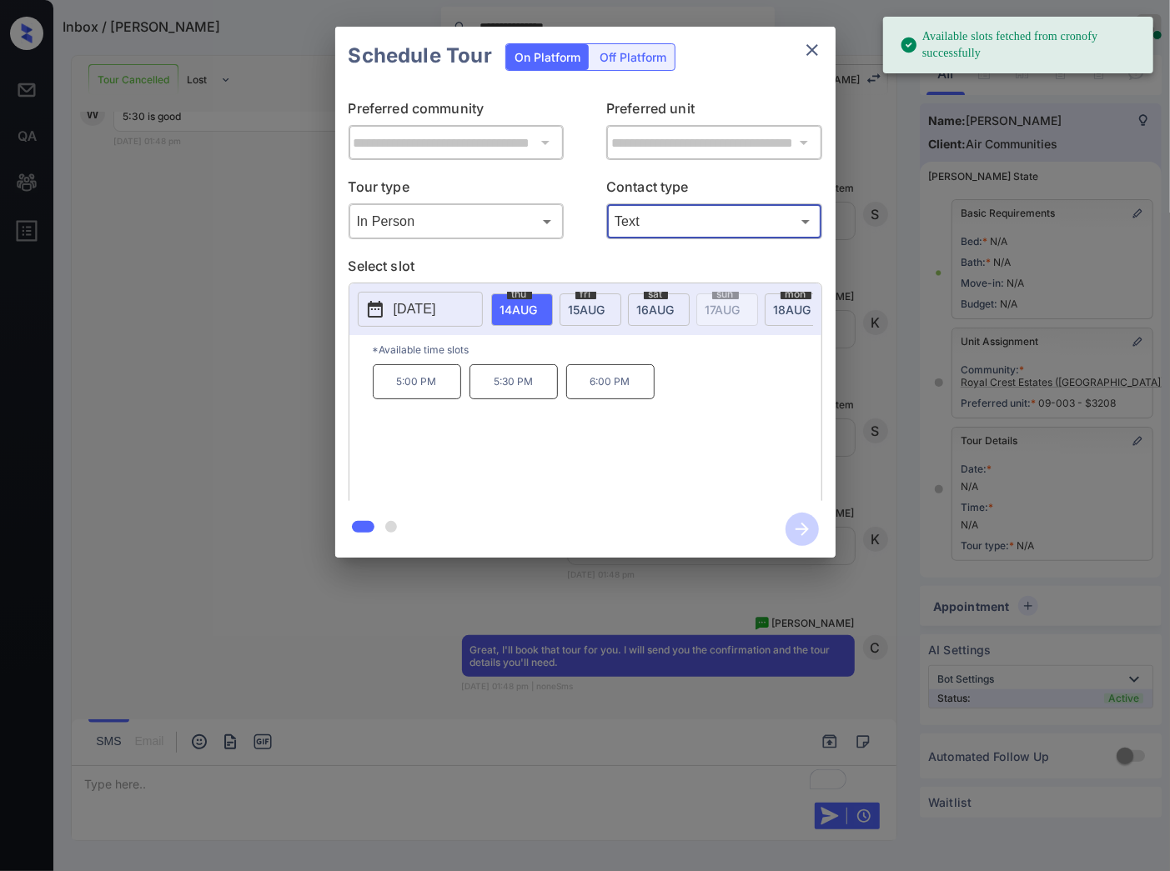
click at [518, 399] on p "5:30 PM" at bounding box center [513, 381] width 88 height 35
click at [801, 528] on icon "button" at bounding box center [801, 529] width 33 height 33
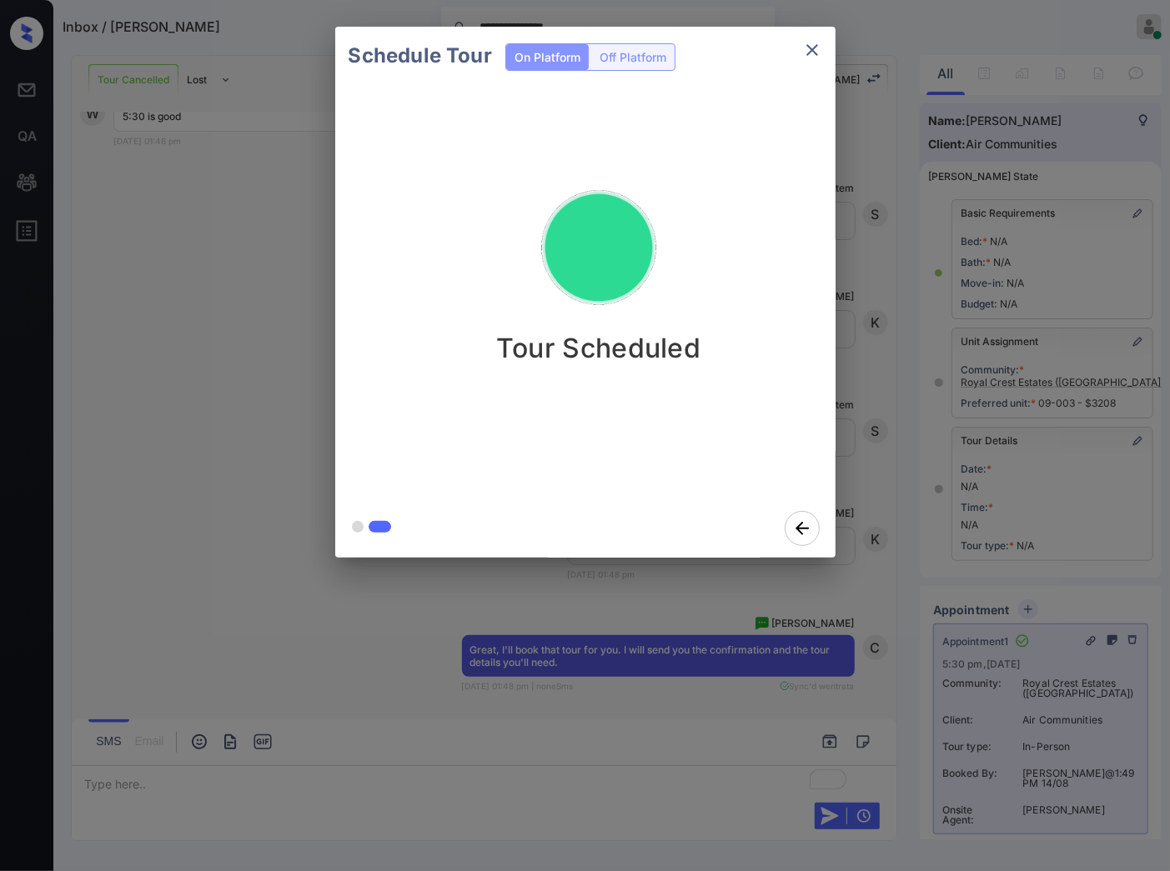
click at [857, 635] on div at bounding box center [585, 435] width 1170 height 871
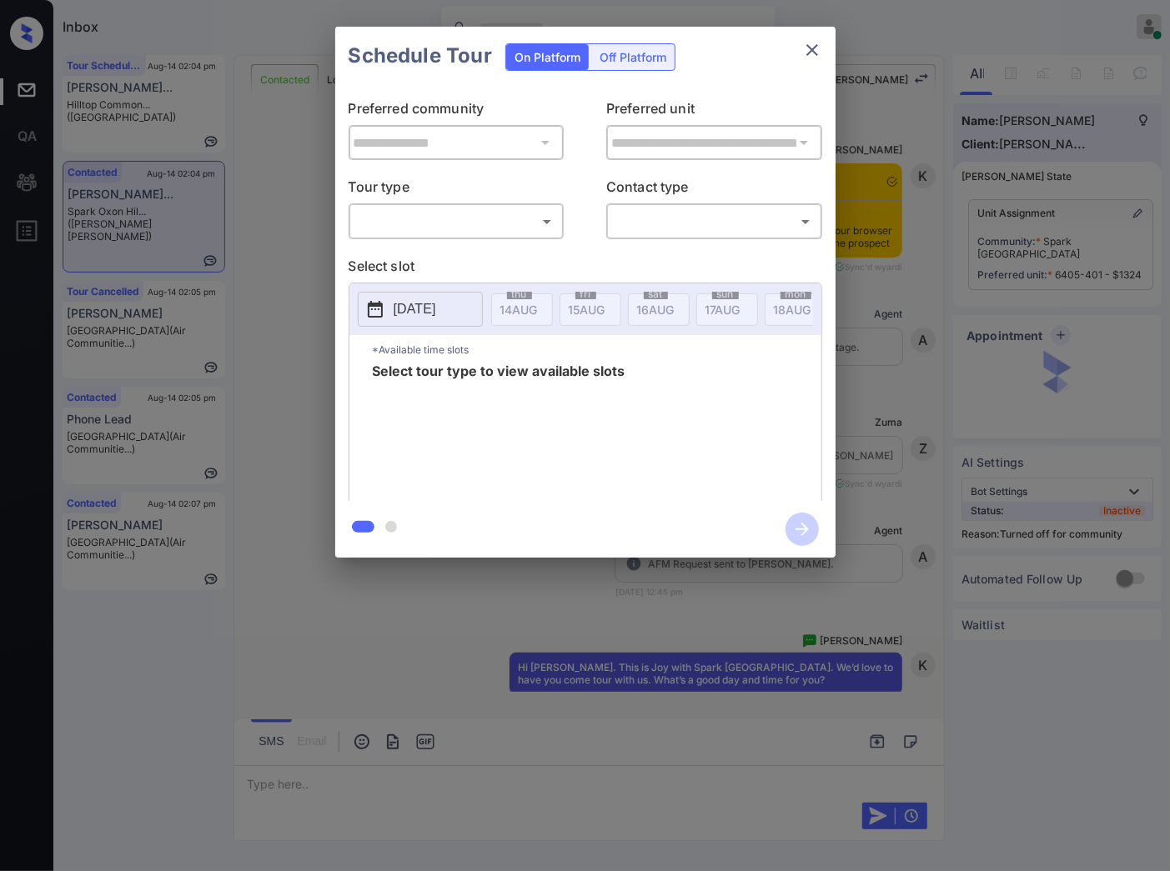
scroll to position [2740, 0]
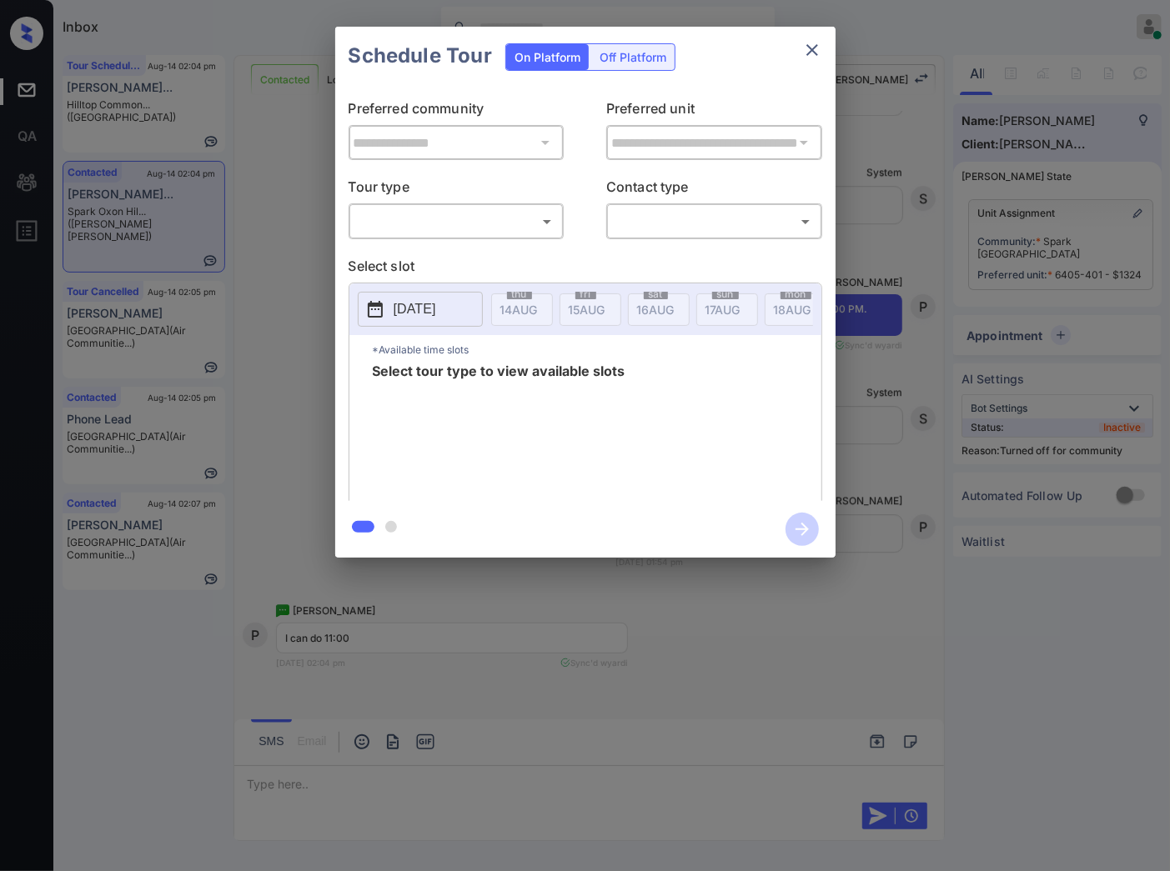
click at [485, 214] on body "Inbox [PERSON_NAME] Online Set yourself offline Set yourself on break Profile S…" at bounding box center [585, 435] width 1170 height 871
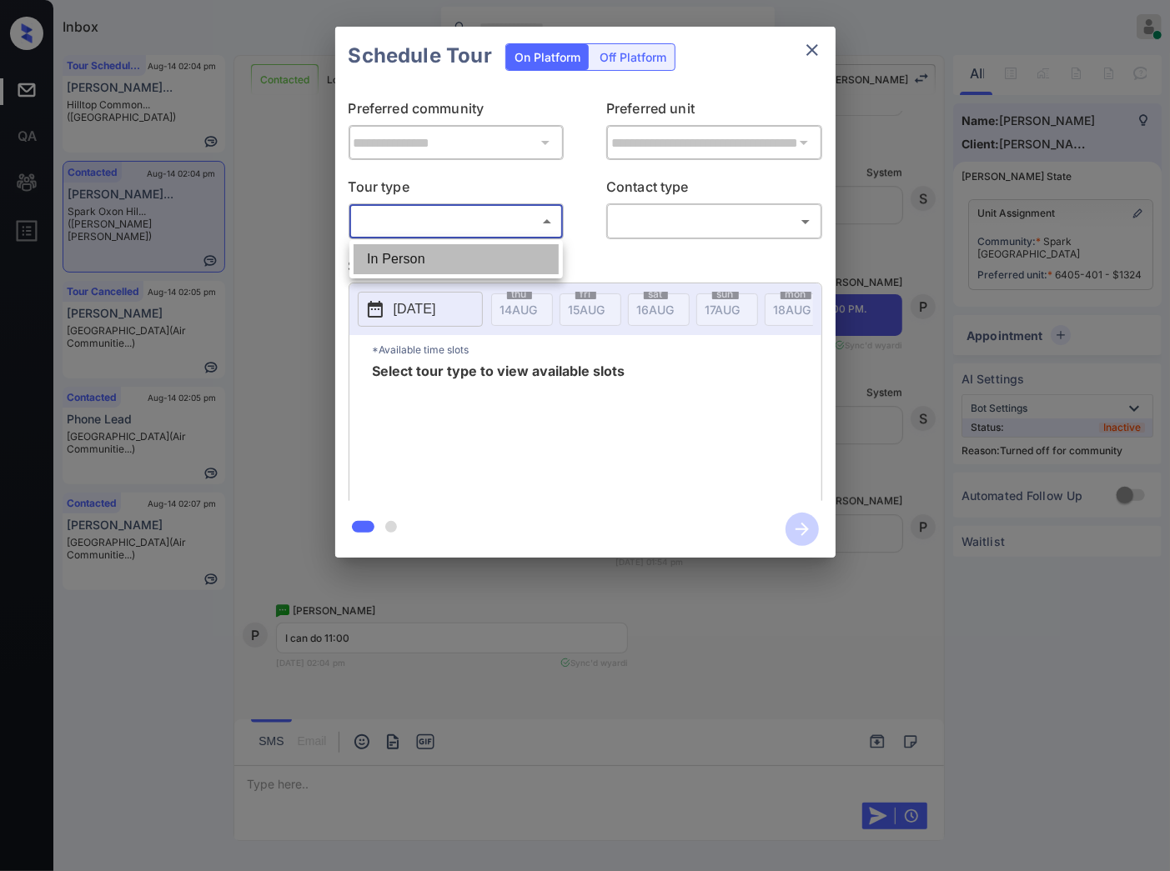
click at [478, 257] on li "In Person" at bounding box center [455, 259] width 205 height 30
type input "********"
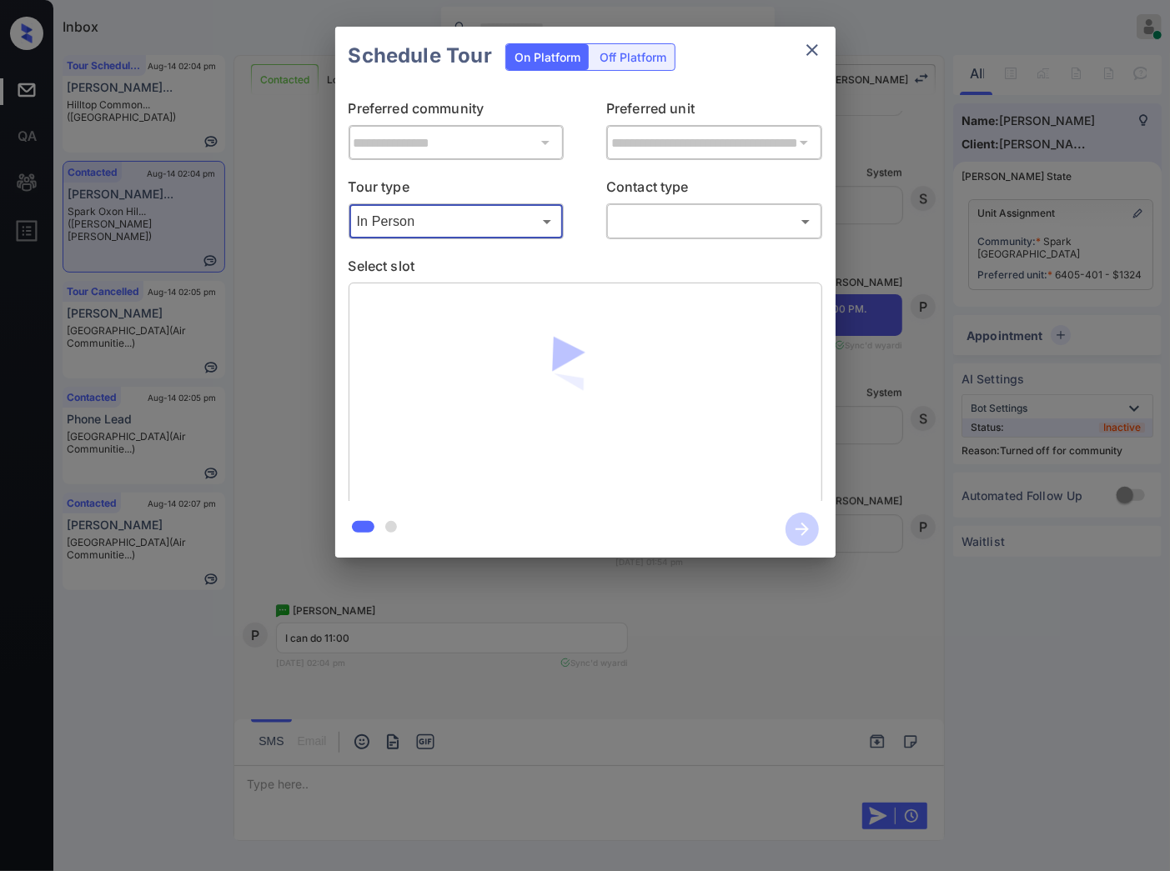
click at [634, 223] on body "Inbox [PERSON_NAME] Online Set yourself offline Set yourself on break Profile S…" at bounding box center [585, 435] width 1170 height 871
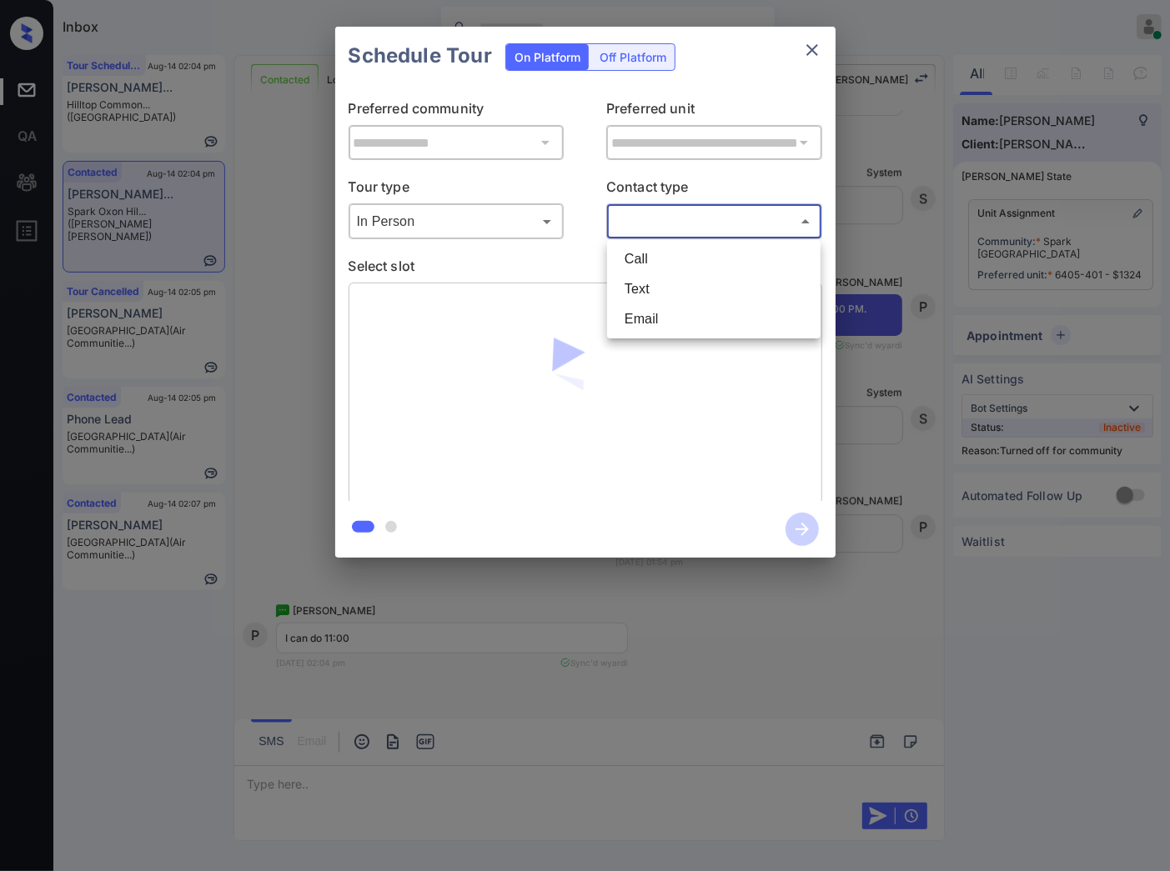
click at [629, 297] on li "Text" at bounding box center [713, 289] width 205 height 30
type input "****"
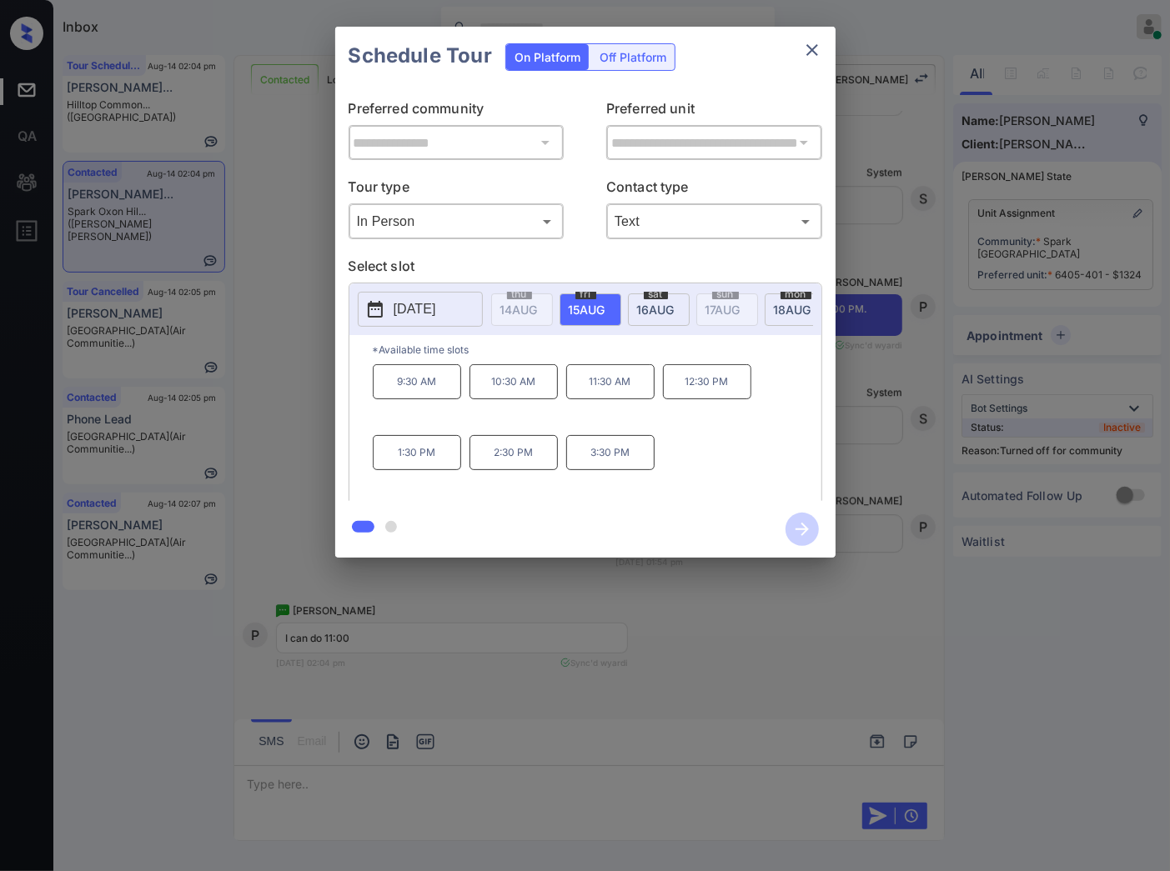
click at [488, 311] on div "[DATE] 14 AUG [DATE] [DATE] [DATE] [DATE] [DATE] [DATE] [DATE] [DATE] [DATE] [D…" at bounding box center [585, 309] width 472 height 52
click at [436, 311] on p "[DATE]" at bounding box center [415, 309] width 43 height 20
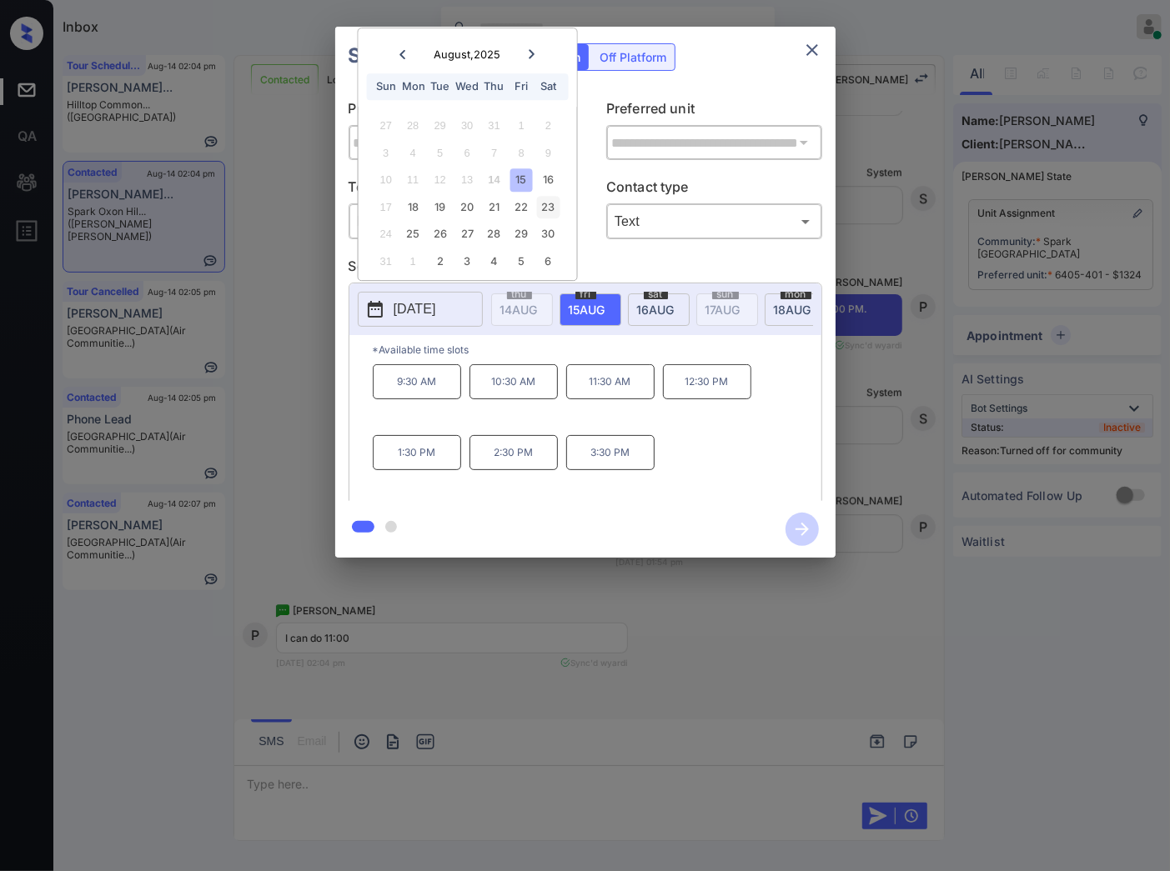
click at [540, 202] on div "23" at bounding box center [548, 207] width 23 height 23
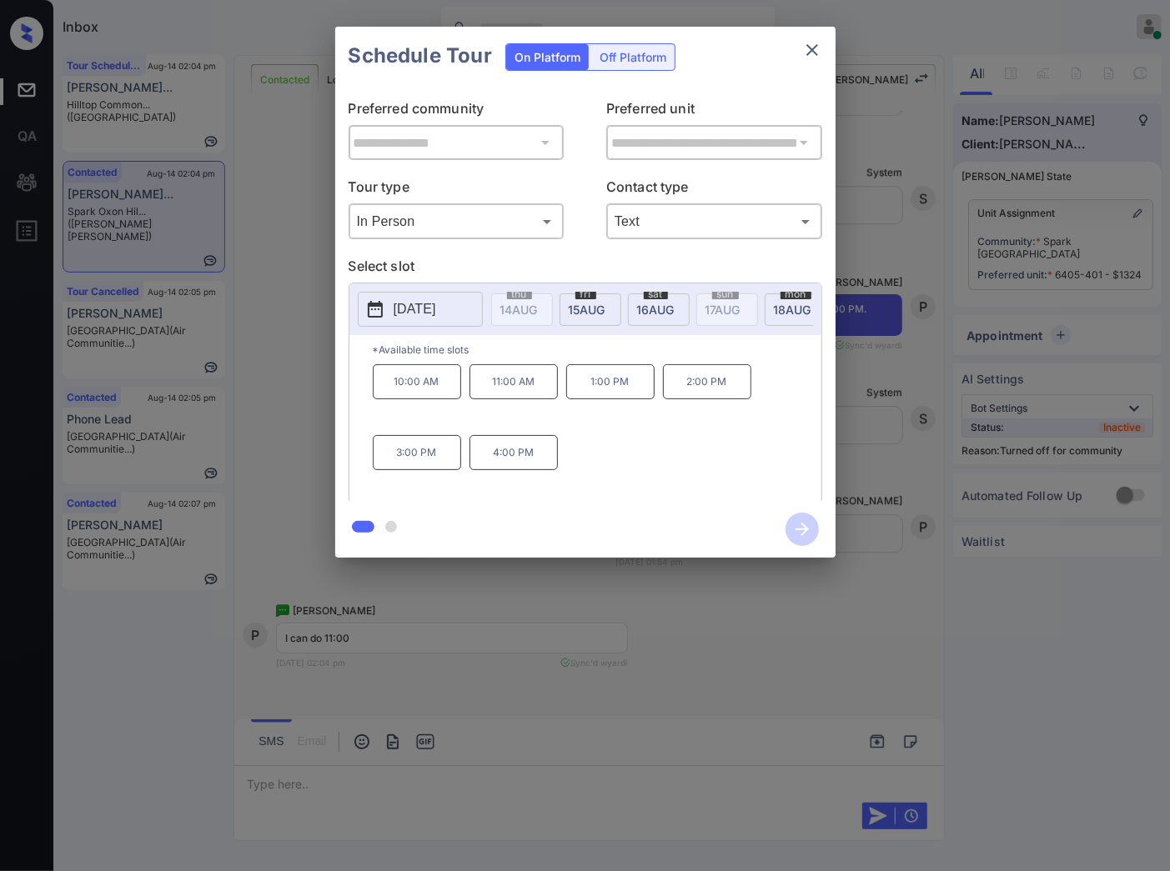
click at [870, 422] on div "**********" at bounding box center [585, 292] width 1170 height 584
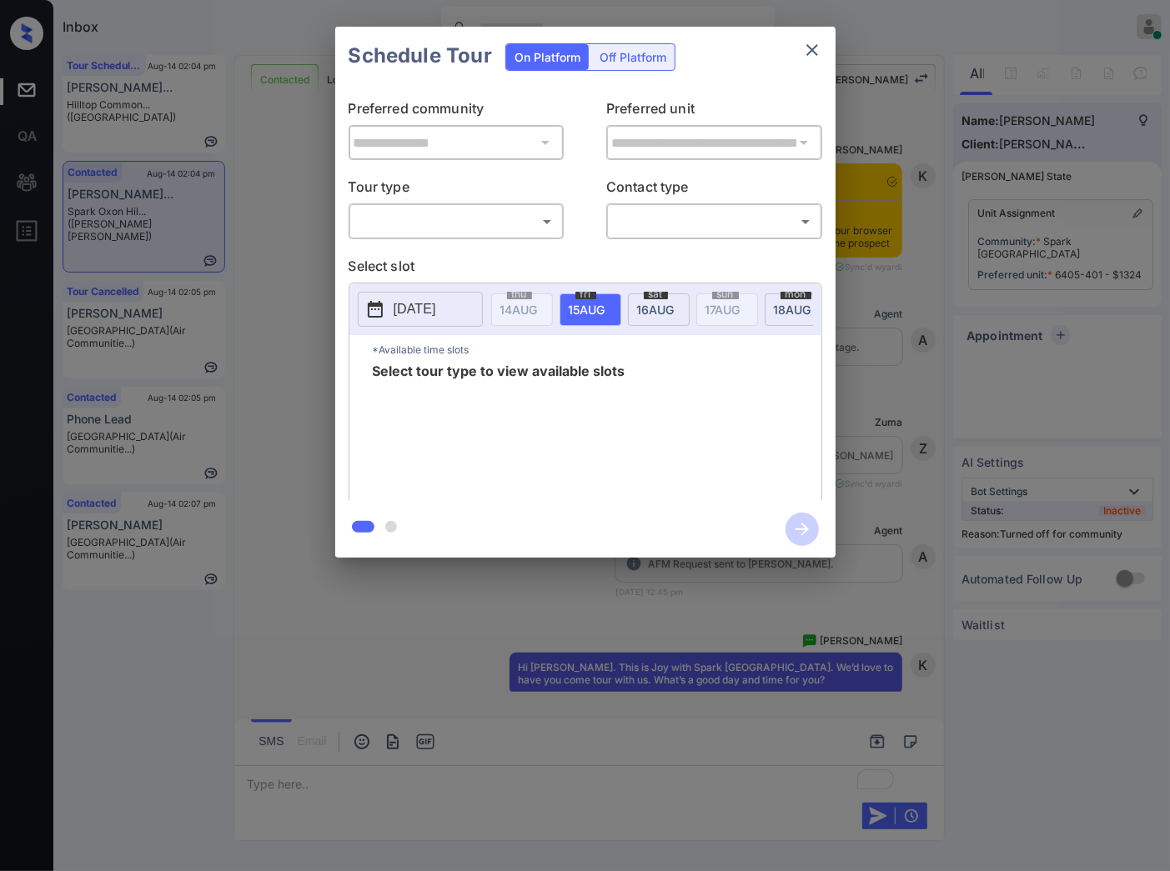
scroll to position [3019, 0]
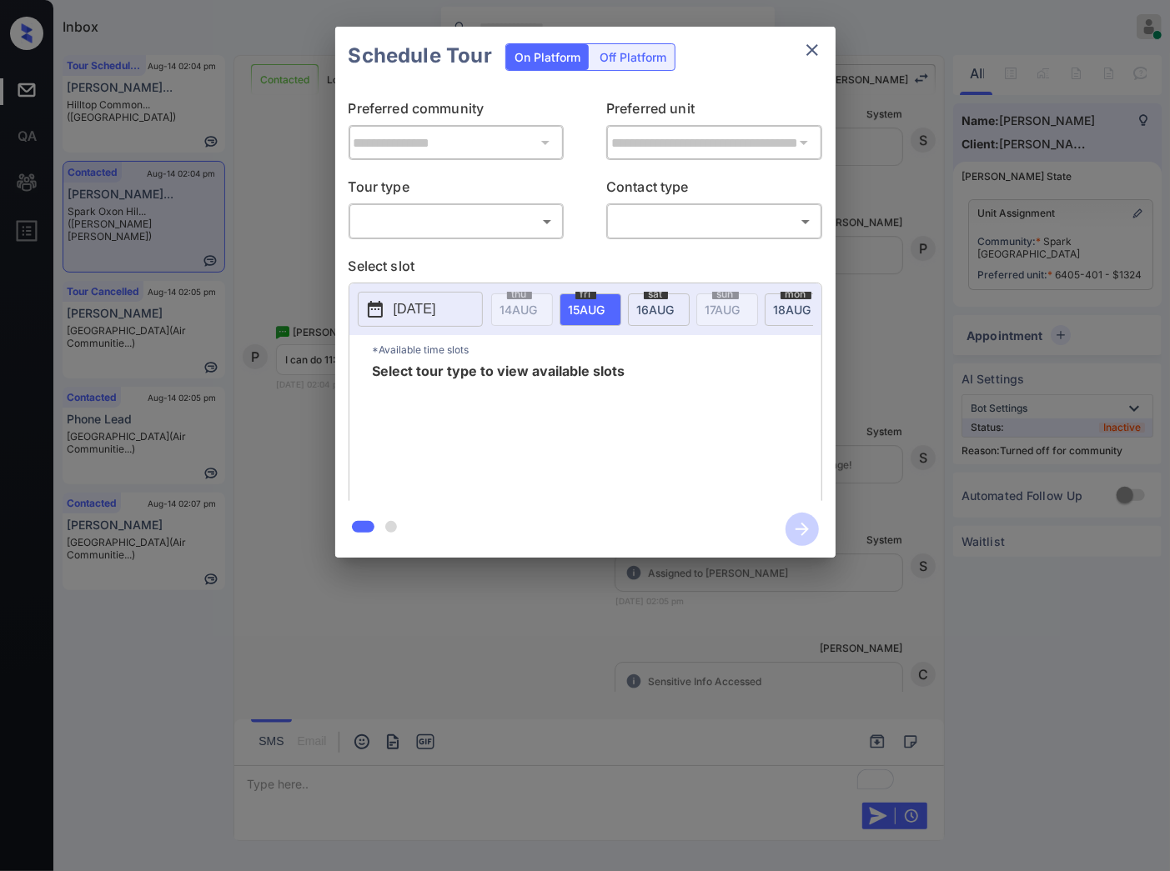
click at [547, 229] on body "Inbox [PERSON_NAME] Online Set yourself offline Set yourself on break Profile S…" at bounding box center [585, 435] width 1170 height 871
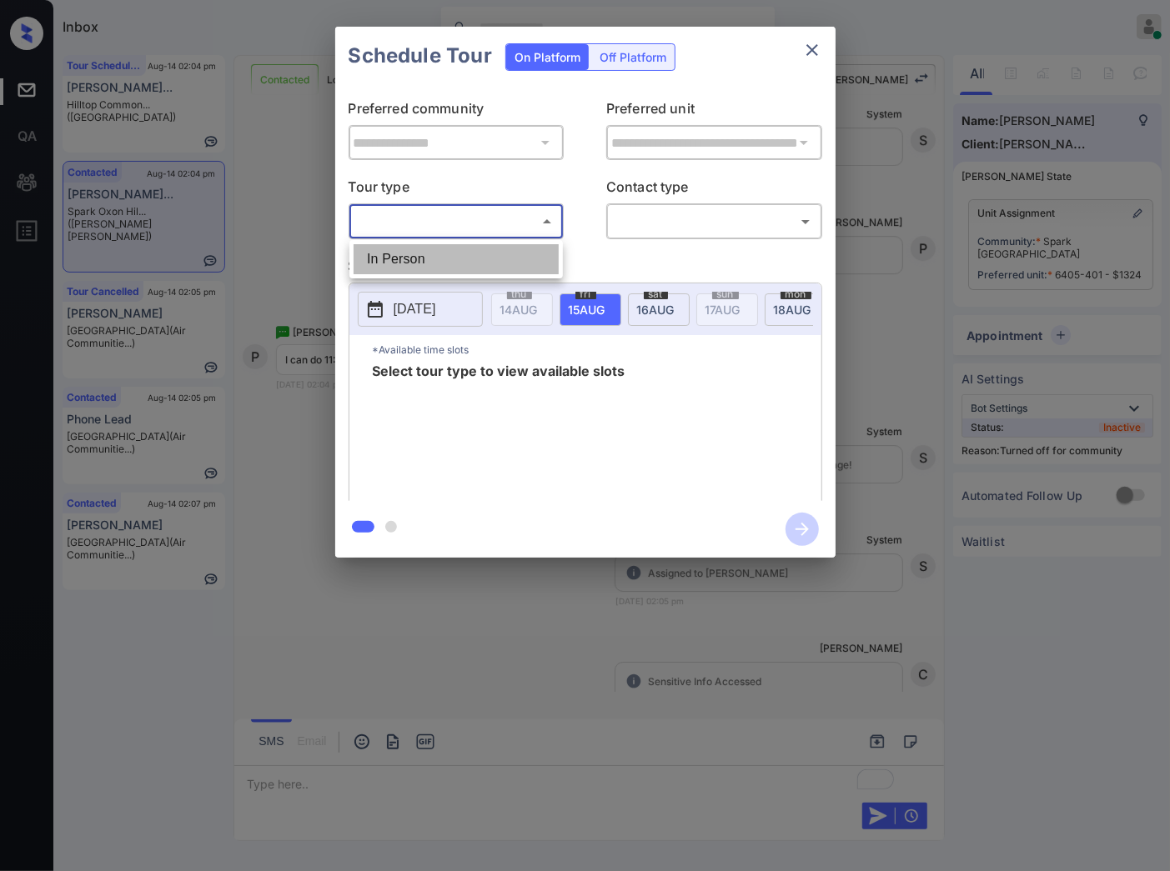
click at [540, 253] on li "In Person" at bounding box center [455, 259] width 205 height 30
type input "********"
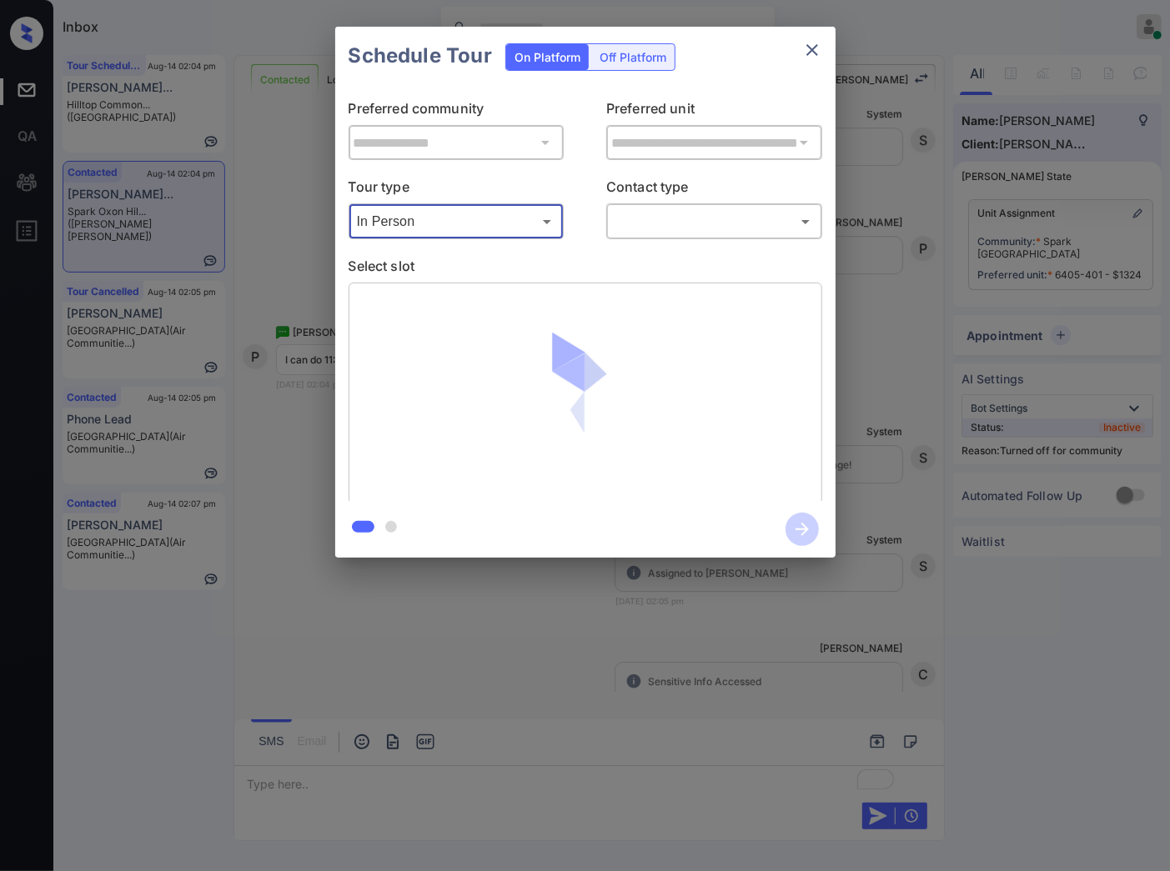
click at [653, 221] on body "Inbox [PERSON_NAME] Online Set yourself offline Set yourself on break Profile S…" at bounding box center [585, 435] width 1170 height 871
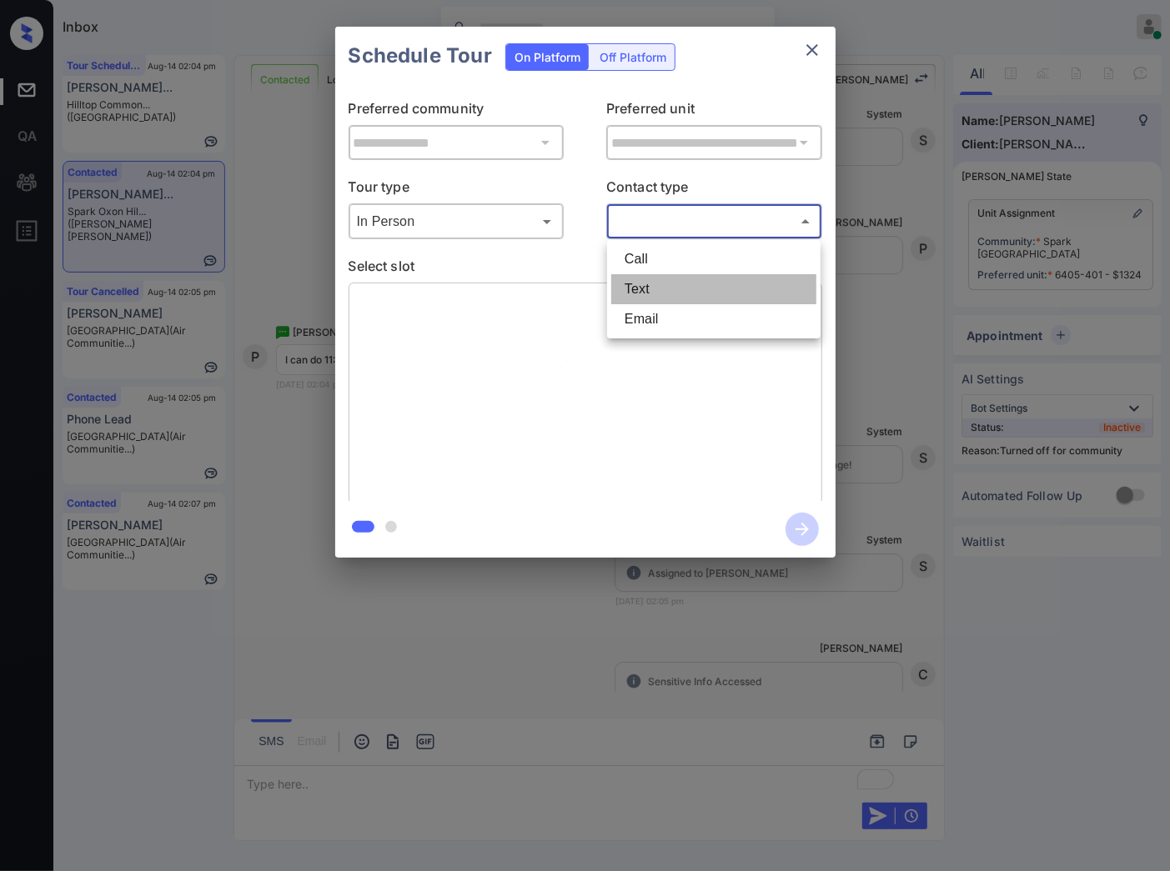
click at [655, 277] on li "Text" at bounding box center [713, 289] width 205 height 30
type input "****"
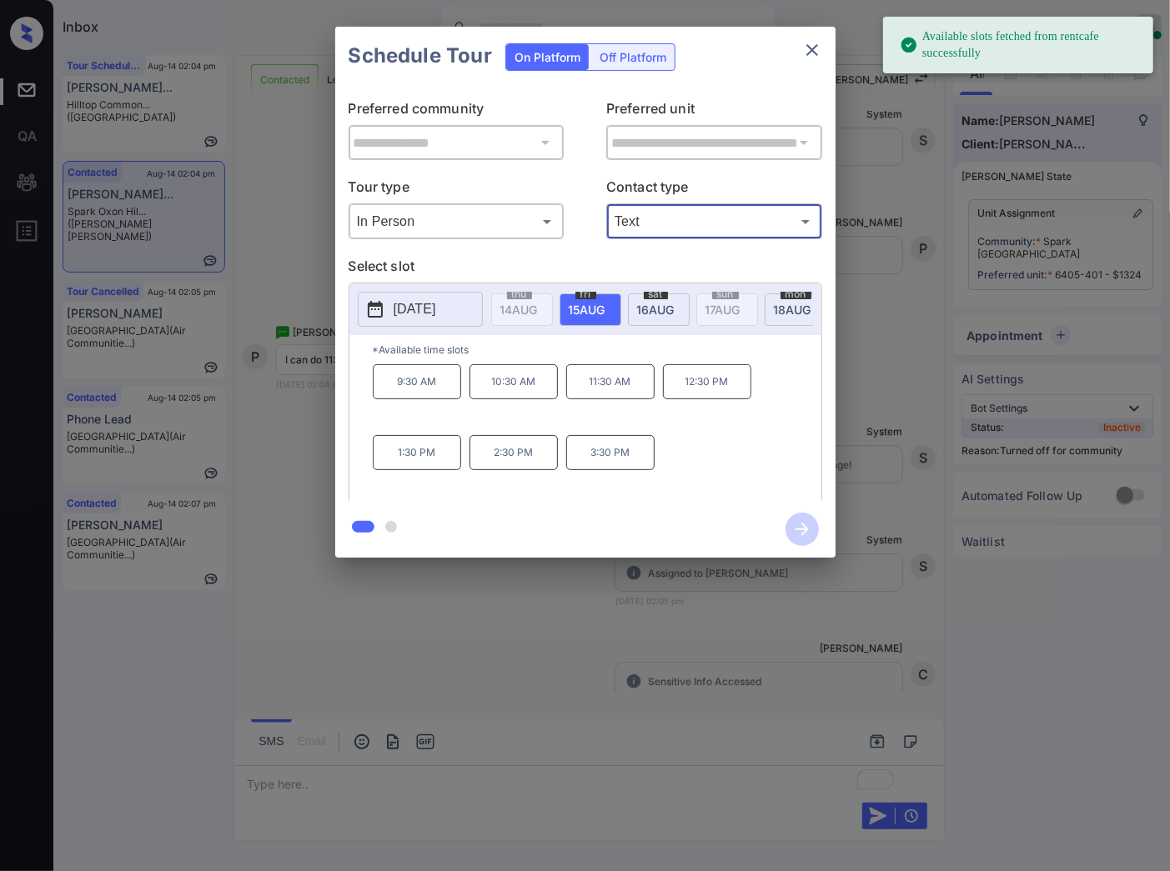
click at [436, 313] on p "[DATE]" at bounding box center [415, 309] width 43 height 20
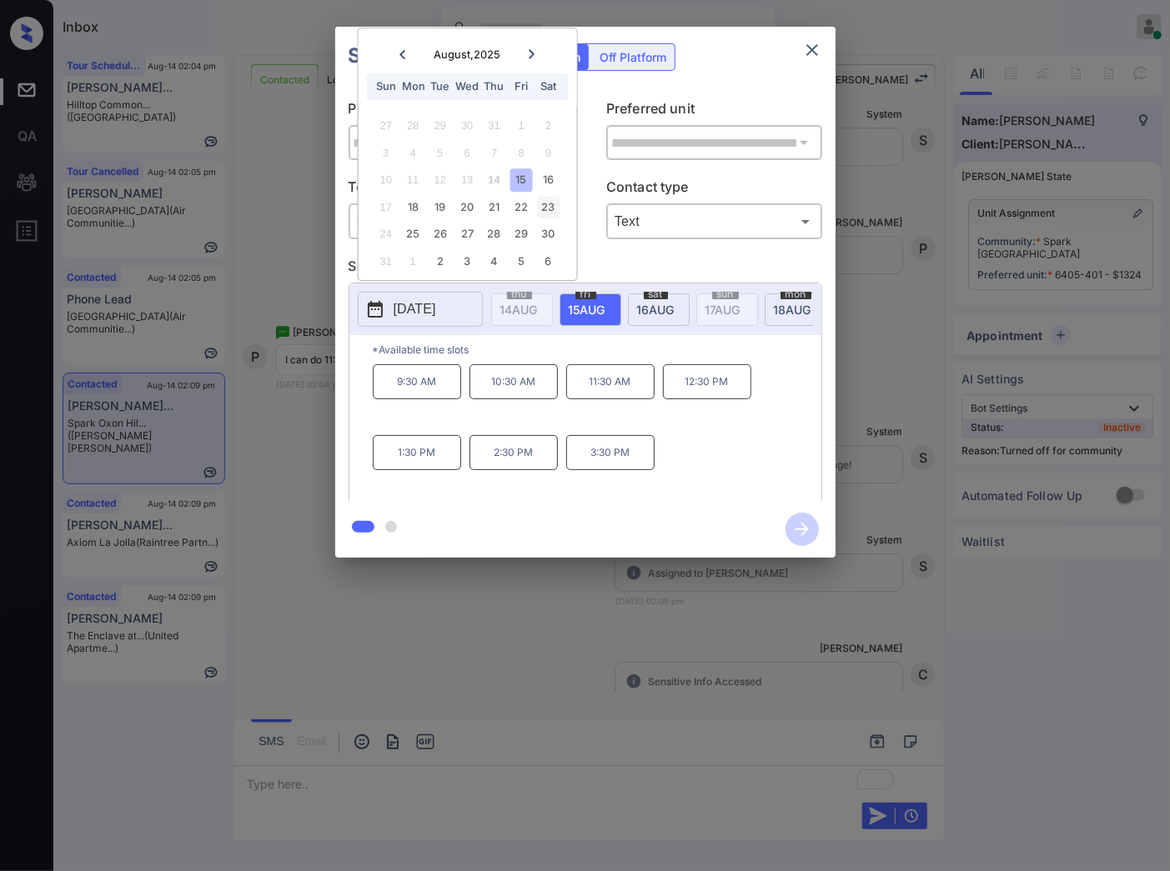
click at [550, 213] on div "23" at bounding box center [548, 207] width 23 height 23
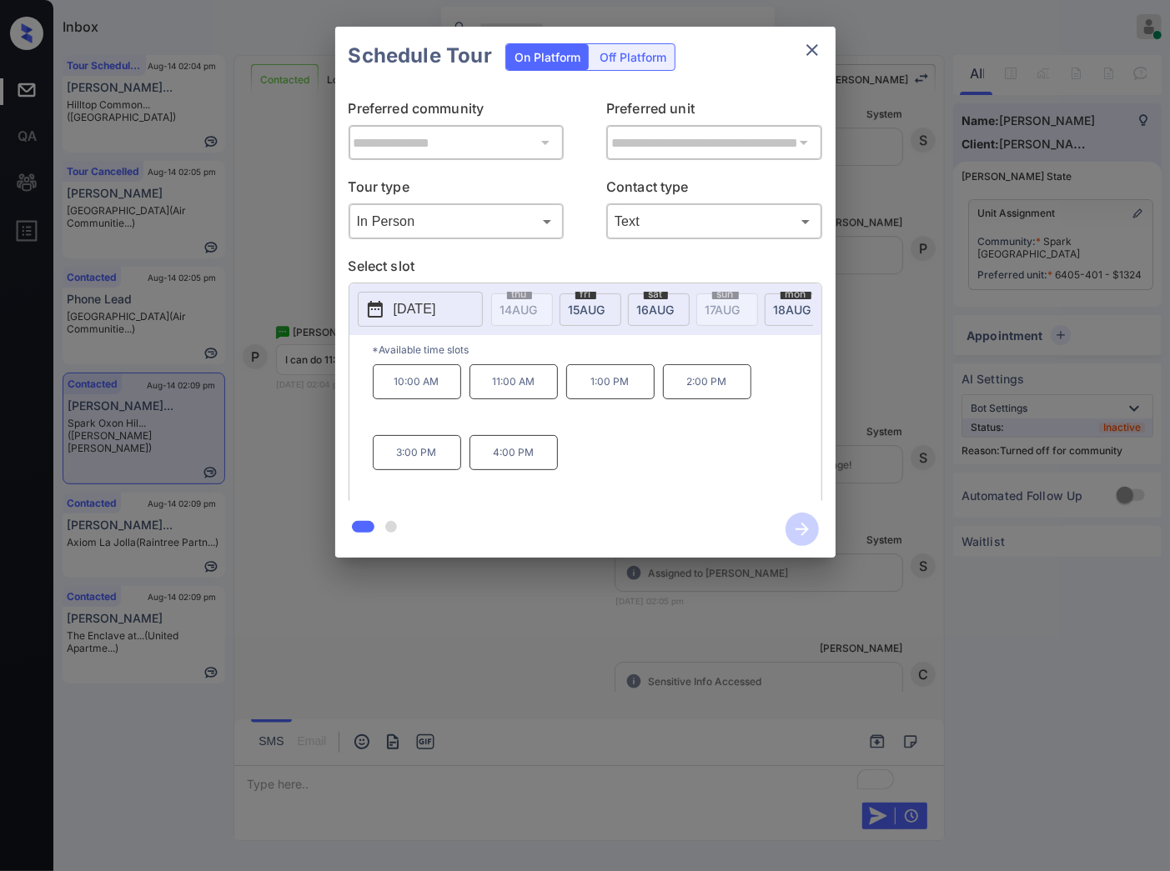
click at [539, 399] on p "11:00 AM" at bounding box center [513, 381] width 88 height 35
click at [798, 529] on icon "button" at bounding box center [801, 529] width 13 height 13
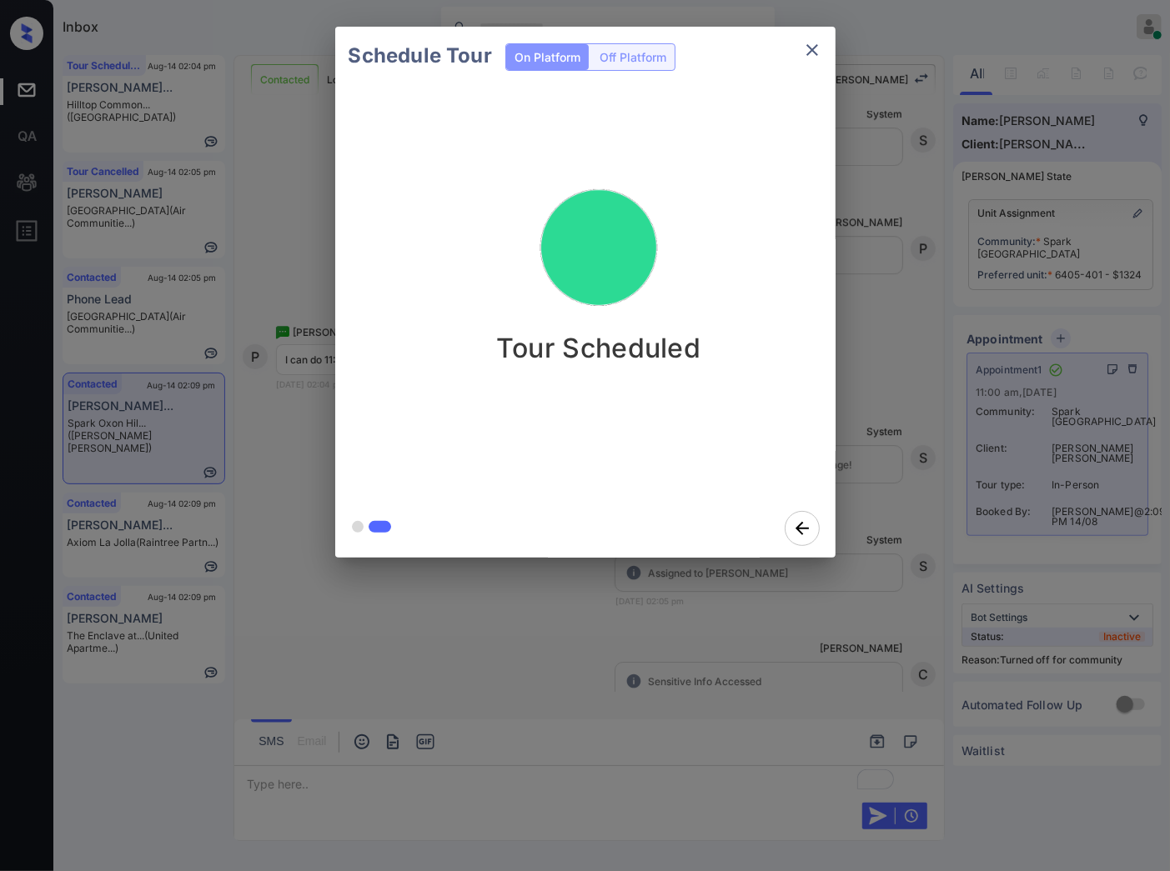
click at [888, 510] on div "Schedule Tour On Platform Off Platform Tour Scheduled" at bounding box center [585, 292] width 1170 height 584
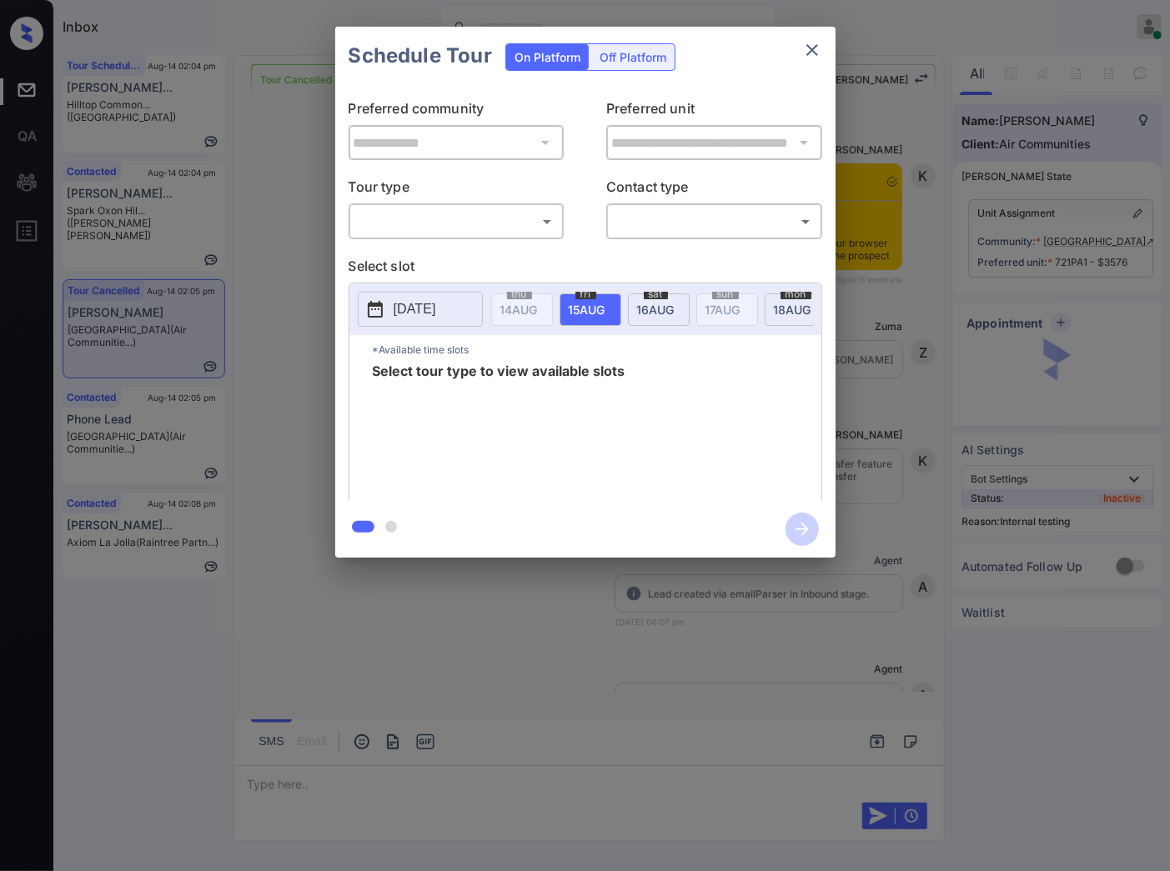
scroll to position [15080, 0]
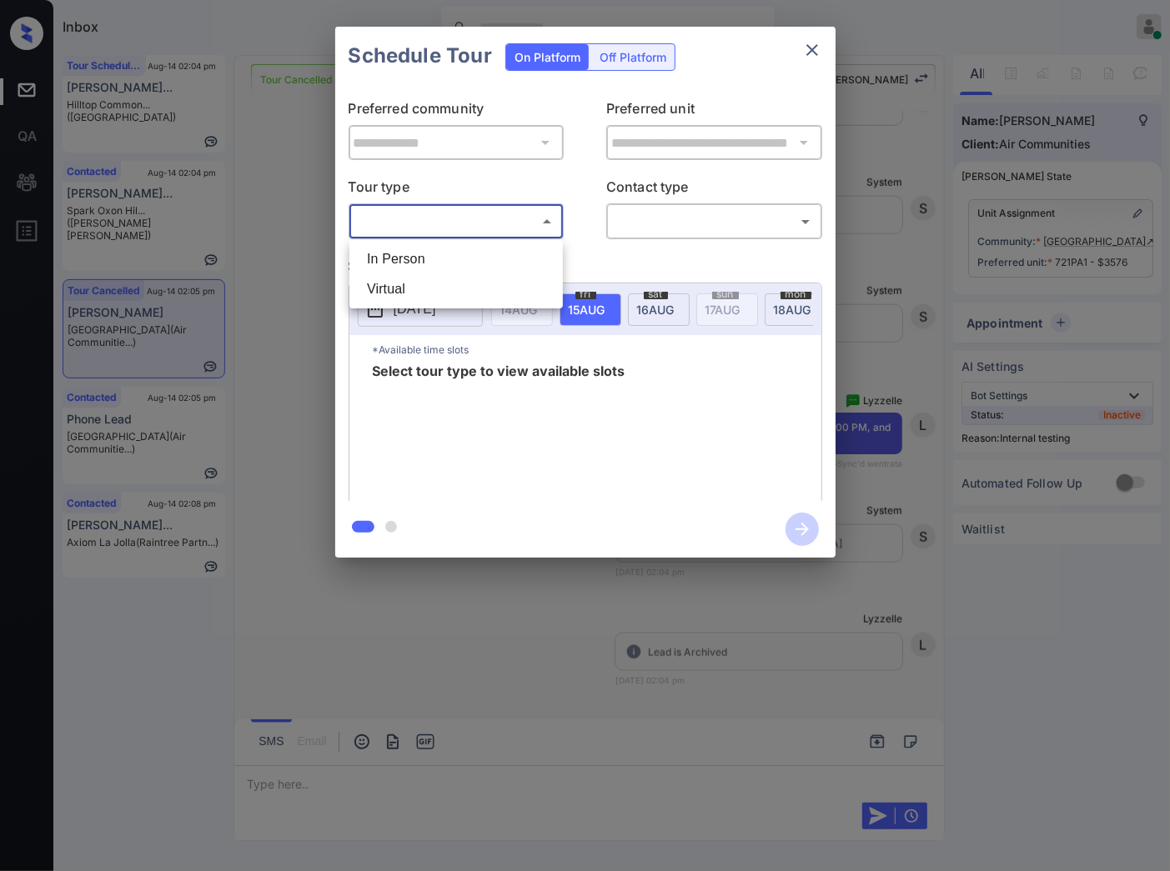
click at [482, 221] on body "Inbox [PERSON_NAME] Online Set yourself offline Set yourself on break Profile S…" at bounding box center [585, 435] width 1170 height 871
click at [470, 288] on li "Virtual" at bounding box center [455, 289] width 205 height 30
type input "*******"
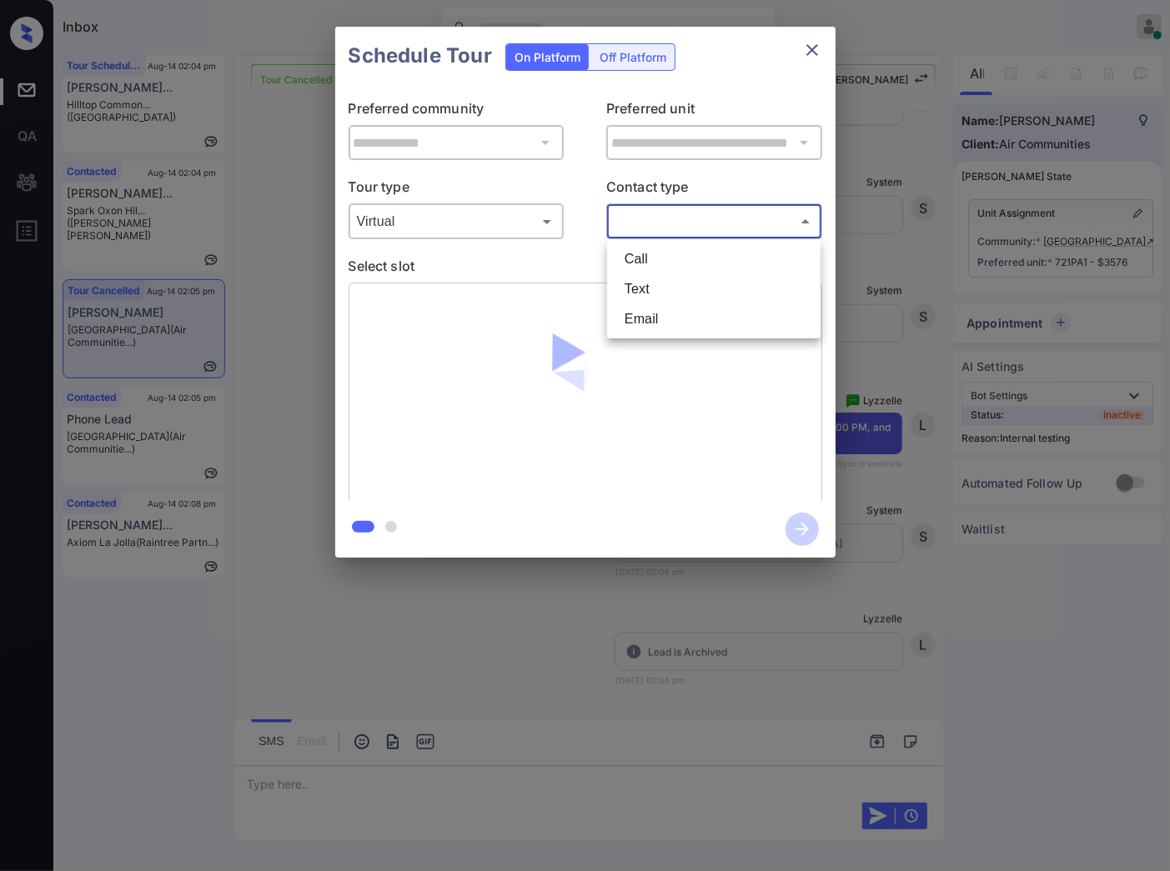
click at [659, 220] on body "Inbox [PERSON_NAME] Online Set yourself offline Set yourself on break Profile S…" at bounding box center [585, 435] width 1170 height 871
click at [660, 279] on li "Text" at bounding box center [713, 289] width 205 height 30
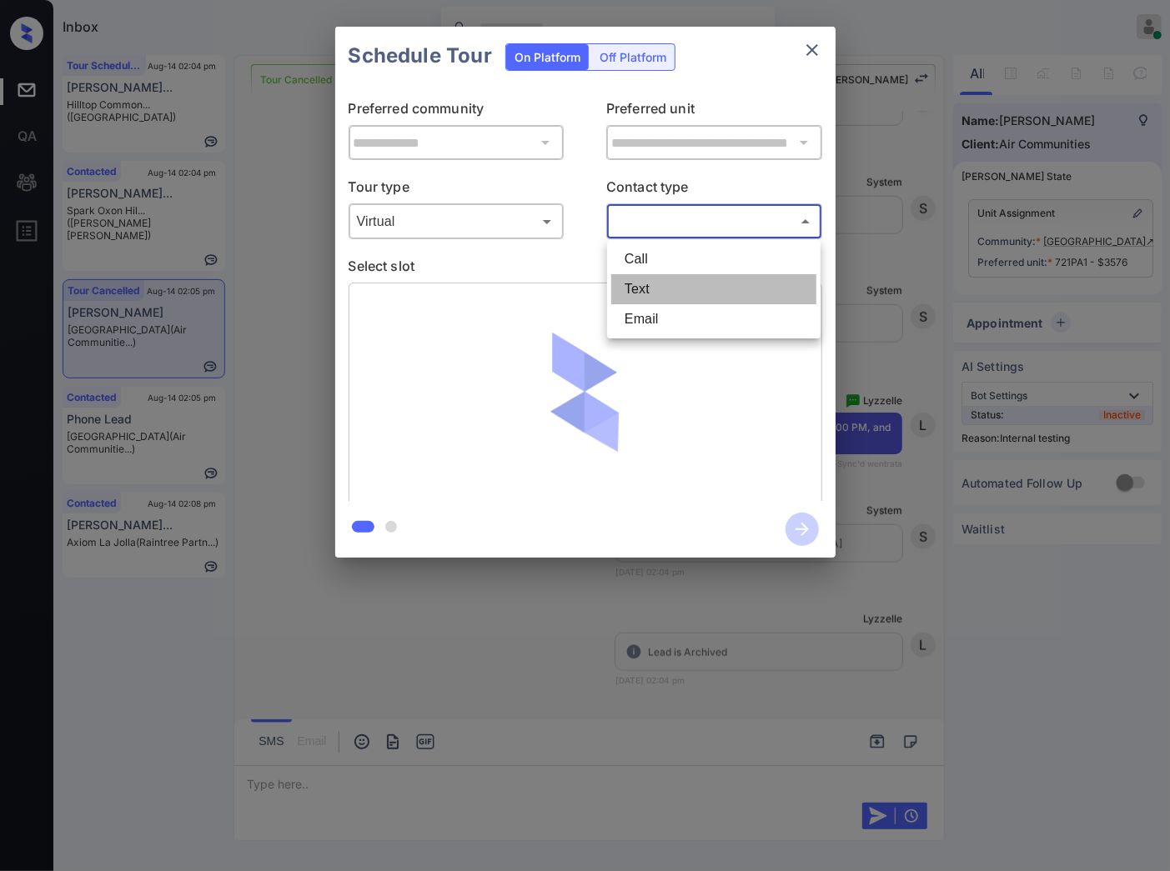
type input "****"
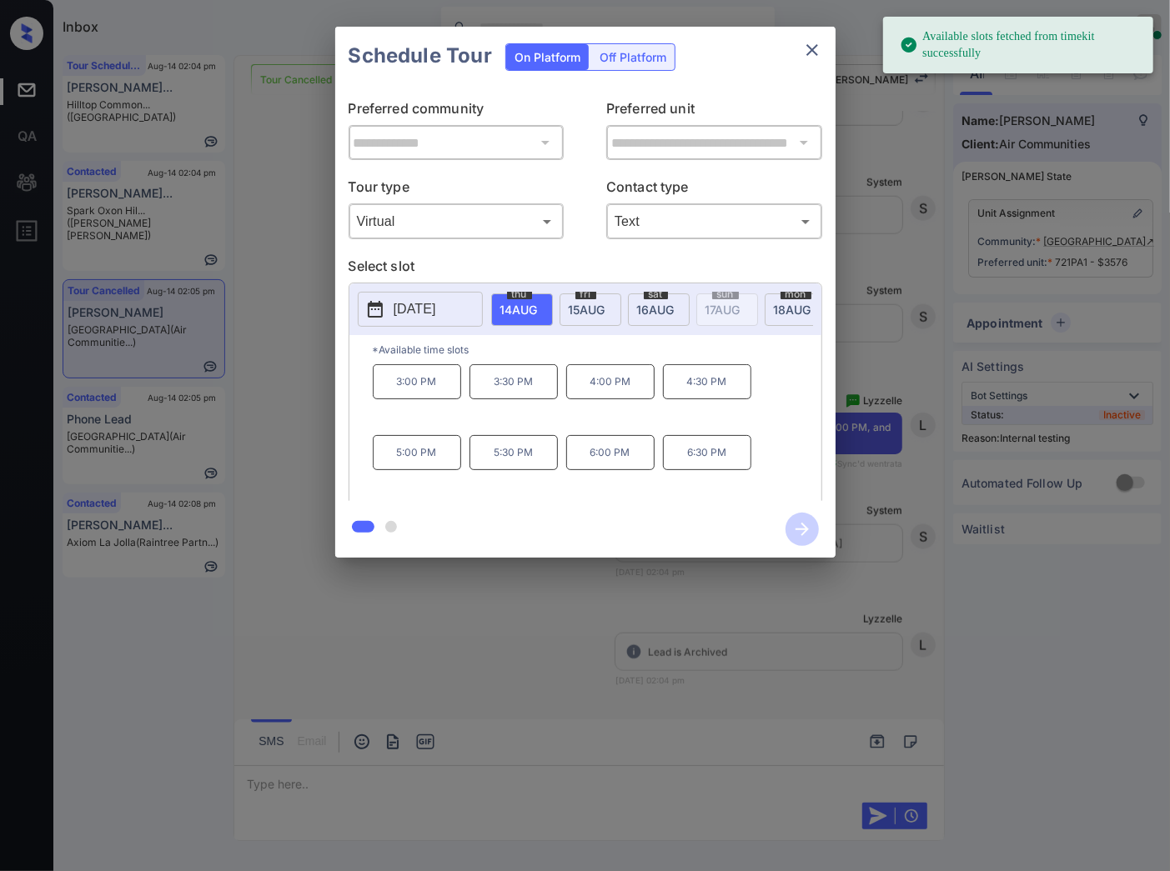
click at [432, 782] on div at bounding box center [585, 435] width 1170 height 871
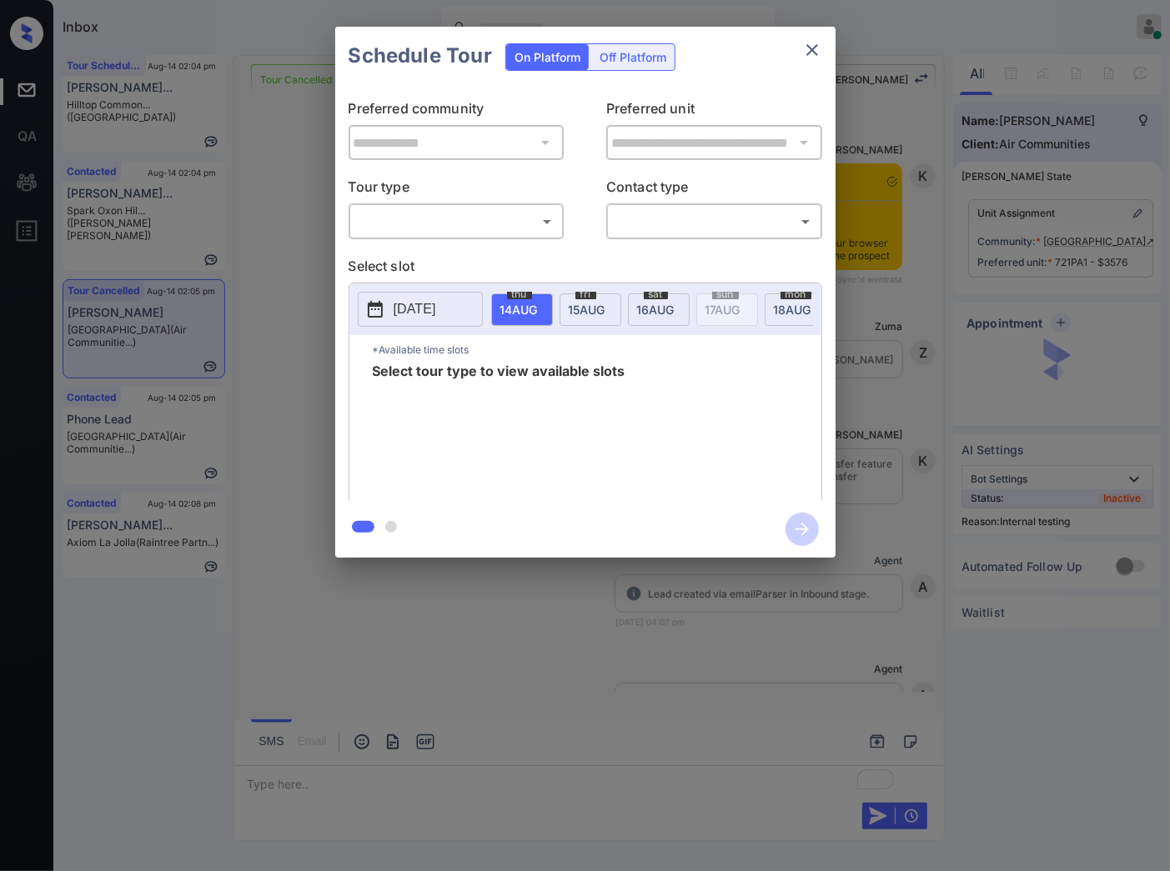
scroll to position [15468, 0]
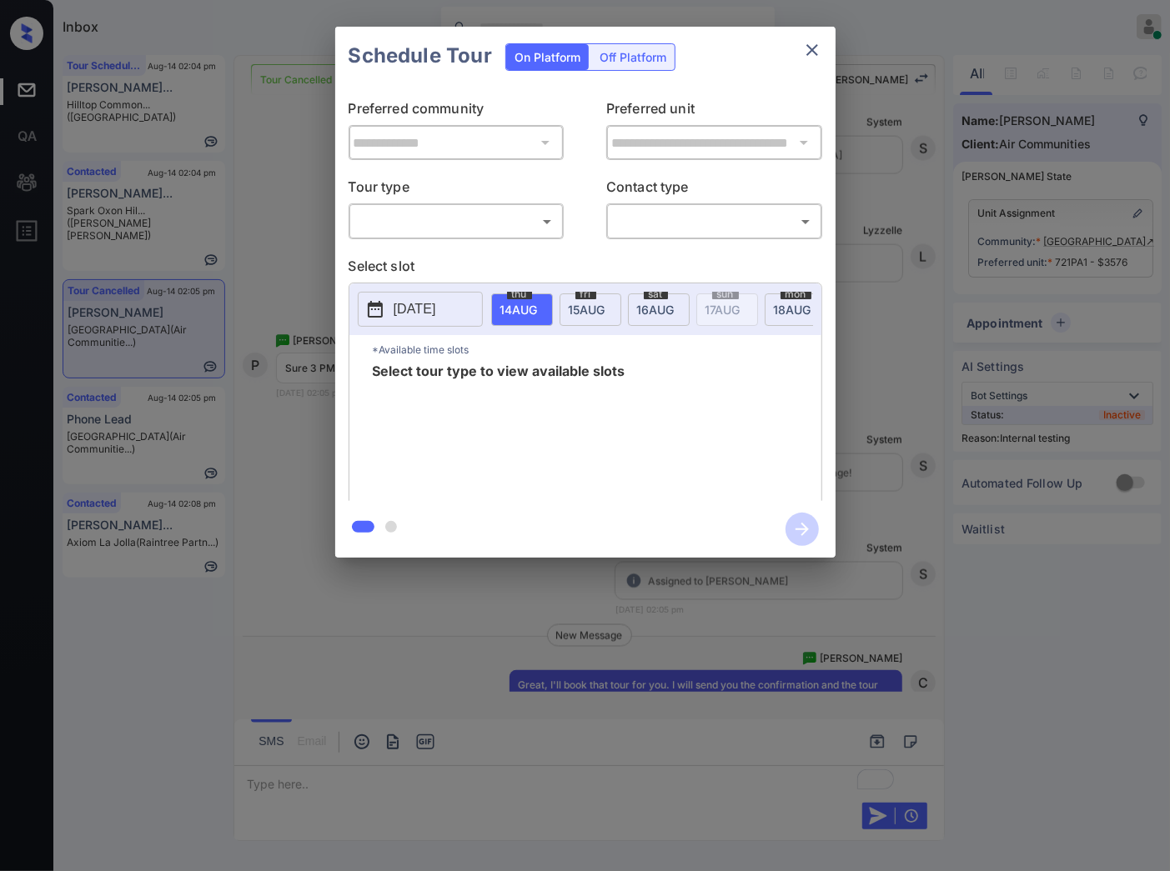
click at [518, 238] on div "​ ​" at bounding box center [456, 221] width 216 height 36
click at [519, 228] on body "Inbox [PERSON_NAME] Online Set yourself offline Set yourself on break Profile S…" at bounding box center [585, 435] width 1170 height 871
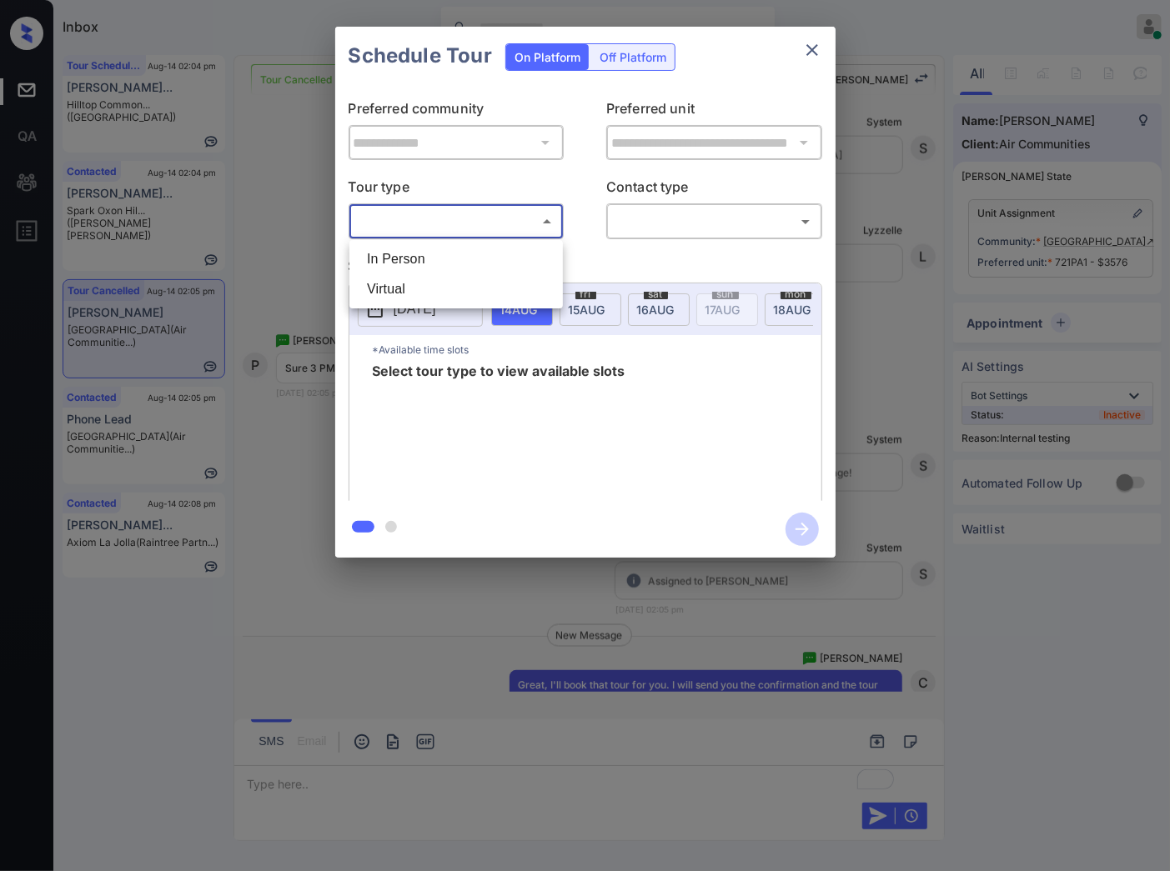
click at [493, 287] on li "Virtual" at bounding box center [455, 289] width 205 height 30
type input "*******"
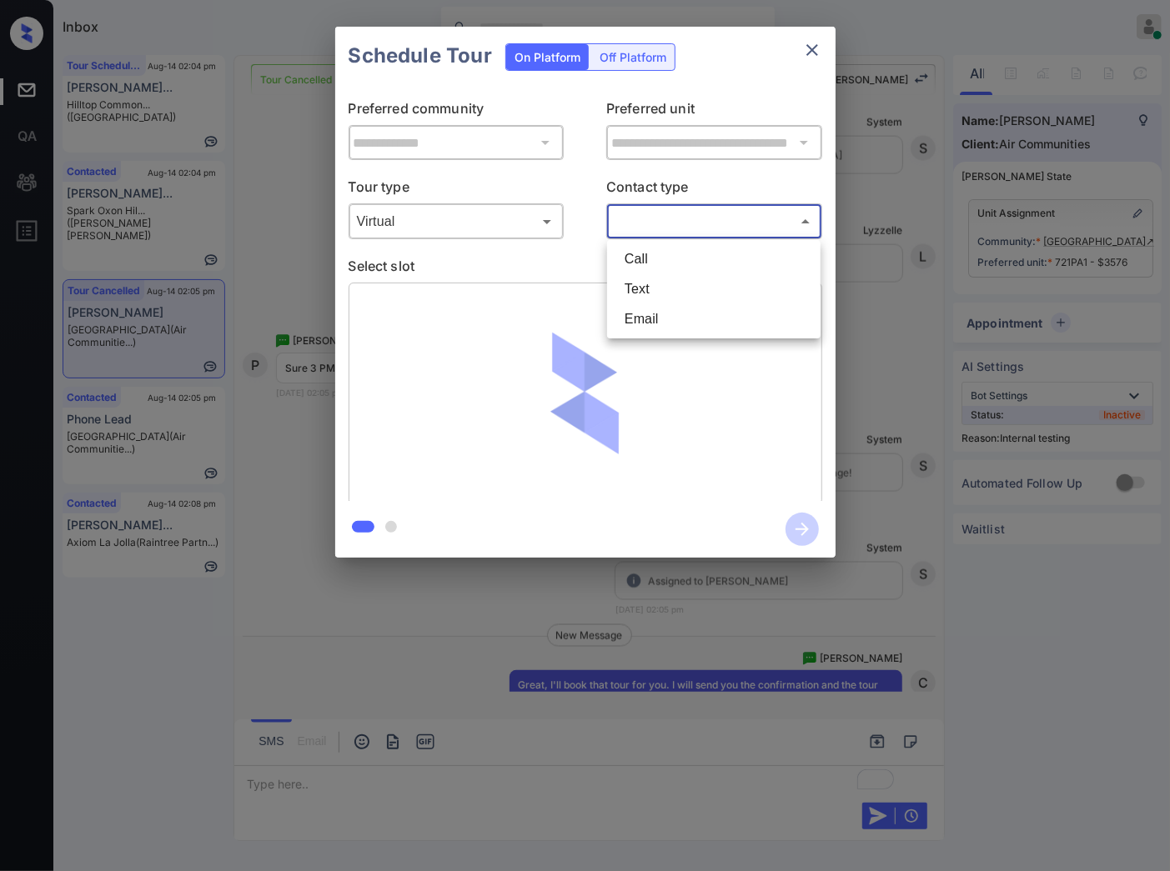
click at [744, 210] on body "Inbox [PERSON_NAME] Online Set yourself offline Set yourself on break Profile S…" at bounding box center [585, 435] width 1170 height 871
click at [713, 289] on li "Text" at bounding box center [713, 289] width 205 height 30
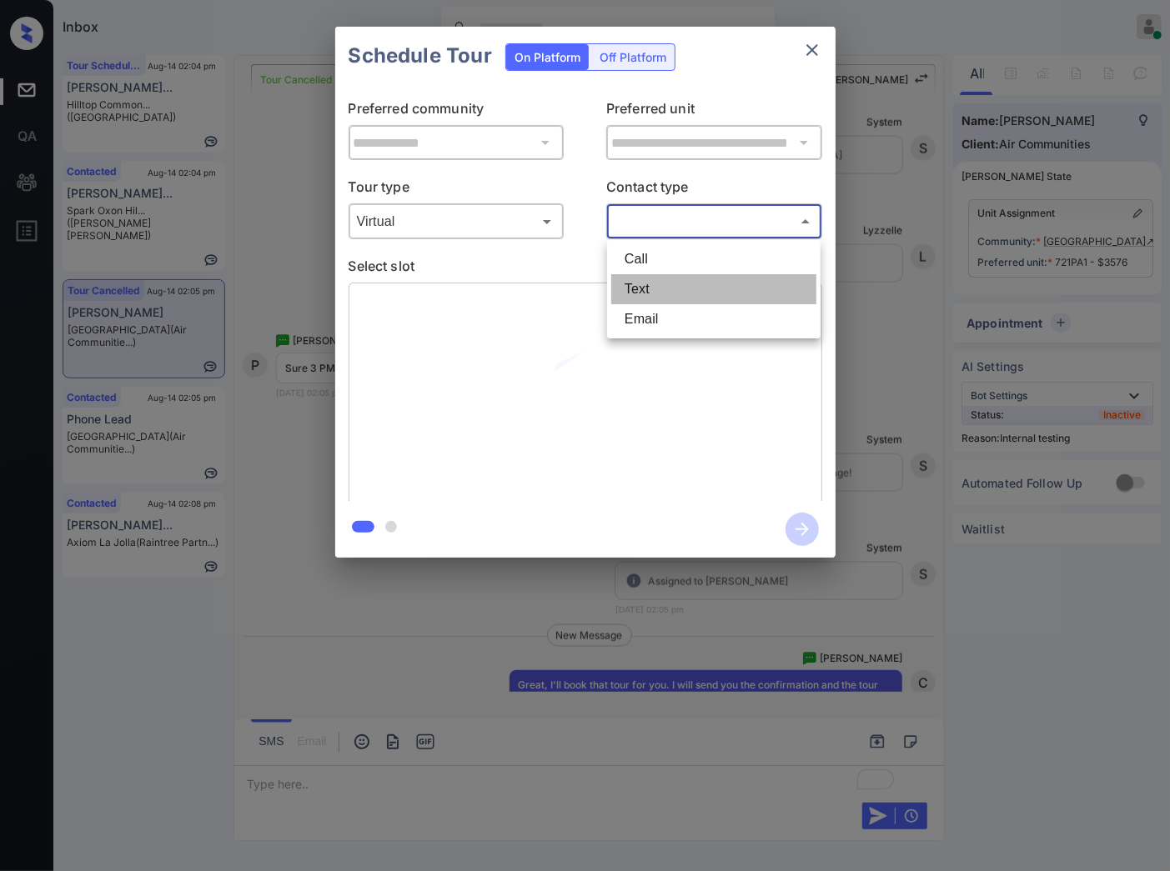
type input "****"
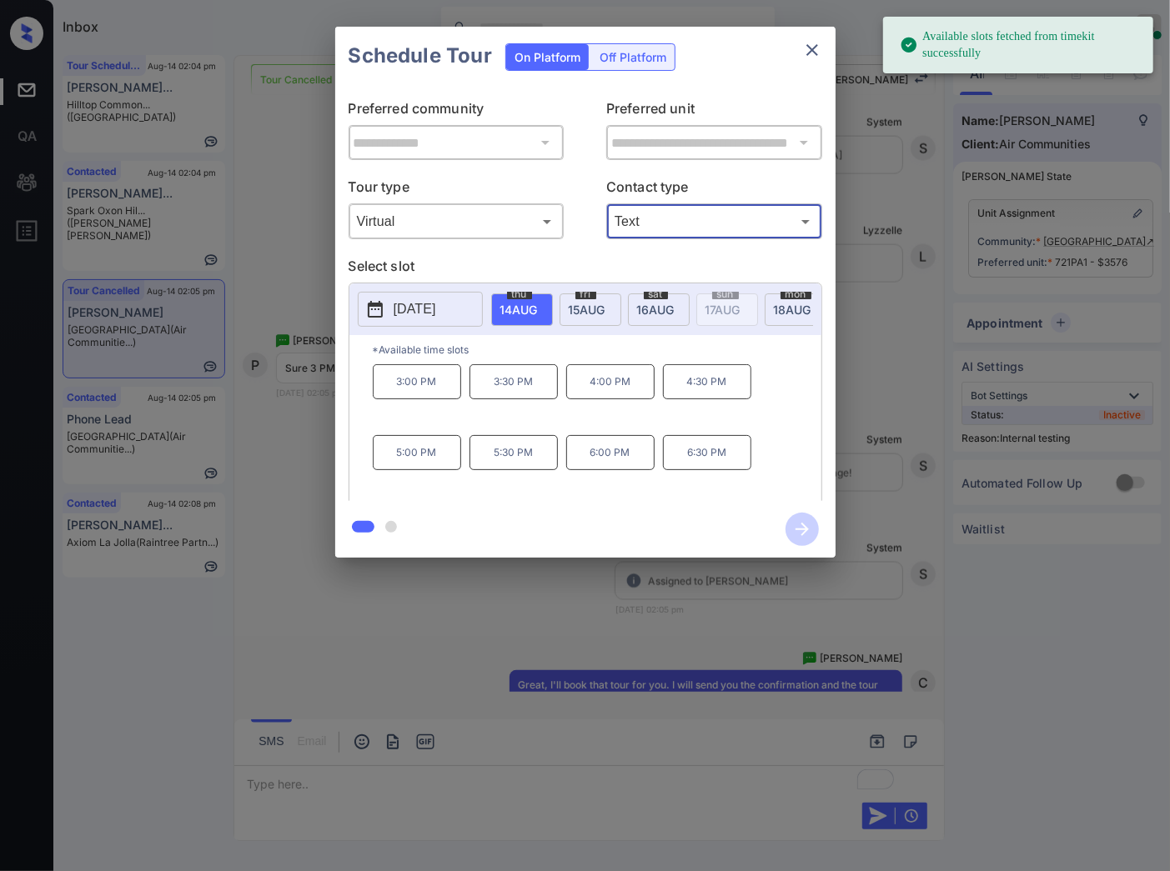
click at [432, 390] on p "3:00 PM" at bounding box center [417, 381] width 88 height 35
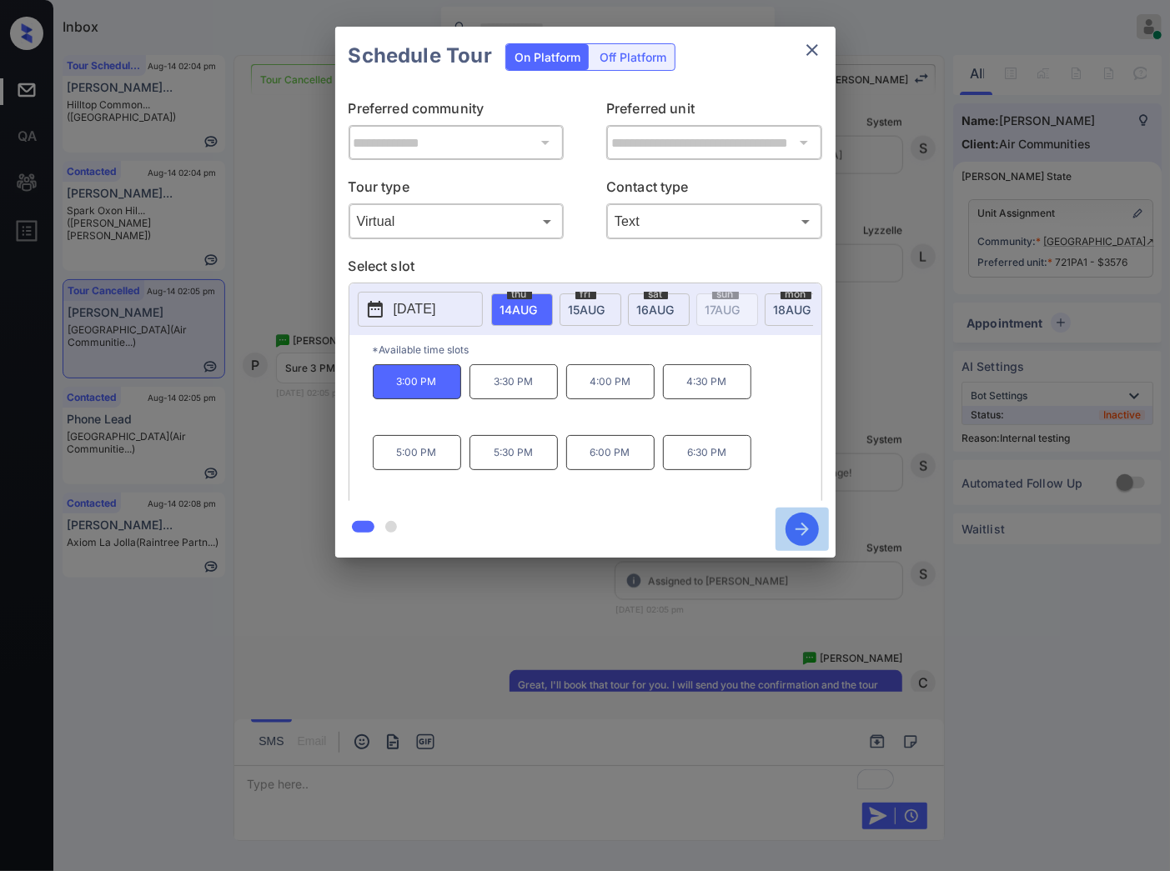
click at [804, 529] on icon "button" at bounding box center [801, 529] width 13 height 13
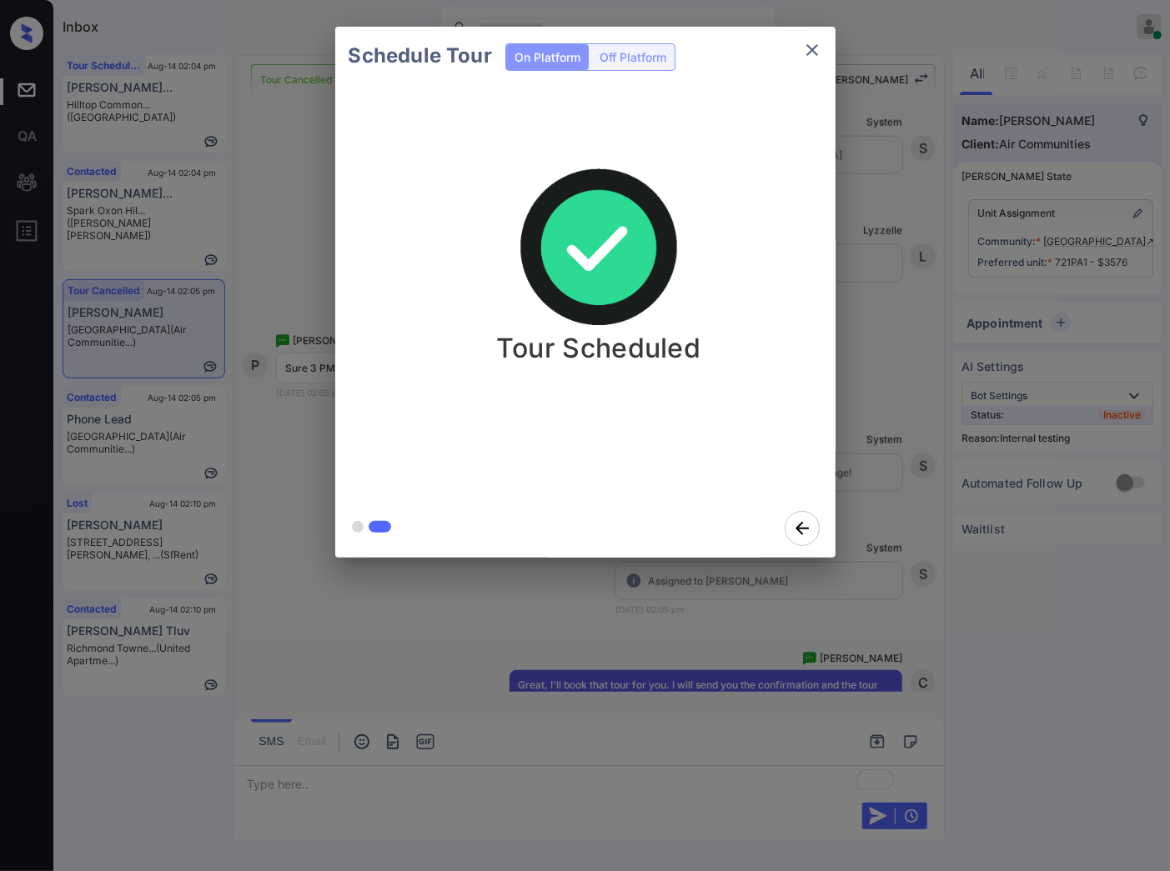
click at [780, 584] on div "Schedule Tour On Platform Off Platform Tour Scheduled" at bounding box center [585, 292] width 1170 height 584
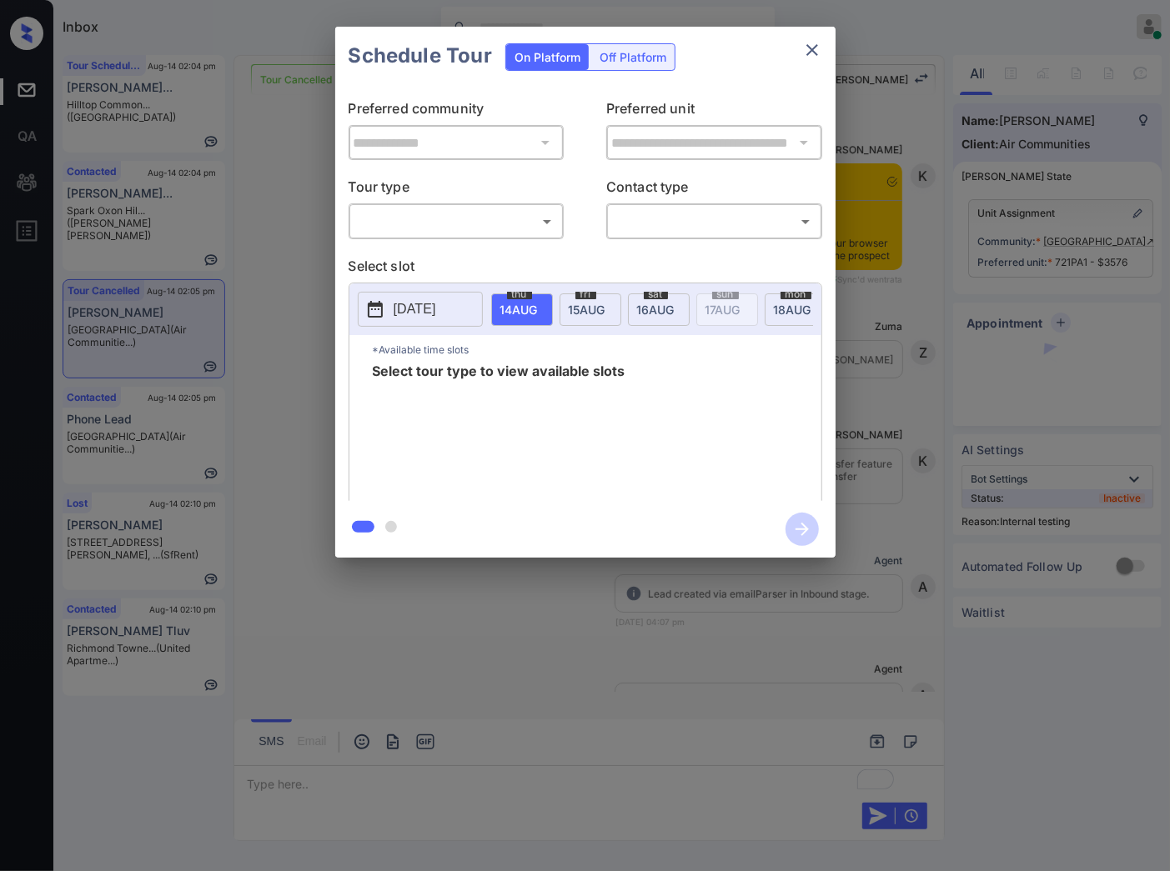
scroll to position [15469, 0]
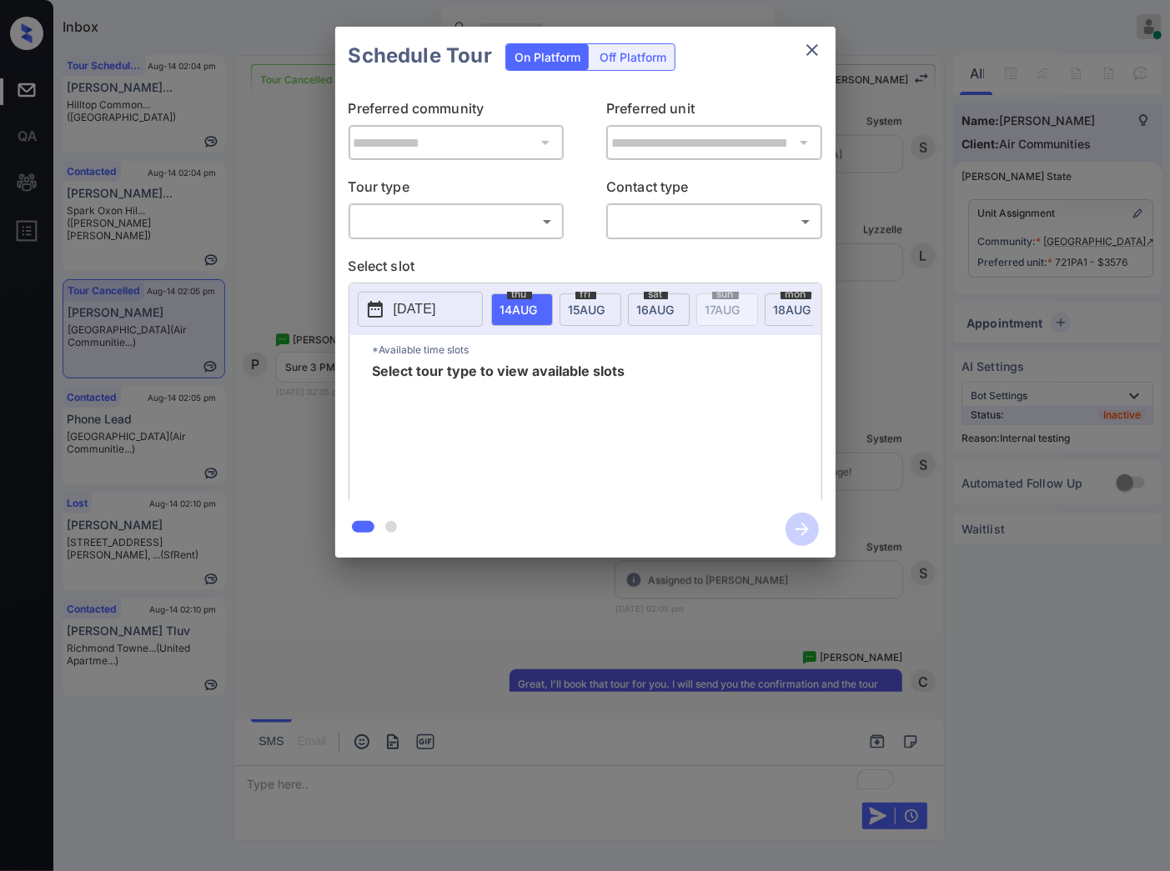
click at [511, 223] on body "Inbox Caroline Dacanay Online Set yourself offline Set yourself on break Profil…" at bounding box center [585, 435] width 1170 height 871
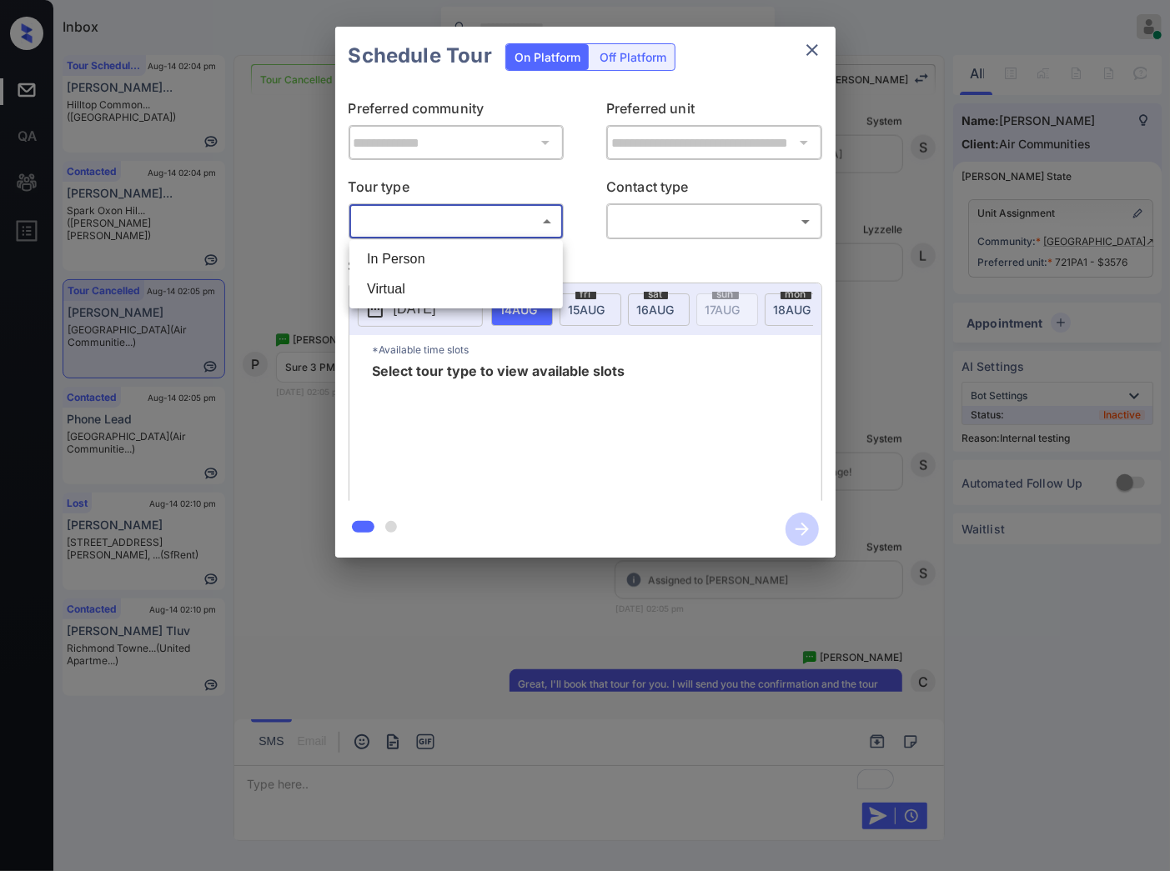
click at [892, 542] on div at bounding box center [585, 435] width 1170 height 871
click at [893, 542] on div "**********" at bounding box center [585, 292] width 1170 height 584
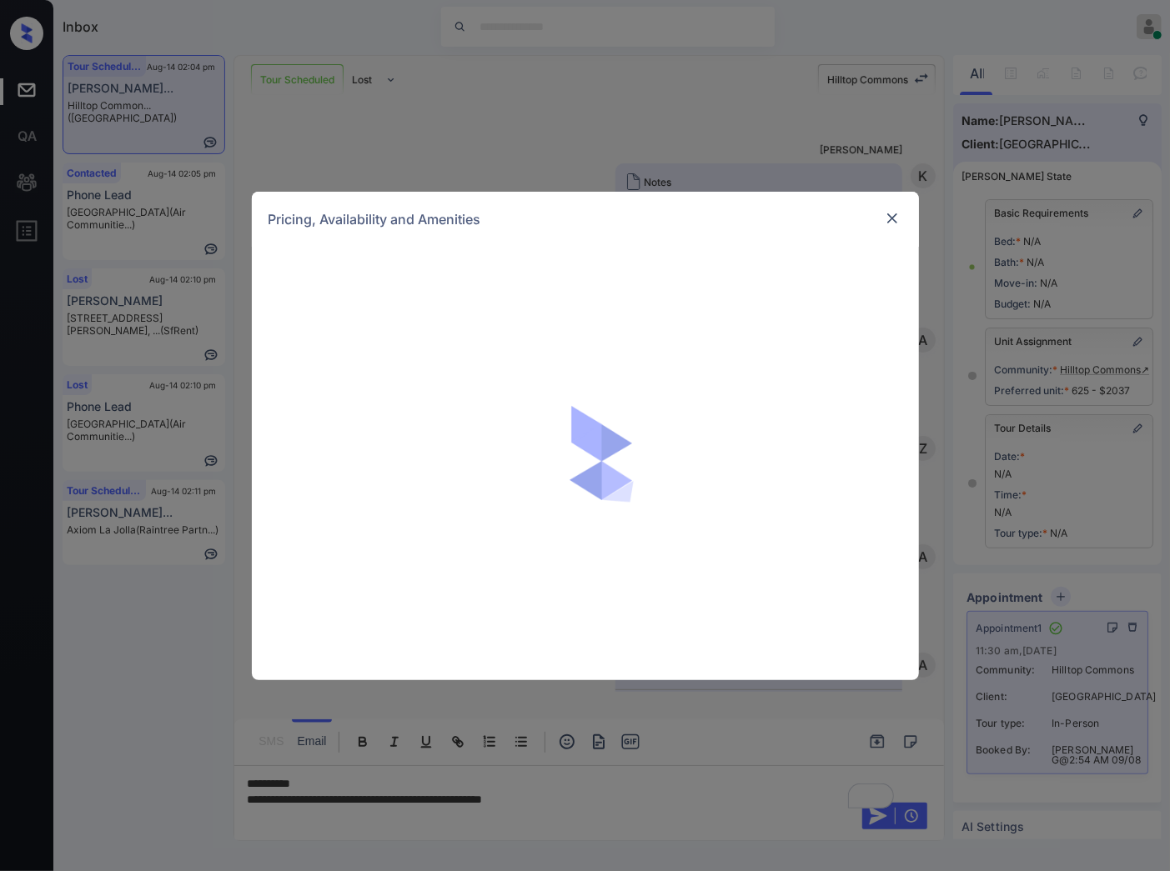
scroll to position [6197, 0]
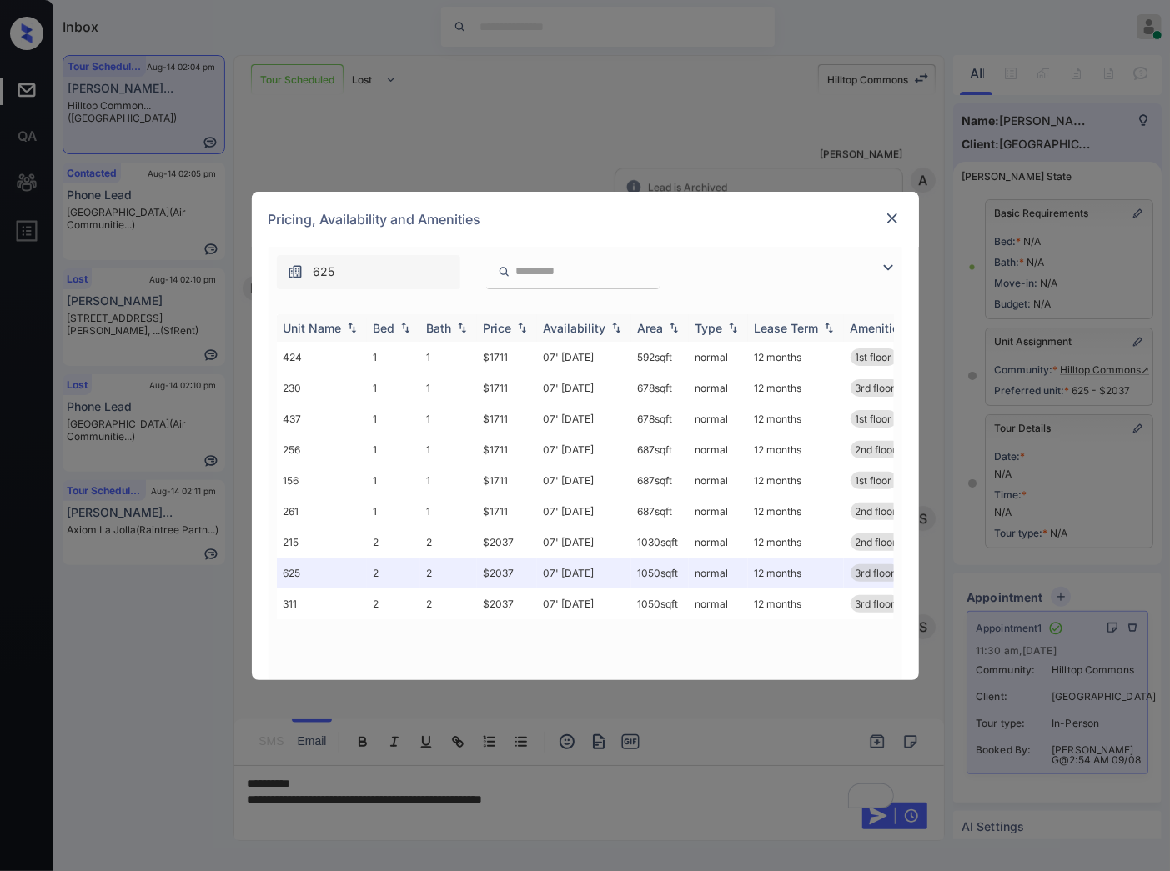
click at [617, 329] on img at bounding box center [616, 328] width 17 height 12
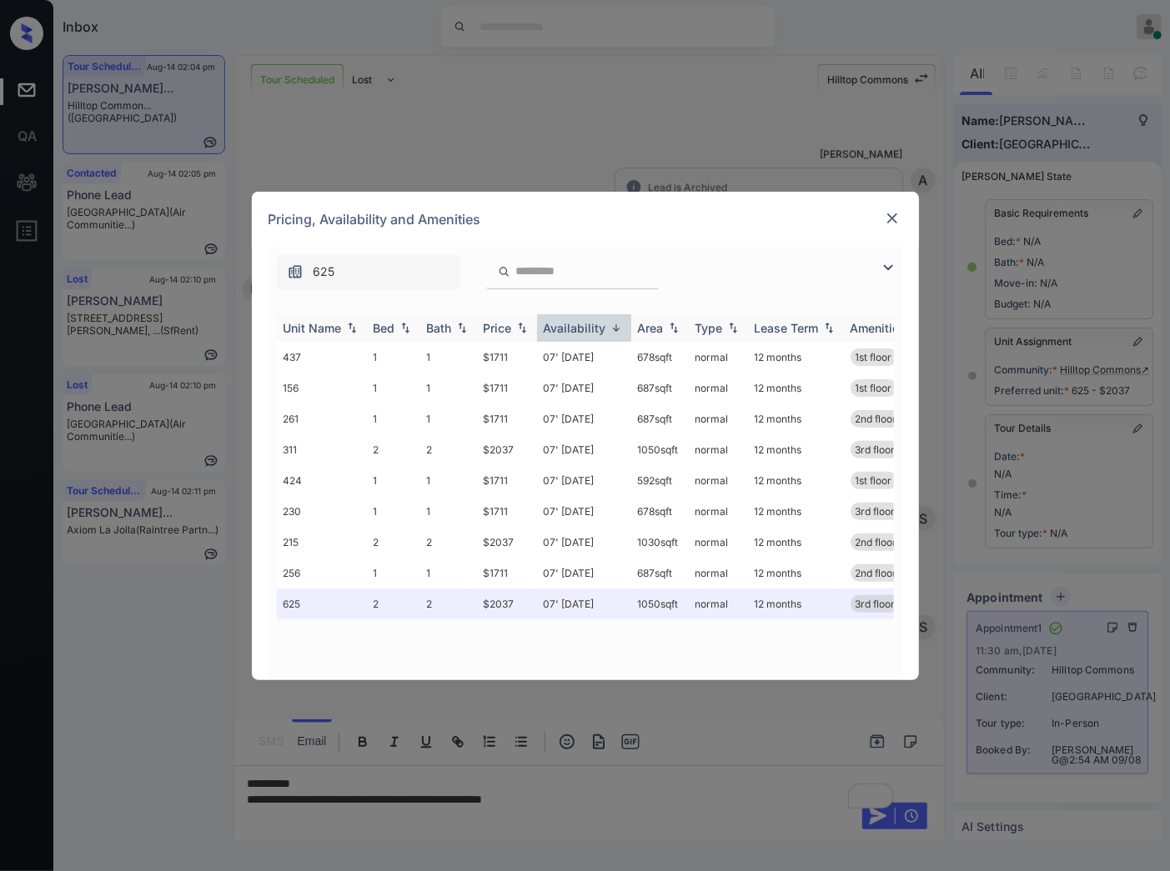
click at [617, 329] on img at bounding box center [616, 328] width 17 height 13
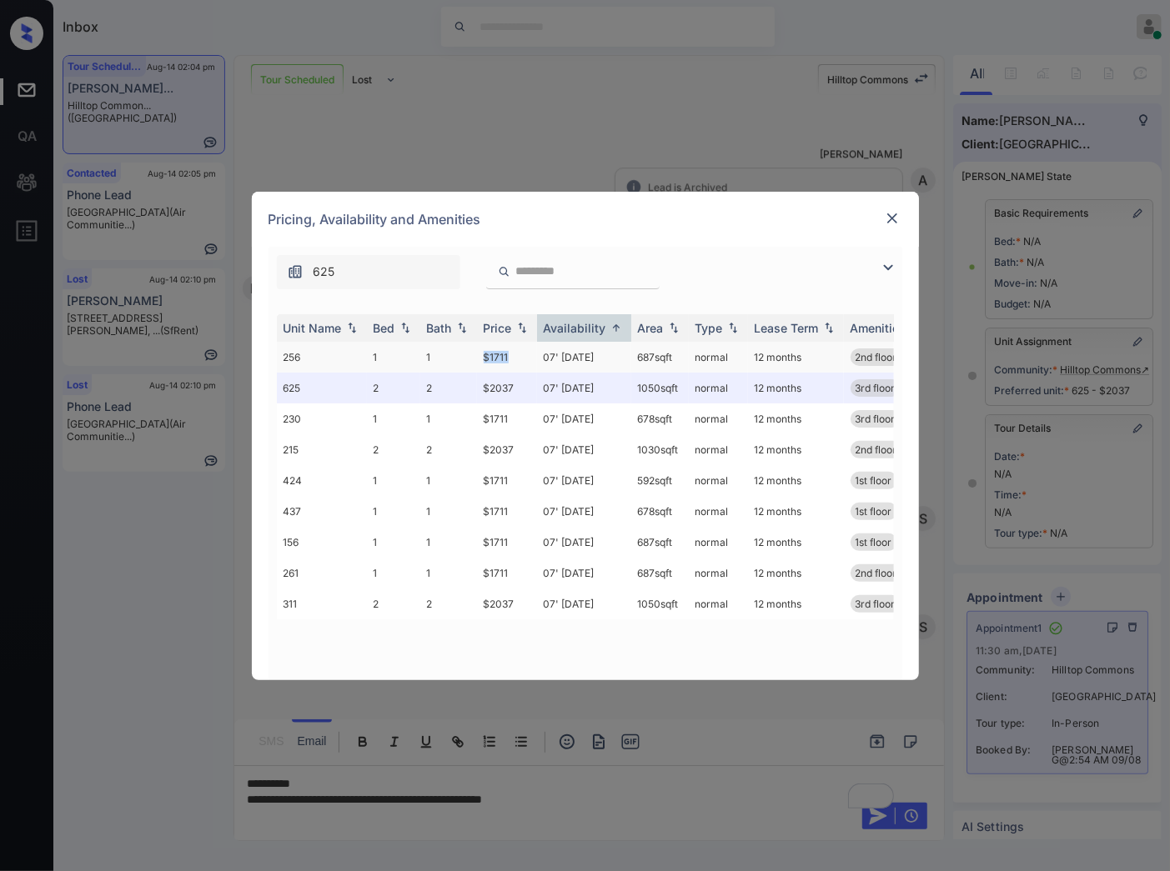
drag, startPoint x: 509, startPoint y: 360, endPoint x: 472, endPoint y: 360, distance: 37.5
click at [472, 360] on tr "256 1 1 $1711 07' [DATE] 687 sqft normal 12 months 2nd floor" at bounding box center [712, 357] width 871 height 31
copy tr "$1711"
click at [892, 219] on img at bounding box center [892, 218] width 17 height 17
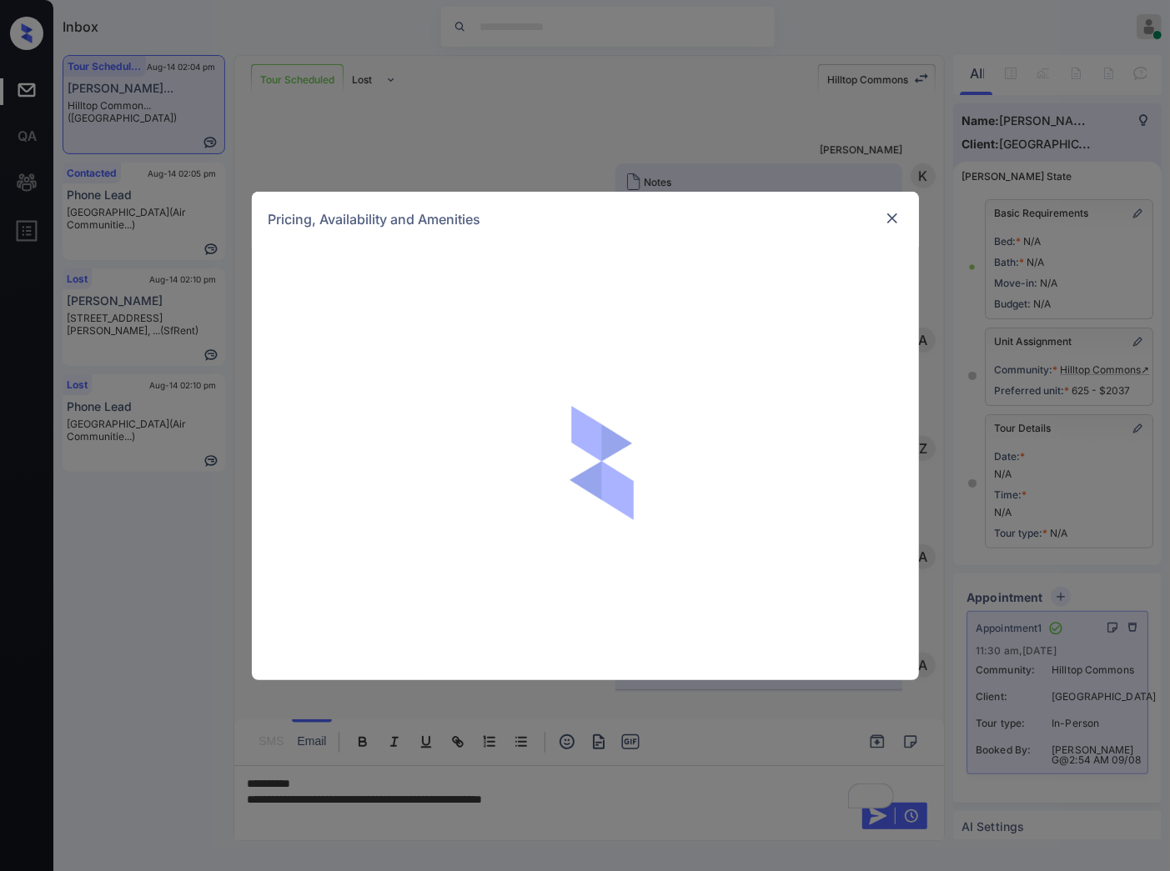
scroll to position [6197, 0]
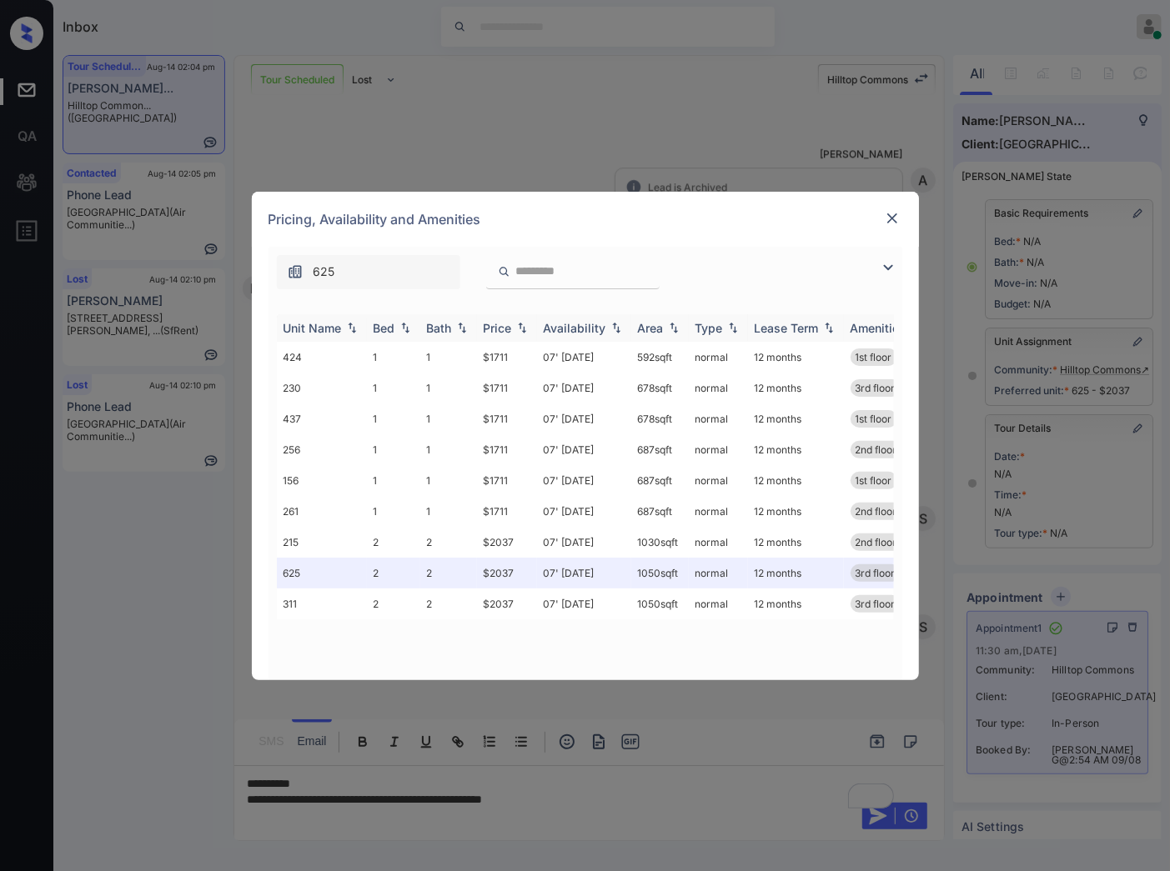
click at [517, 328] on img at bounding box center [522, 328] width 17 height 12
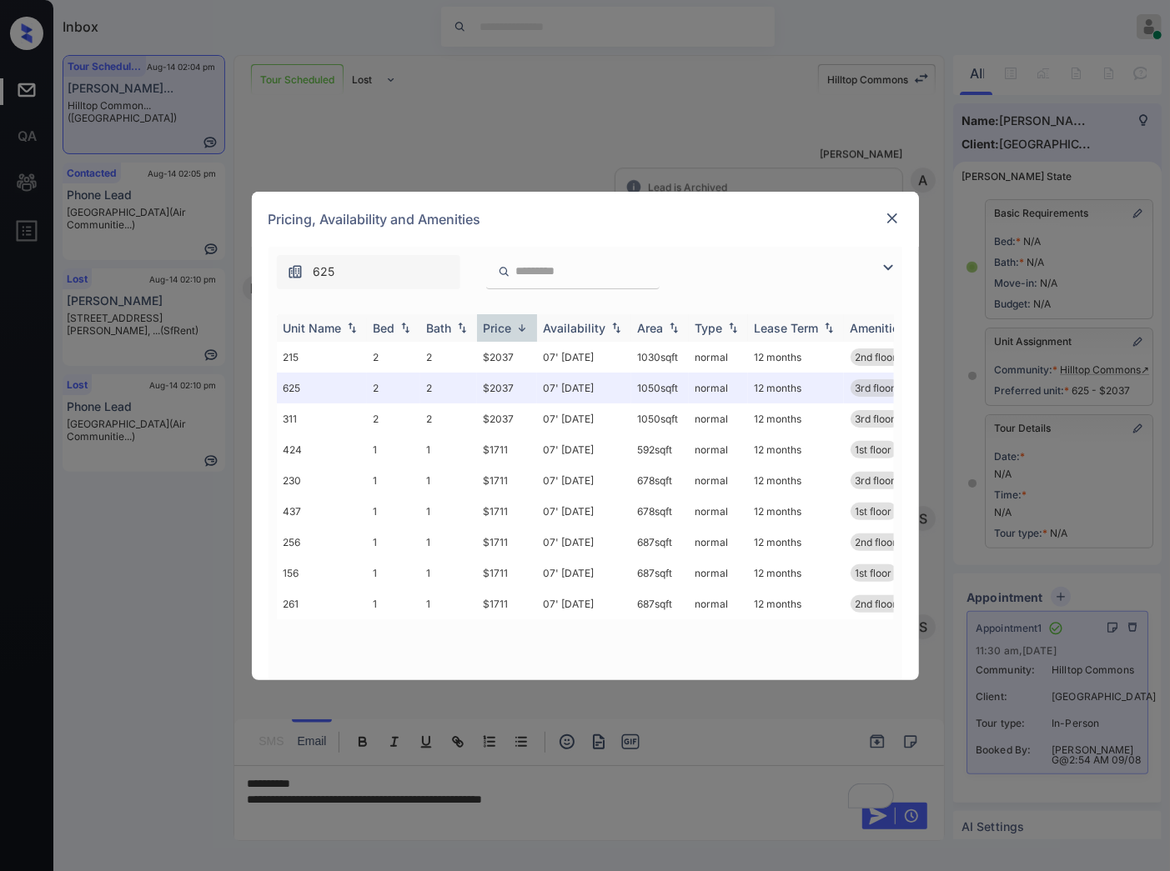
click at [517, 328] on img at bounding box center [522, 328] width 17 height 13
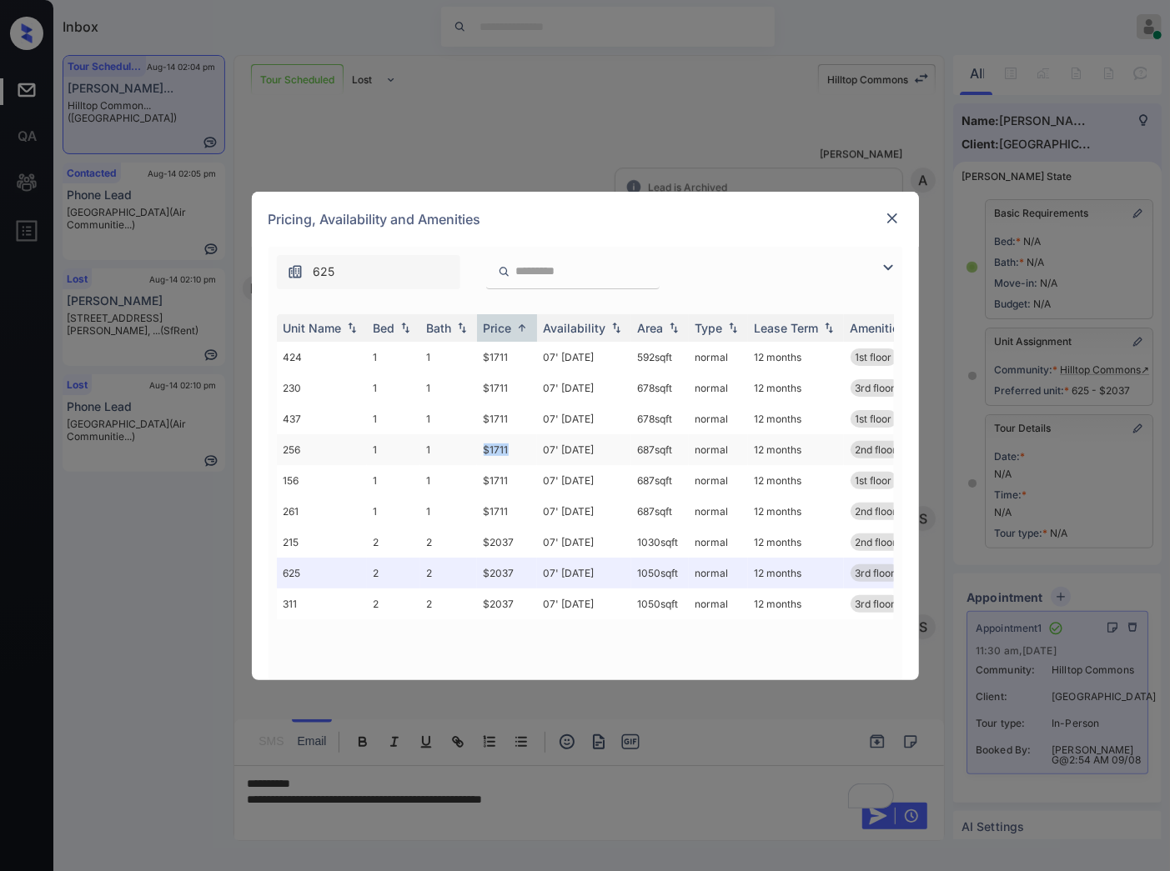
drag, startPoint x: 513, startPoint y: 447, endPoint x: 470, endPoint y: 447, distance: 42.5
click at [470, 447] on tr "256 1 1 $1711 07' [DATE] 687 sqft normal 12 months 2nd floor" at bounding box center [712, 449] width 871 height 31
copy tr "$1711"
click at [512, 454] on td "$1711" at bounding box center [507, 449] width 60 height 31
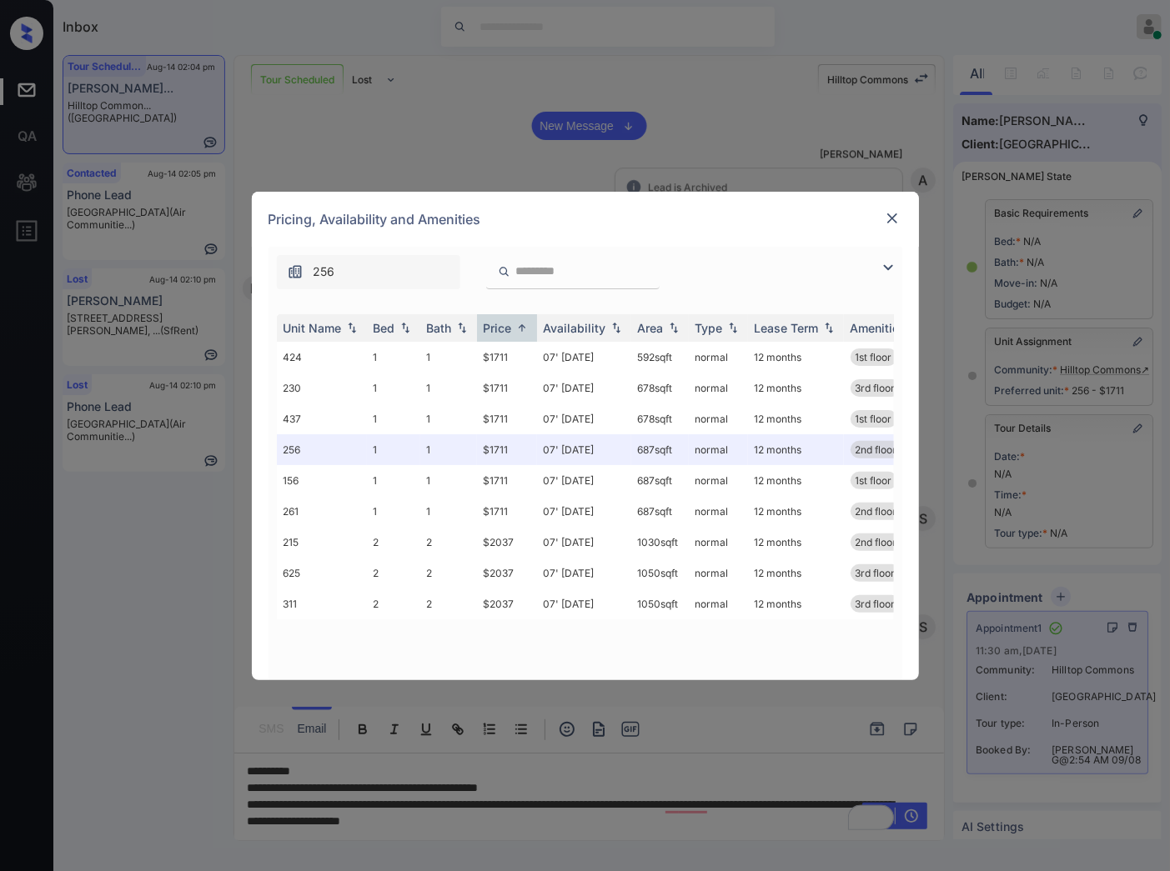
click at [893, 219] on img at bounding box center [892, 218] width 17 height 17
